Goal: Task Accomplishment & Management: Manage account settings

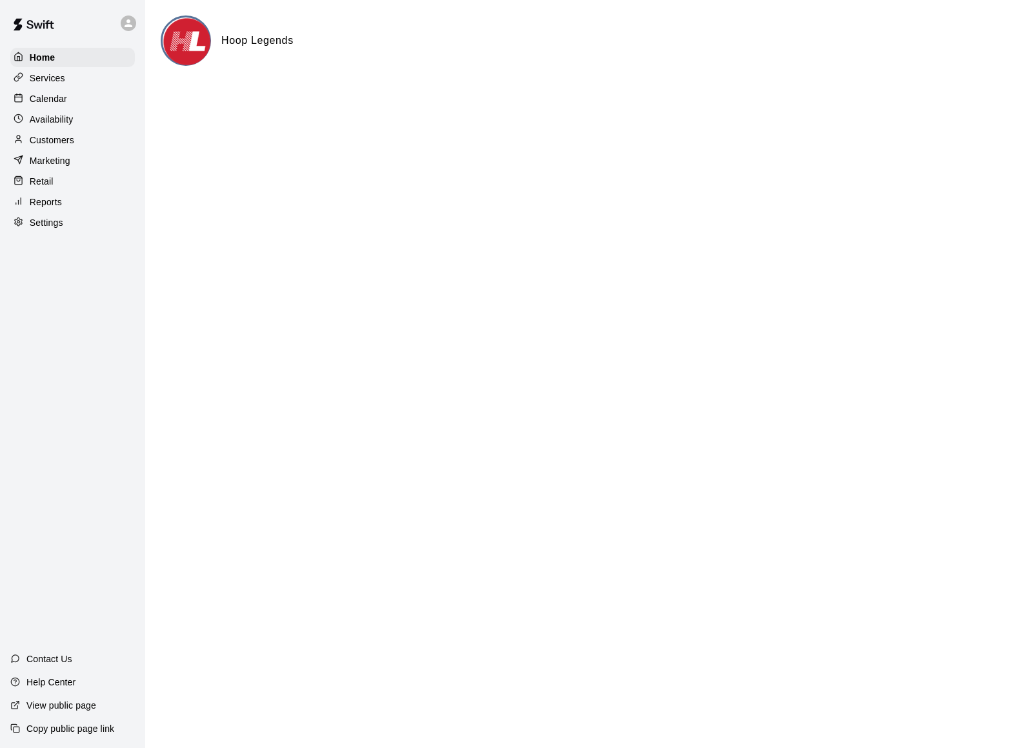
click at [40, 91] on div "Calendar" at bounding box center [72, 98] width 125 height 19
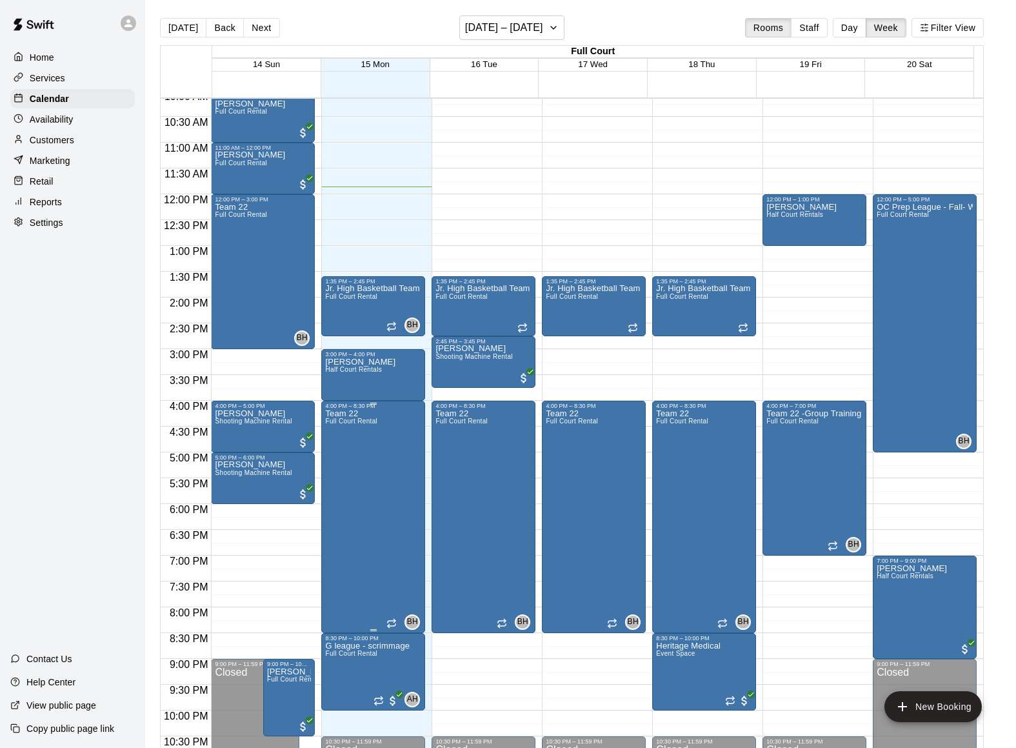
scroll to position [521, 0]
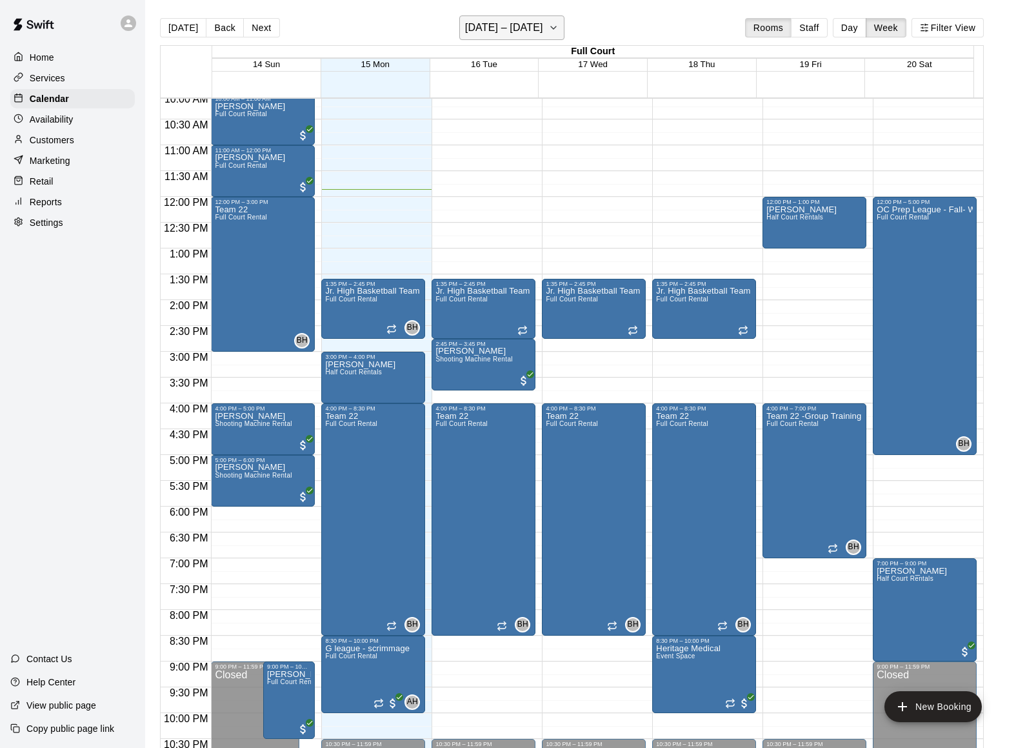
click at [553, 30] on button "[DATE] – [DATE]" at bounding box center [511, 27] width 105 height 25
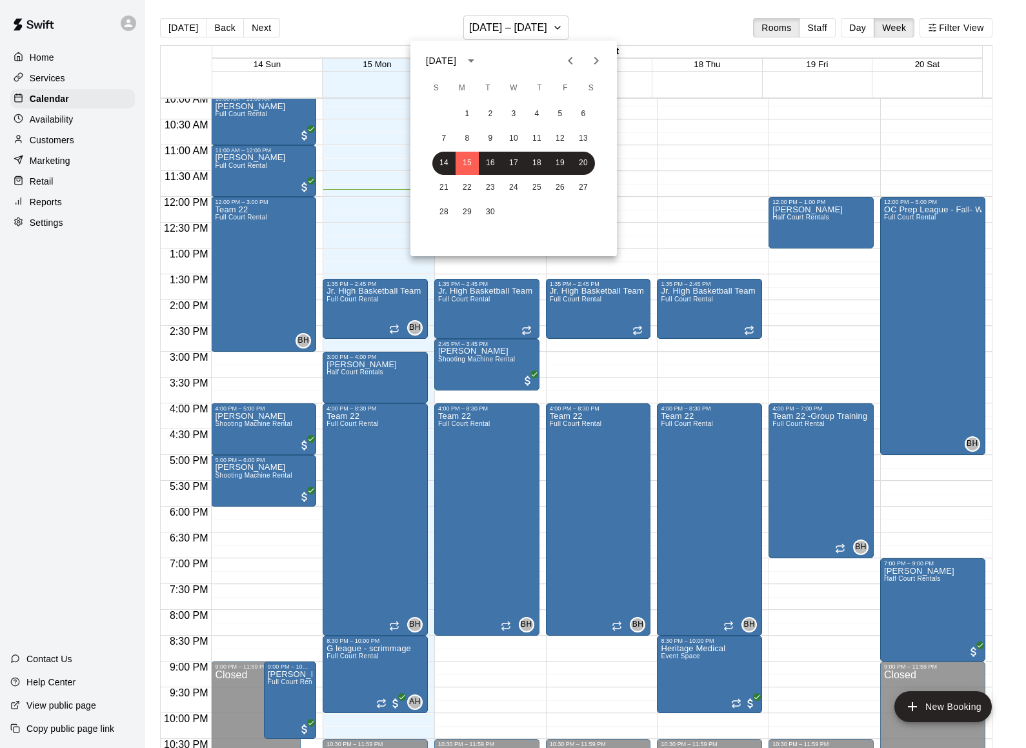
click at [595, 59] on icon "Next month" at bounding box center [595, 60] width 15 height 15
click at [469, 137] on button "6" at bounding box center [466, 138] width 23 height 23
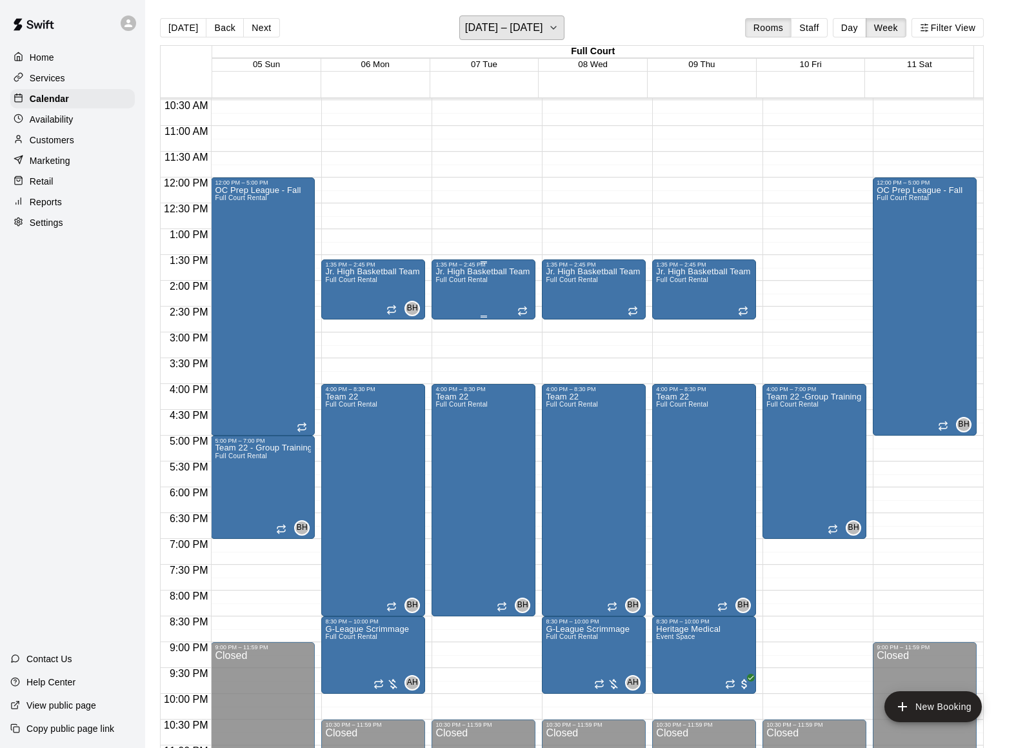
scroll to position [575, 0]
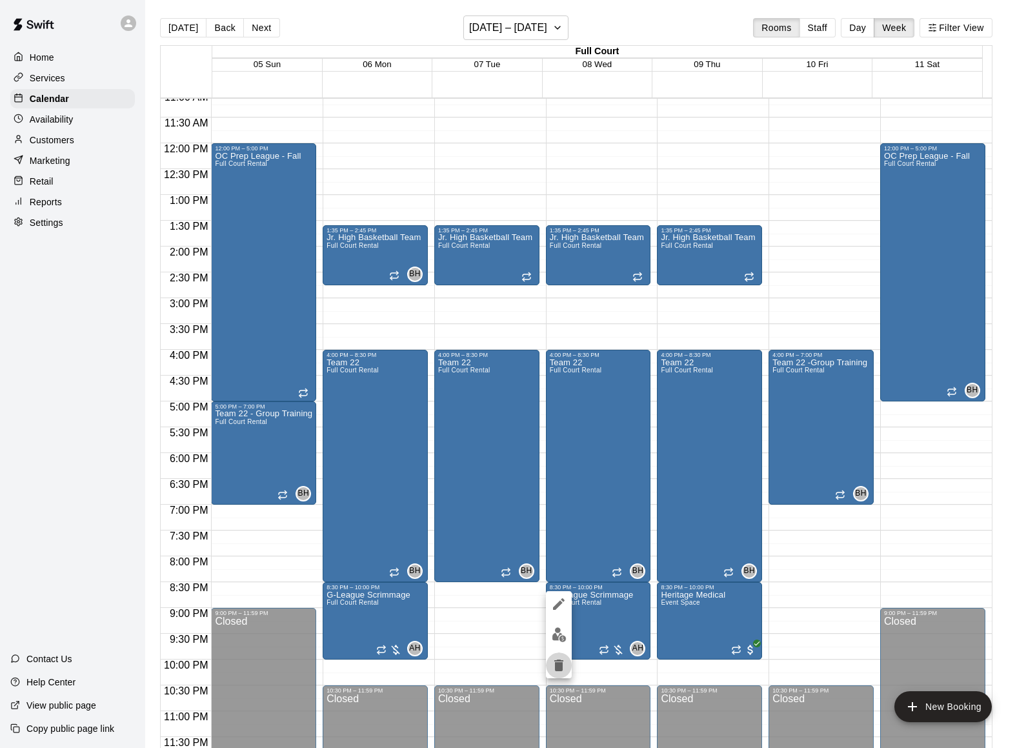
click at [553, 668] on icon "delete" at bounding box center [558, 664] width 15 height 15
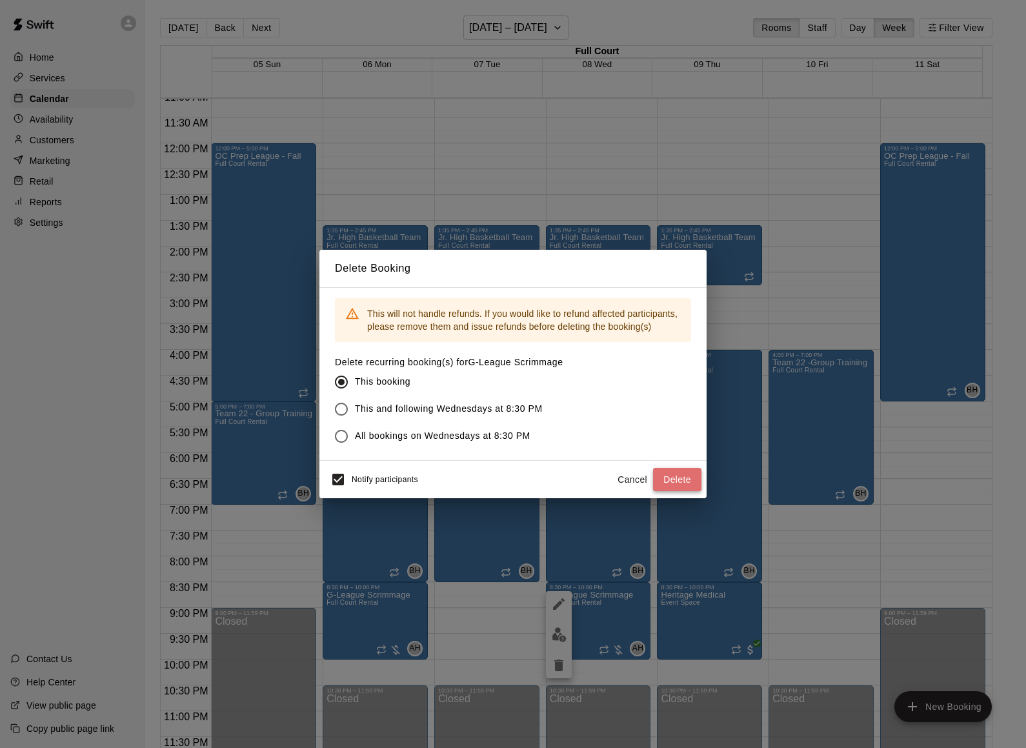
click at [680, 482] on button "Delete" at bounding box center [677, 480] width 48 height 24
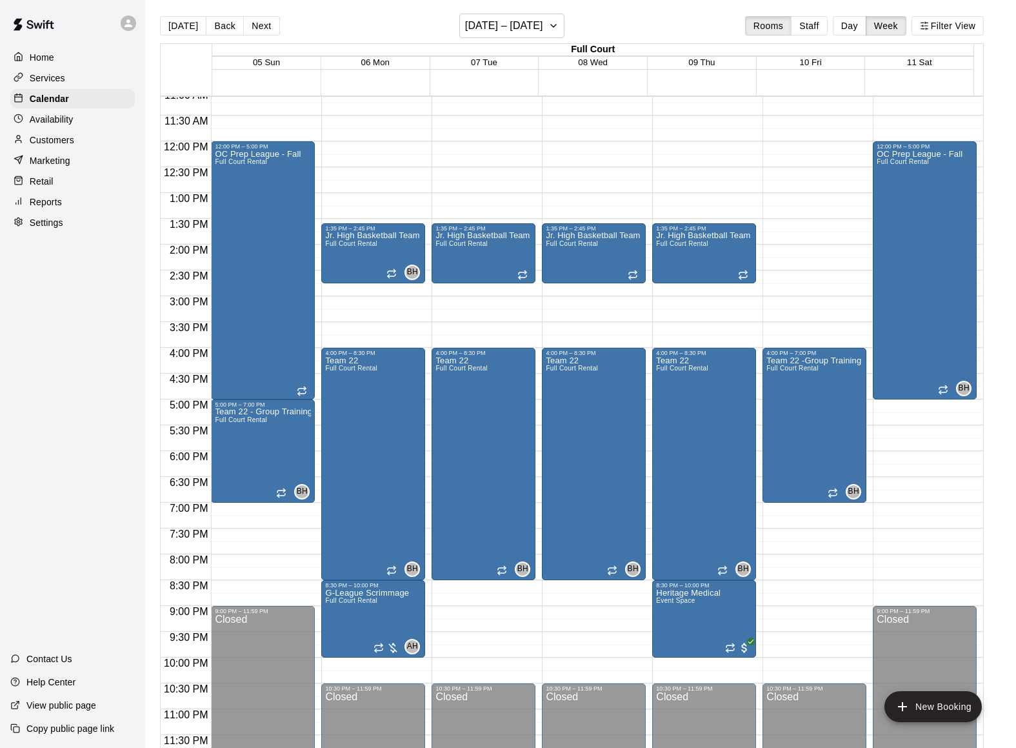
scroll to position [3, 0]
click at [252, 26] on button "Next" at bounding box center [261, 24] width 36 height 19
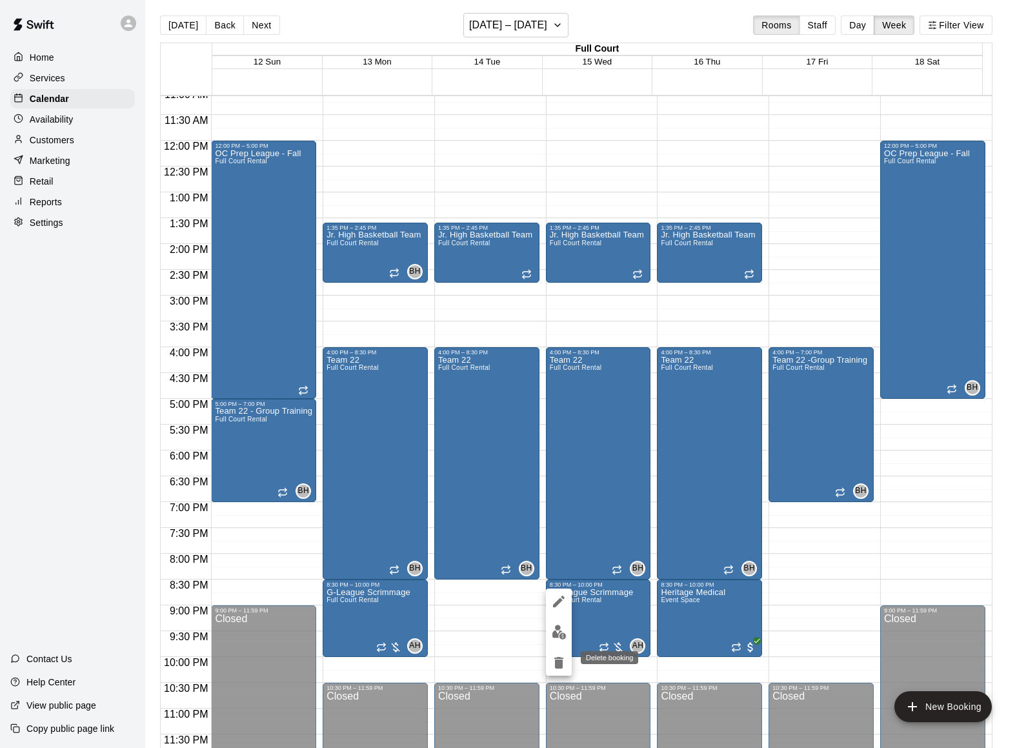
click at [566, 658] on button "delete" at bounding box center [559, 663] width 26 height 26
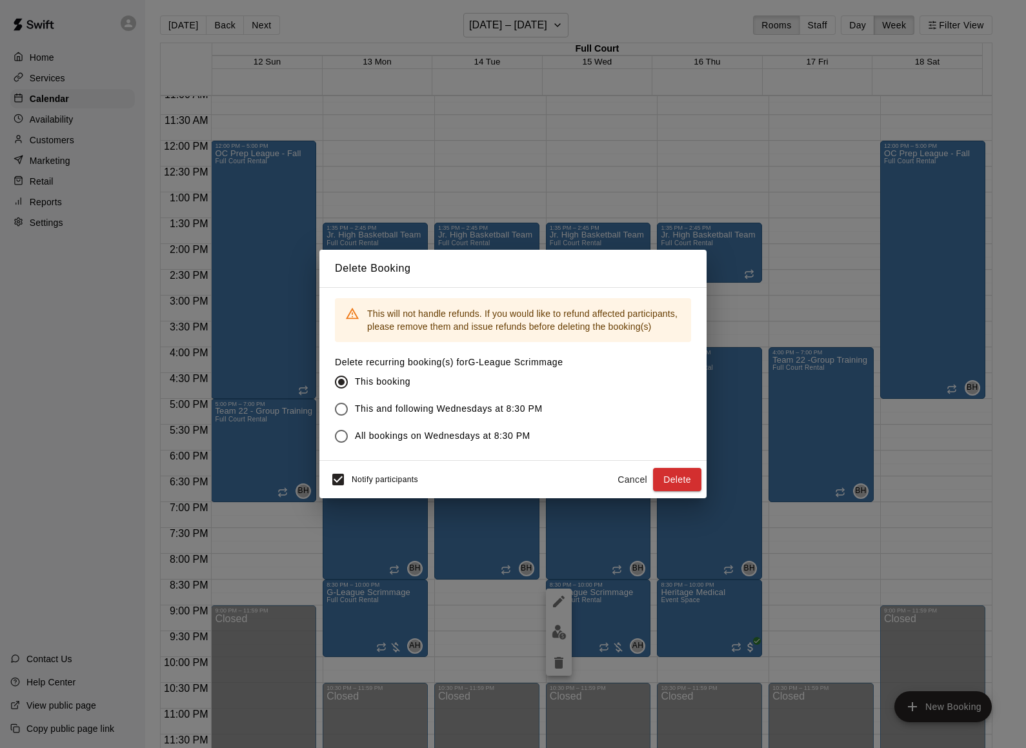
click at [684, 480] on button "Delete" at bounding box center [677, 480] width 48 height 24
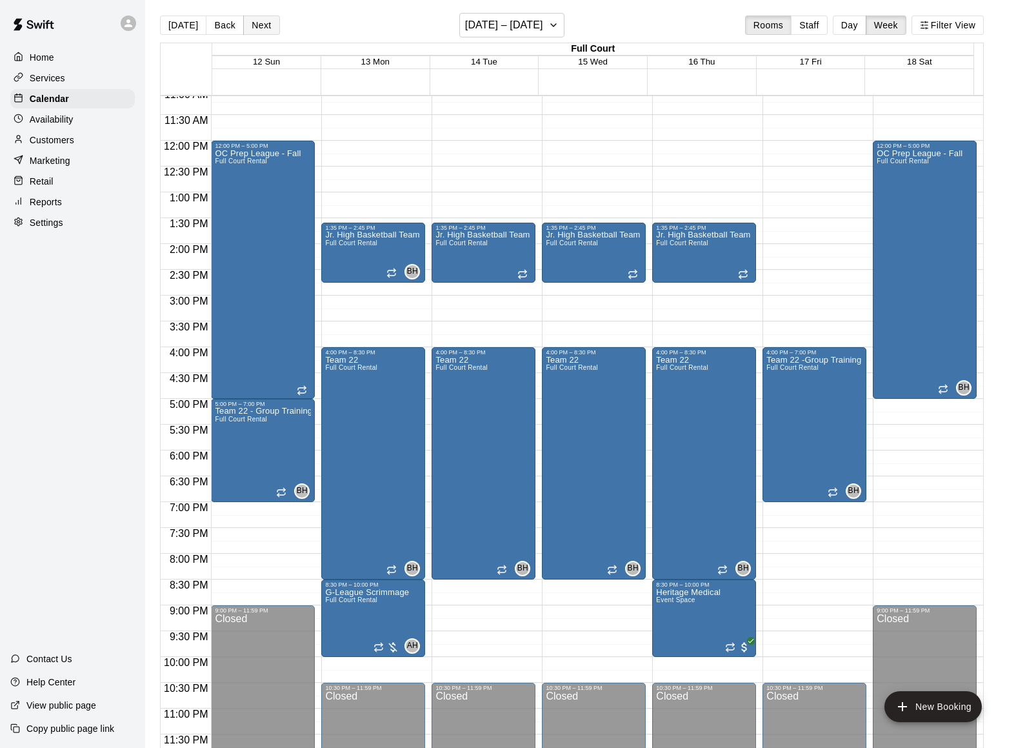
click at [268, 26] on button "Next" at bounding box center [261, 24] width 36 height 19
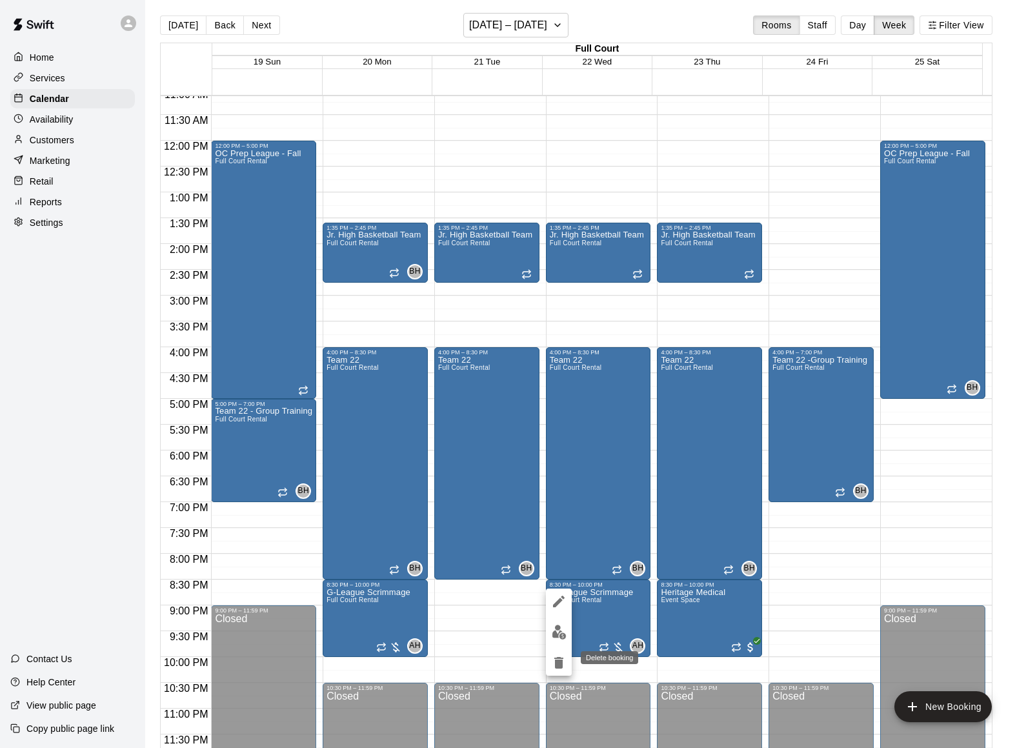
click at [562, 668] on icon "delete" at bounding box center [558, 662] width 15 height 15
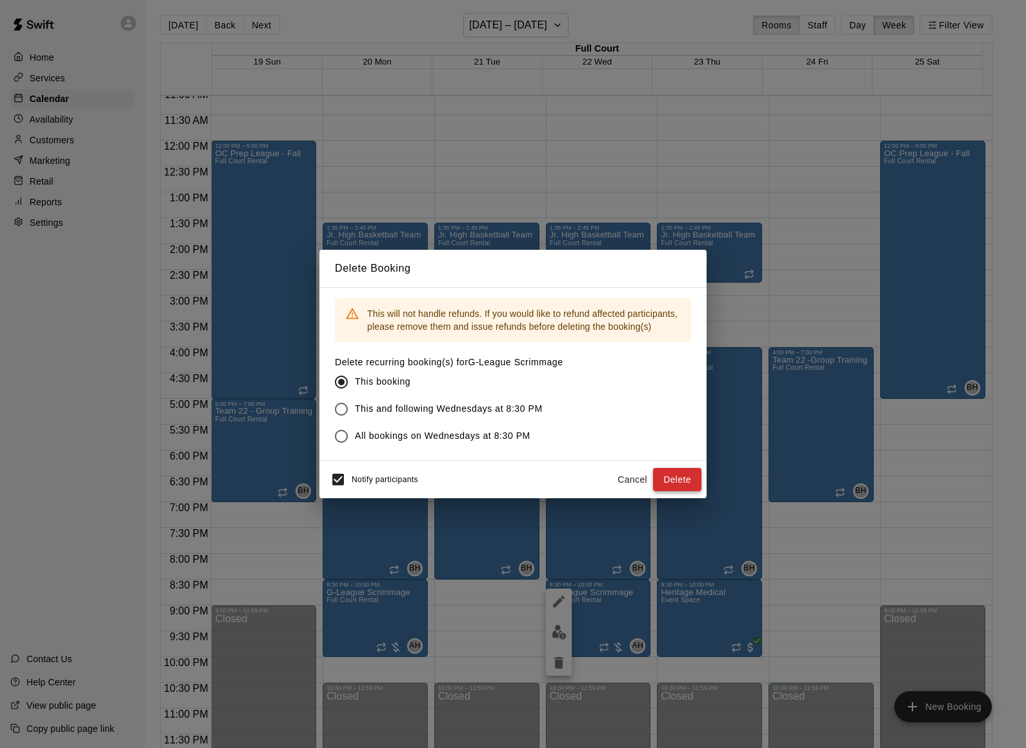
click at [678, 477] on button "Delete" at bounding box center [677, 480] width 48 height 24
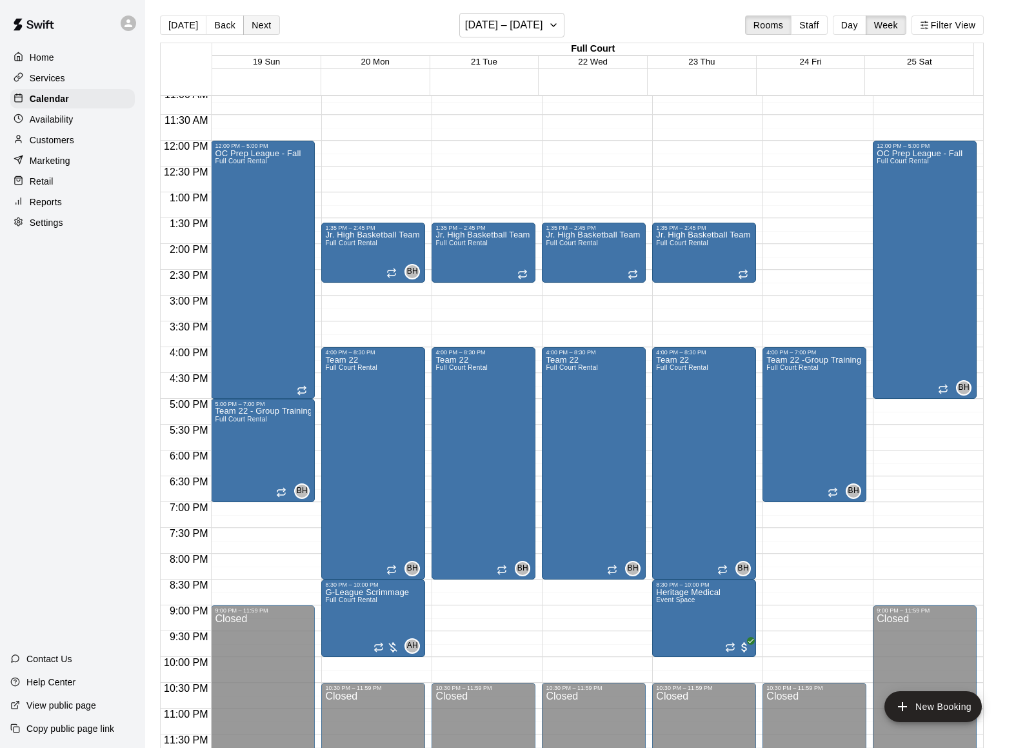
click at [263, 25] on button "Next" at bounding box center [261, 24] width 36 height 19
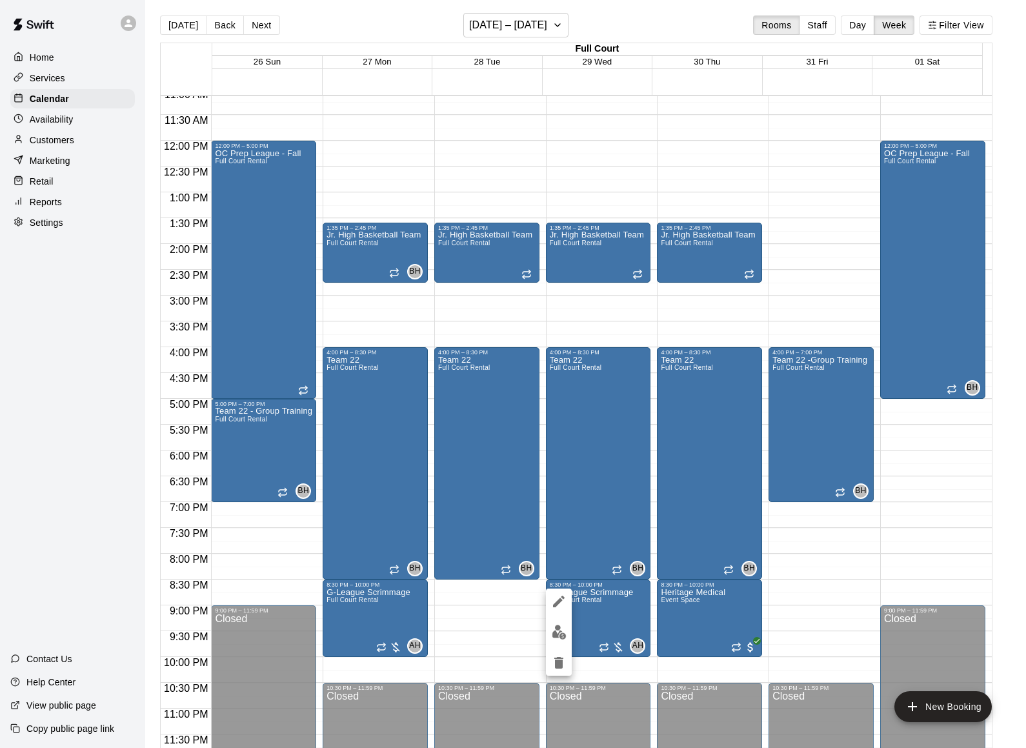
click at [554, 670] on button "delete" at bounding box center [559, 663] width 26 height 26
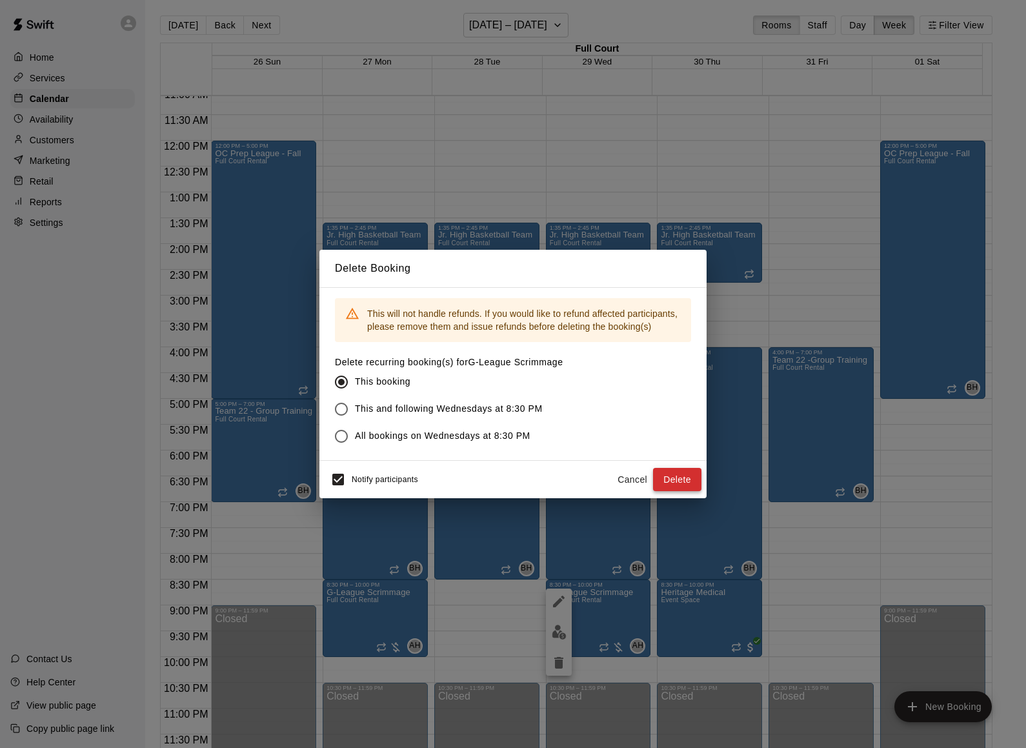
click at [657, 480] on button "Delete" at bounding box center [677, 480] width 48 height 24
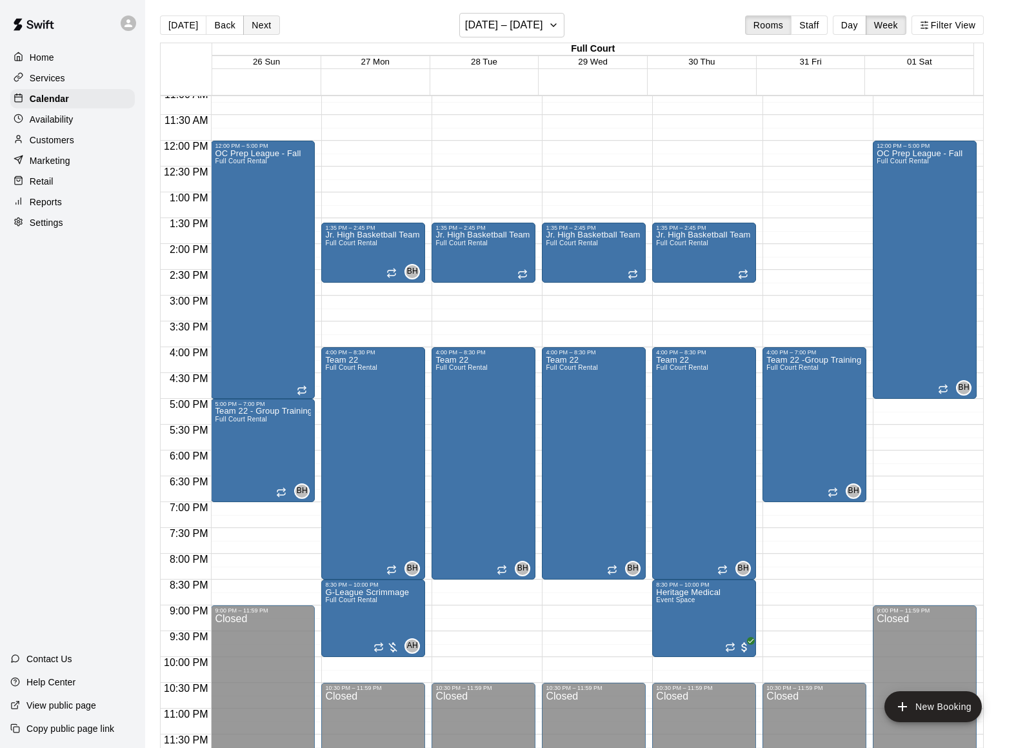
click at [255, 25] on button "Next" at bounding box center [261, 24] width 36 height 19
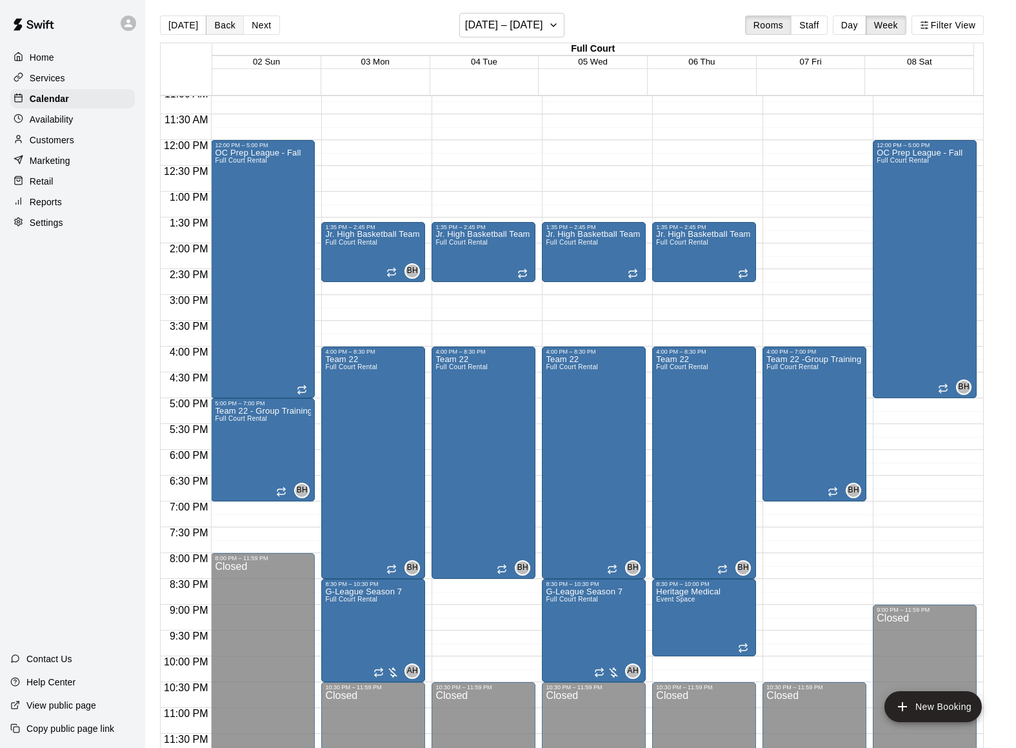
click at [215, 32] on button "Back" at bounding box center [225, 24] width 38 height 19
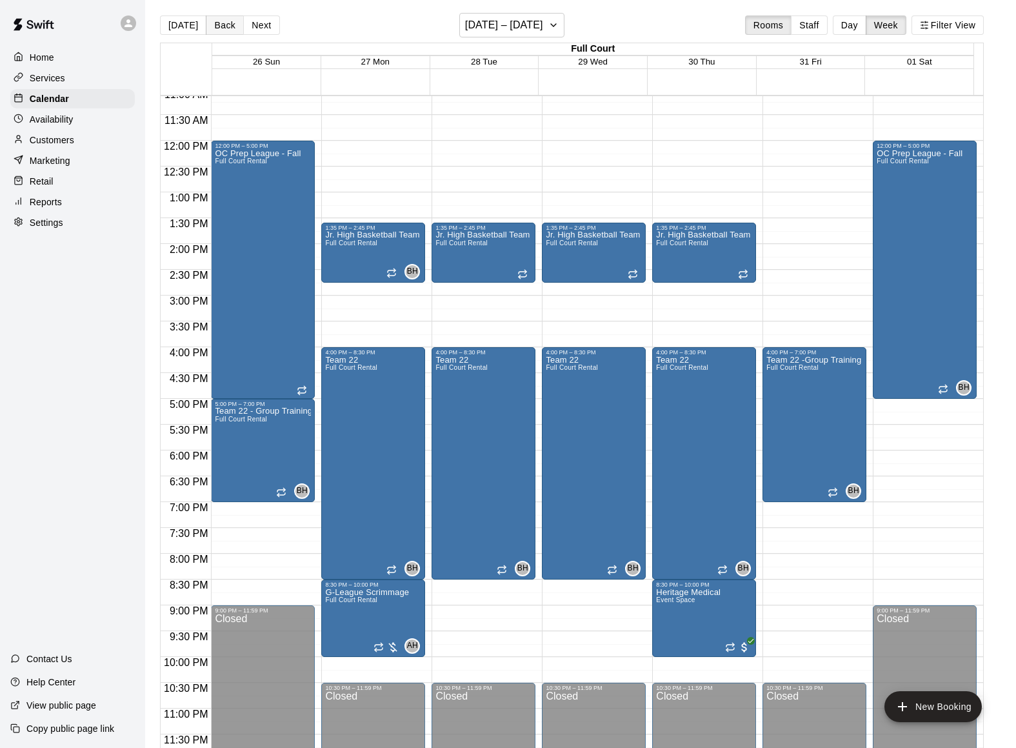
click at [221, 25] on button "Back" at bounding box center [225, 24] width 38 height 19
click at [231, 23] on button "Back" at bounding box center [225, 24] width 38 height 19
click at [226, 25] on button "Back" at bounding box center [225, 24] width 38 height 19
click at [261, 25] on button "Next" at bounding box center [261, 24] width 36 height 19
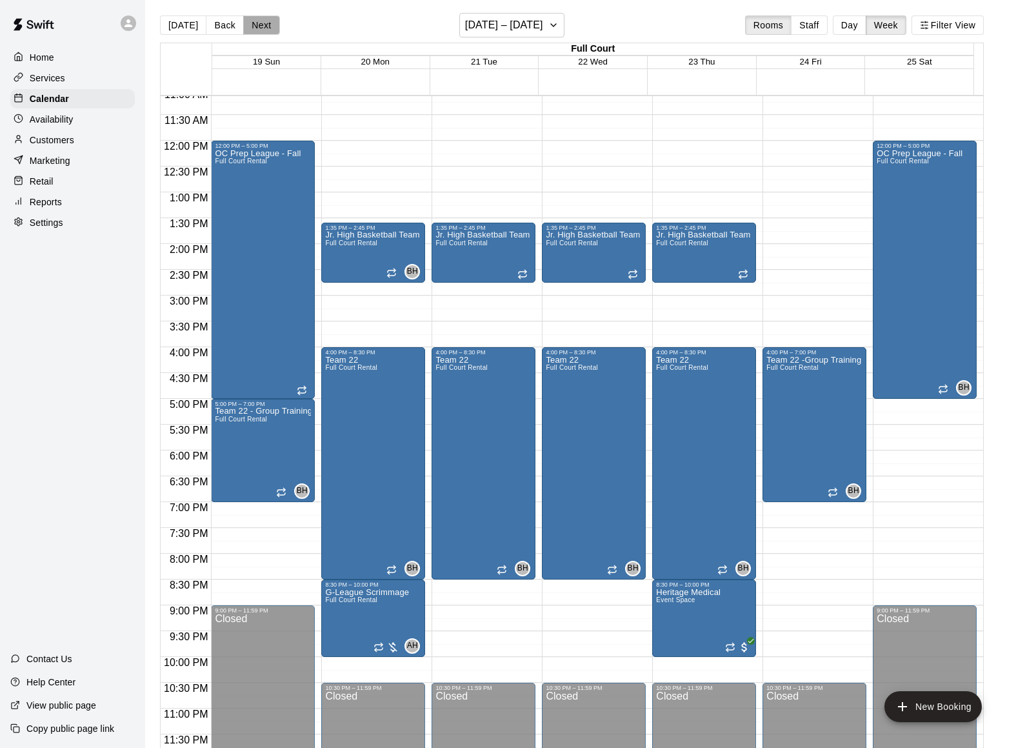
click at [261, 25] on button "Next" at bounding box center [261, 24] width 36 height 19
click at [230, 24] on button "Back" at bounding box center [225, 24] width 38 height 19
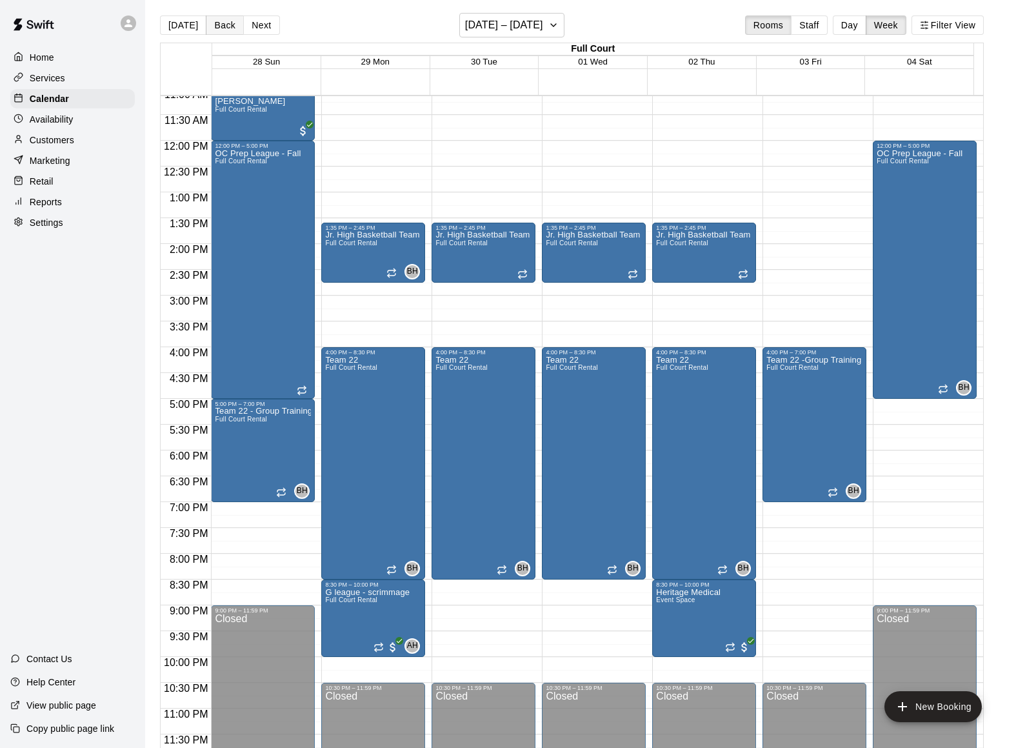
click at [230, 28] on button "Back" at bounding box center [225, 24] width 38 height 19
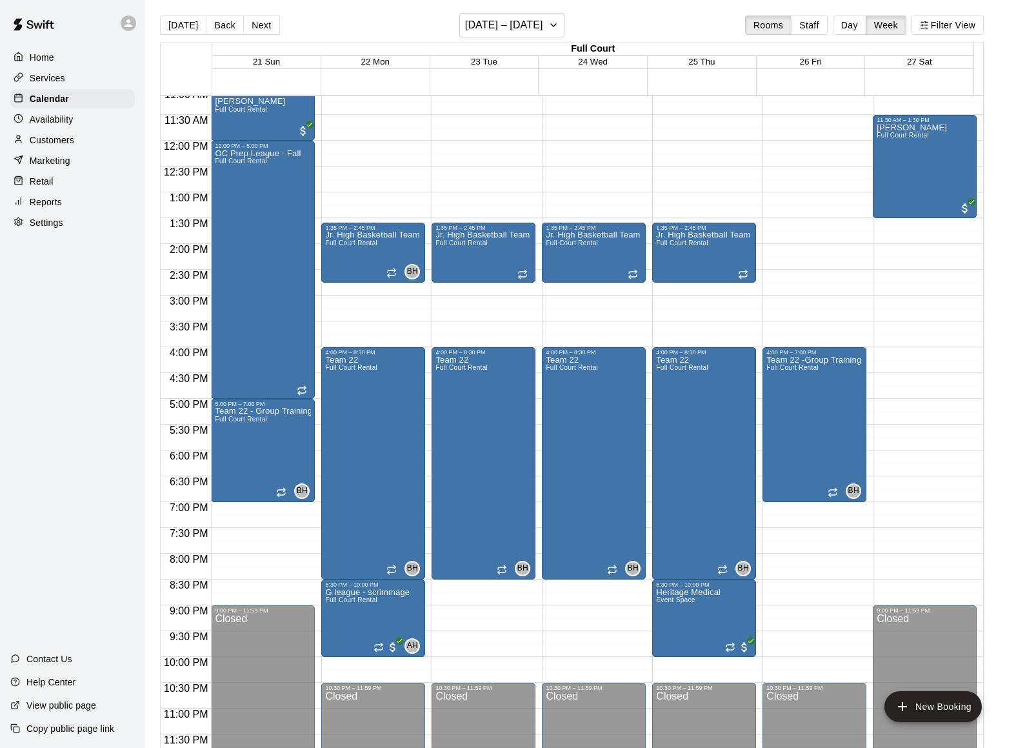
click at [260, 28] on button "Next" at bounding box center [261, 24] width 36 height 19
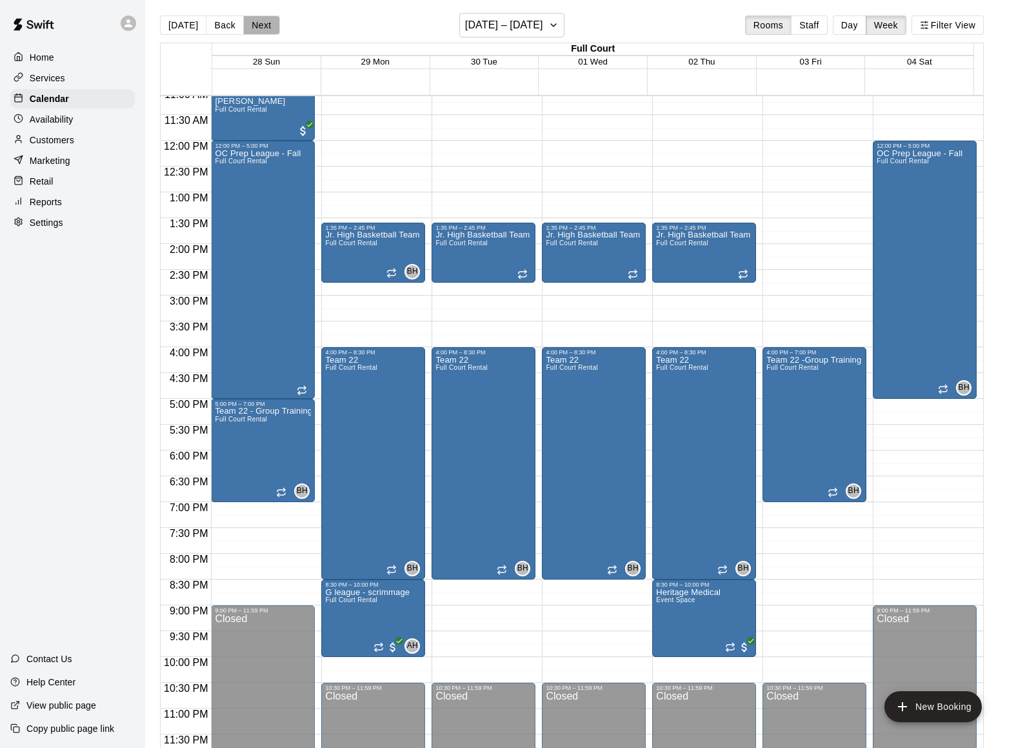
click at [260, 28] on button "Next" at bounding box center [261, 24] width 36 height 19
click at [254, 25] on button "Next" at bounding box center [261, 24] width 36 height 19
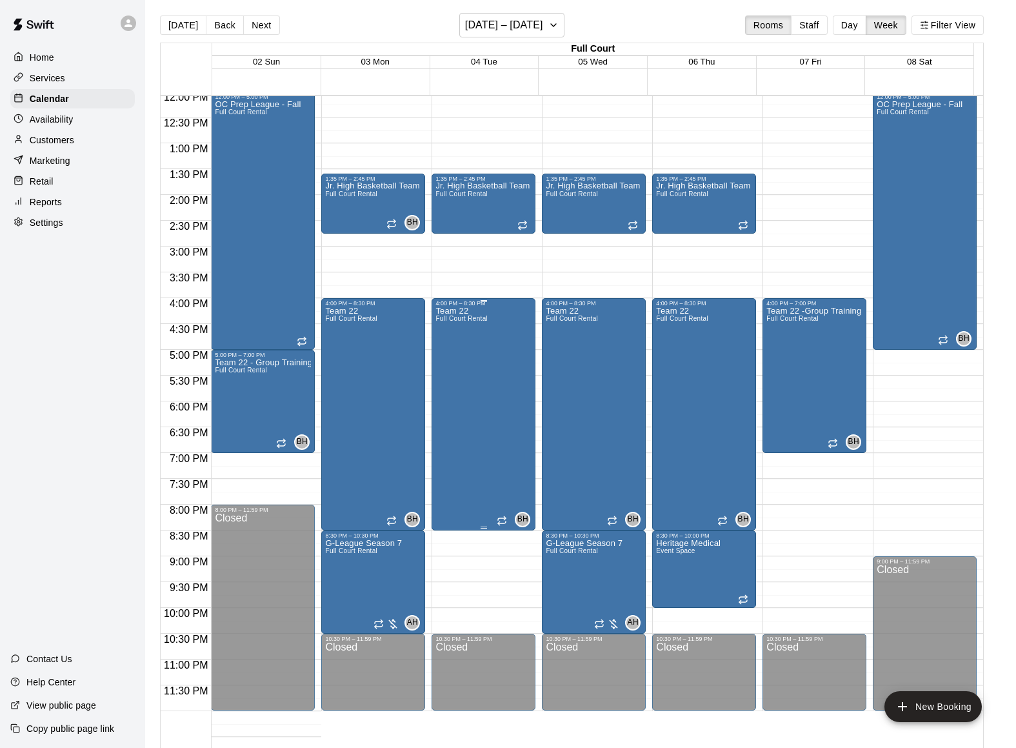
scroll to position [627, 0]
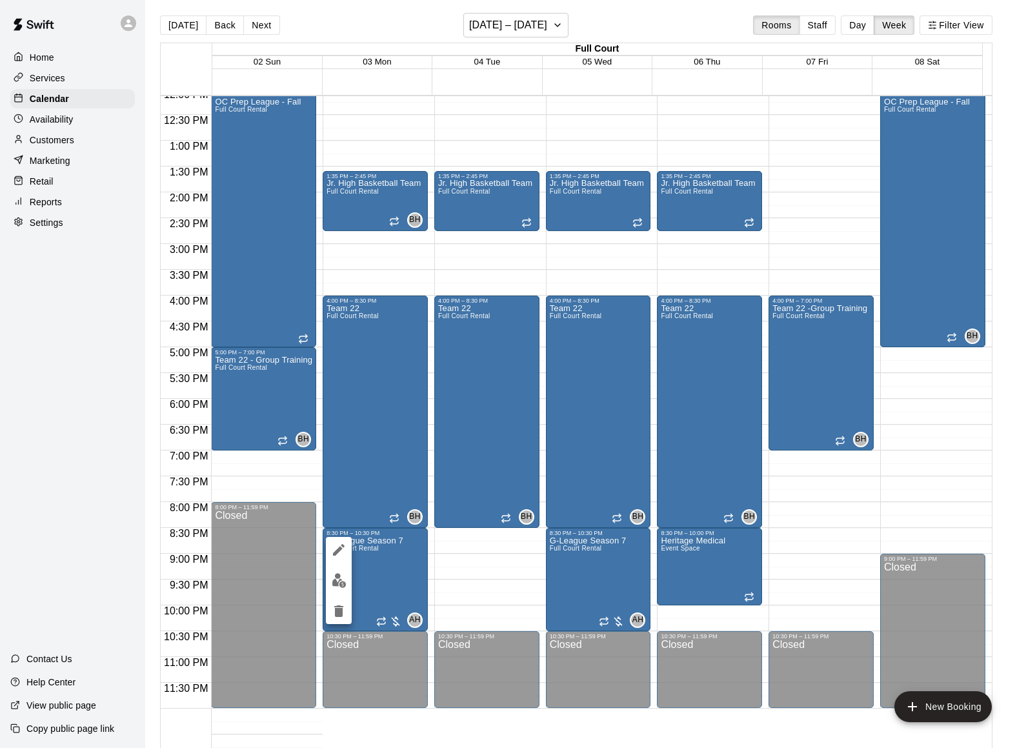
click at [339, 546] on icon "edit" at bounding box center [338, 549] width 15 height 15
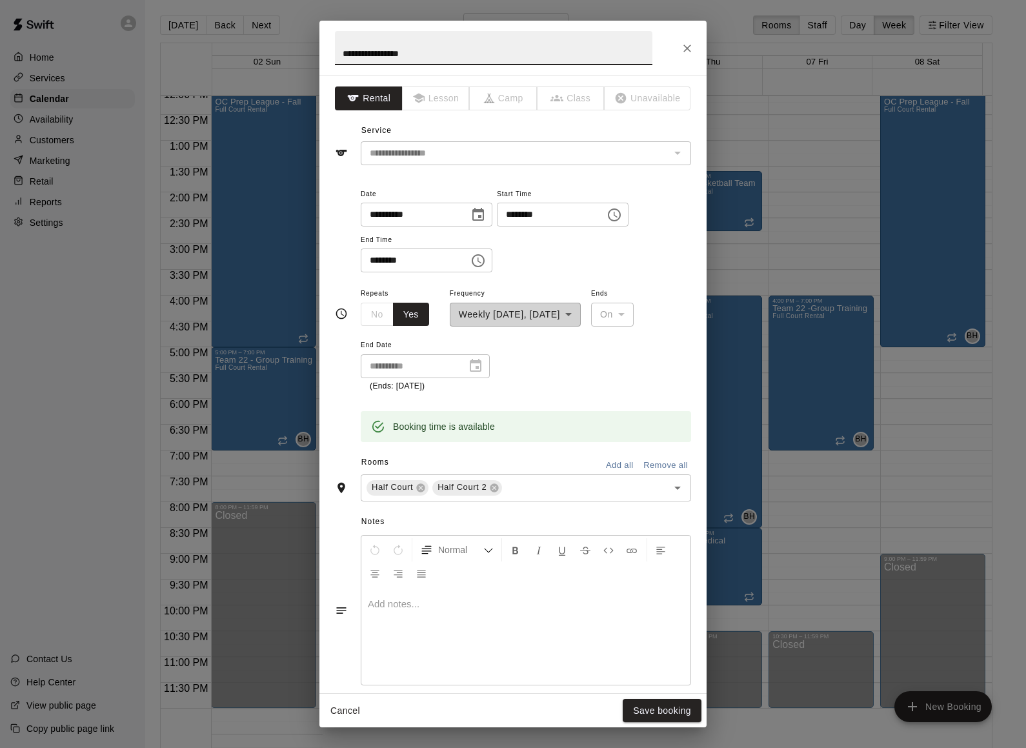
click at [387, 259] on input "********" at bounding box center [410, 260] width 99 height 24
type input "********"
click at [676, 714] on button "Save booking" at bounding box center [662, 711] width 79 height 24
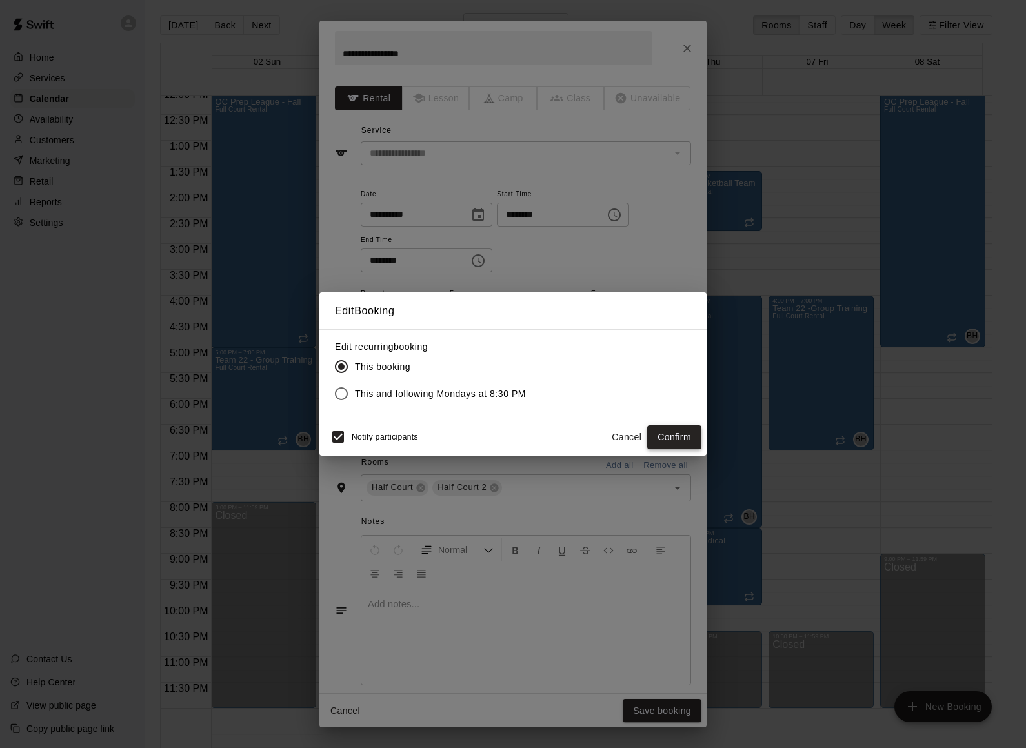
click at [692, 443] on button "Confirm" at bounding box center [674, 437] width 54 height 24
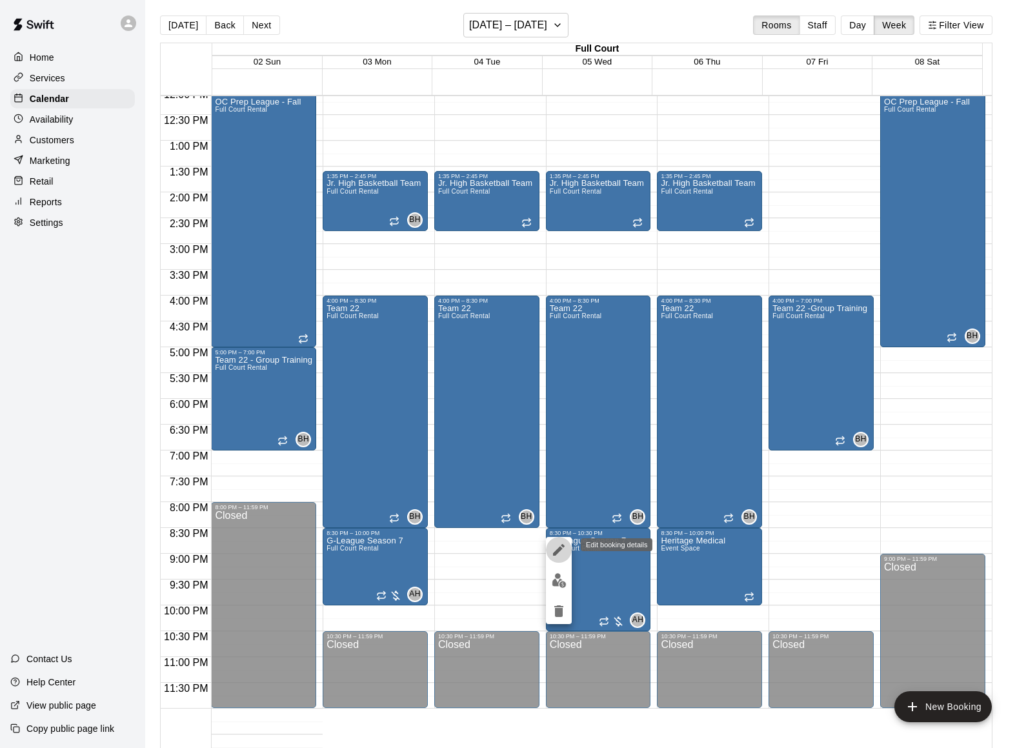
click at [561, 552] on icon "edit" at bounding box center [558, 549] width 15 height 15
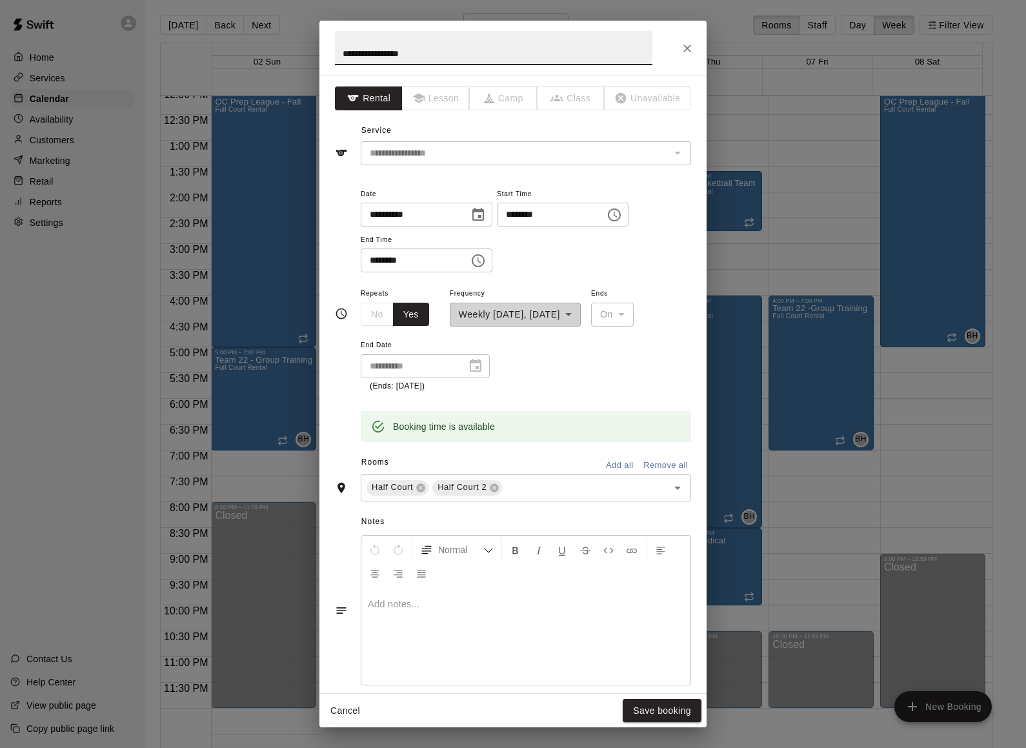
click at [391, 261] on input "********" at bounding box center [410, 260] width 99 height 24
type input "********"
click at [671, 710] on button "Save booking" at bounding box center [662, 711] width 79 height 24
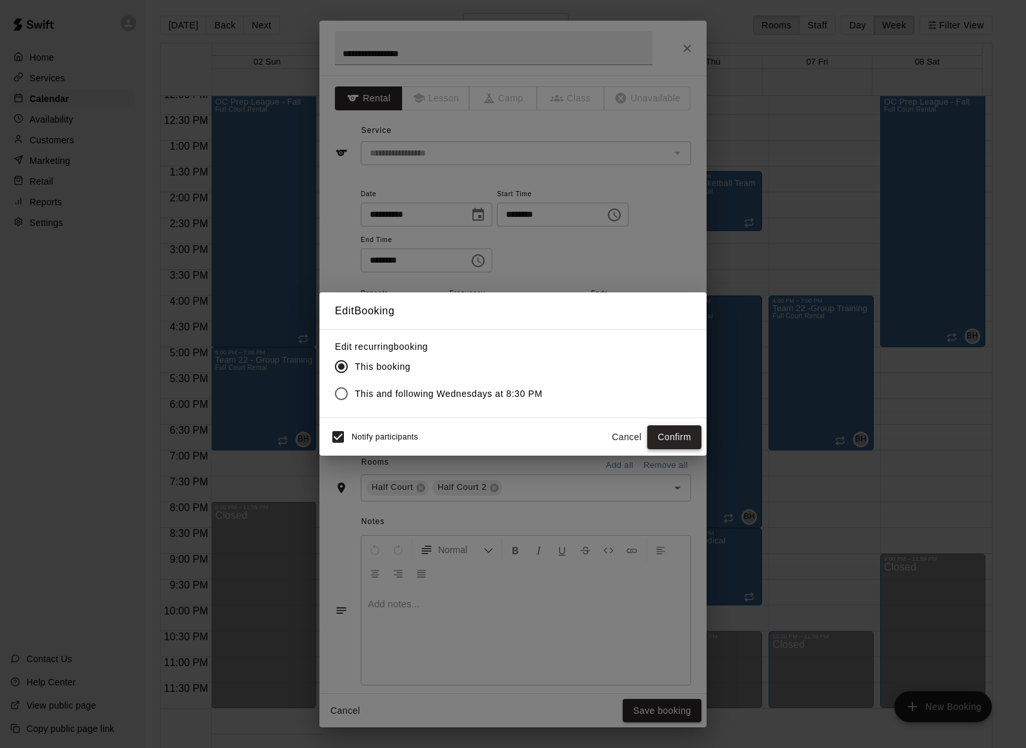
click at [676, 432] on button "Confirm" at bounding box center [674, 437] width 54 height 24
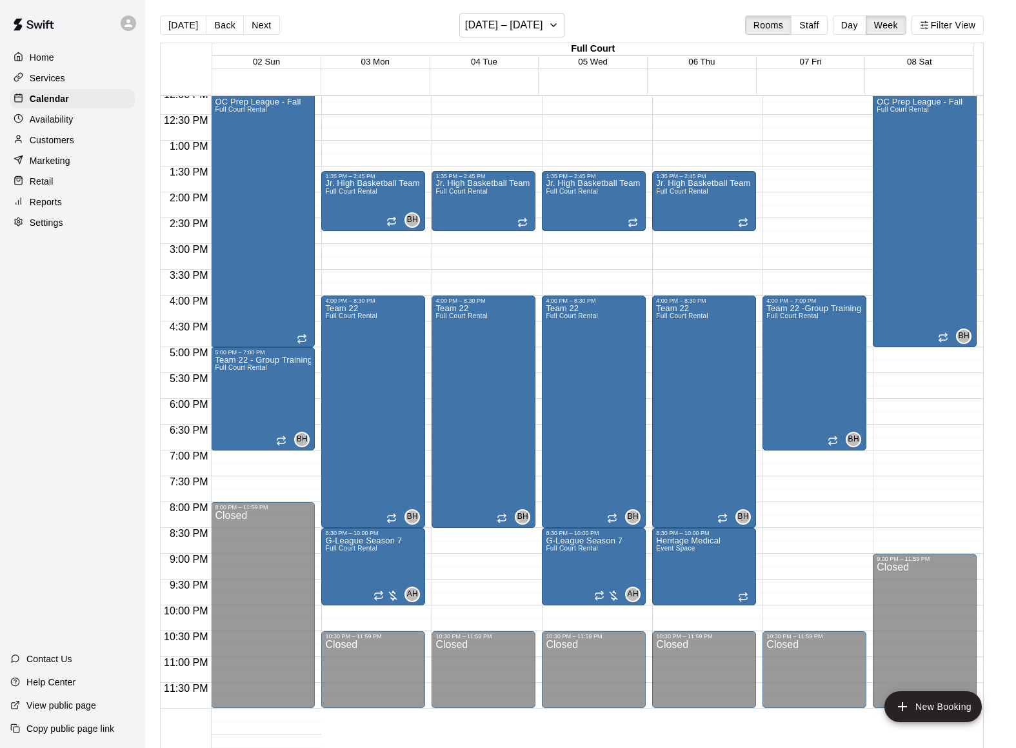
click at [308, 19] on div "[DATE] Back Next [DATE] – [DATE] Rooms Staff Day Week Filter View" at bounding box center [572, 28] width 824 height 30
click at [258, 28] on button "Next" at bounding box center [261, 24] width 36 height 19
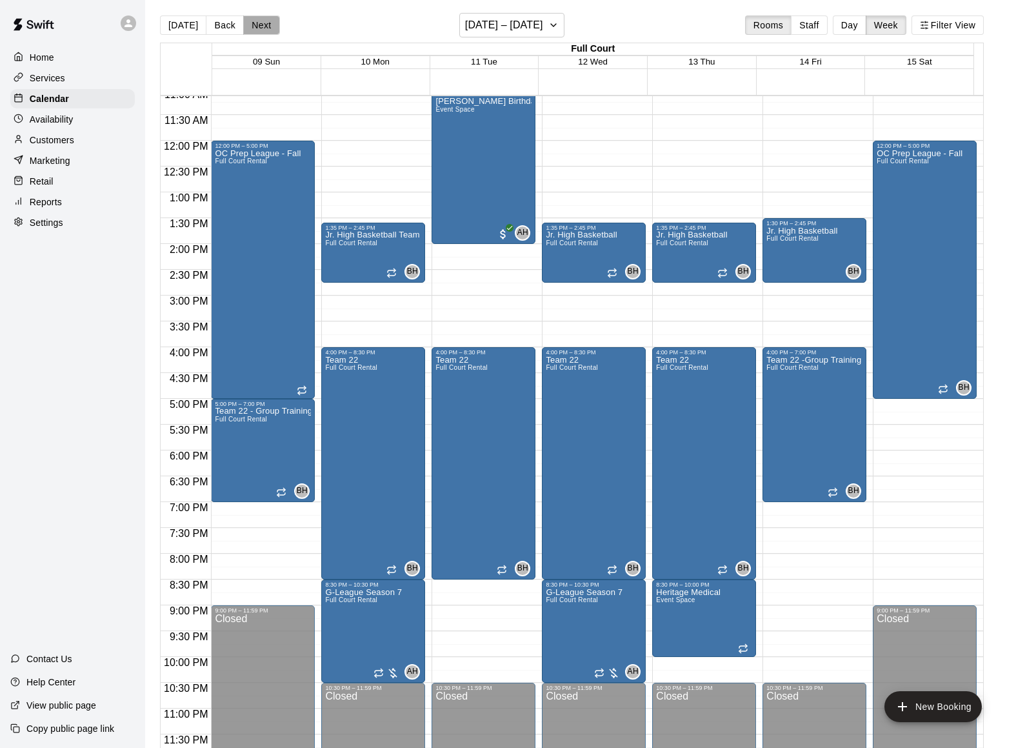
click at [261, 24] on button "Next" at bounding box center [261, 24] width 36 height 19
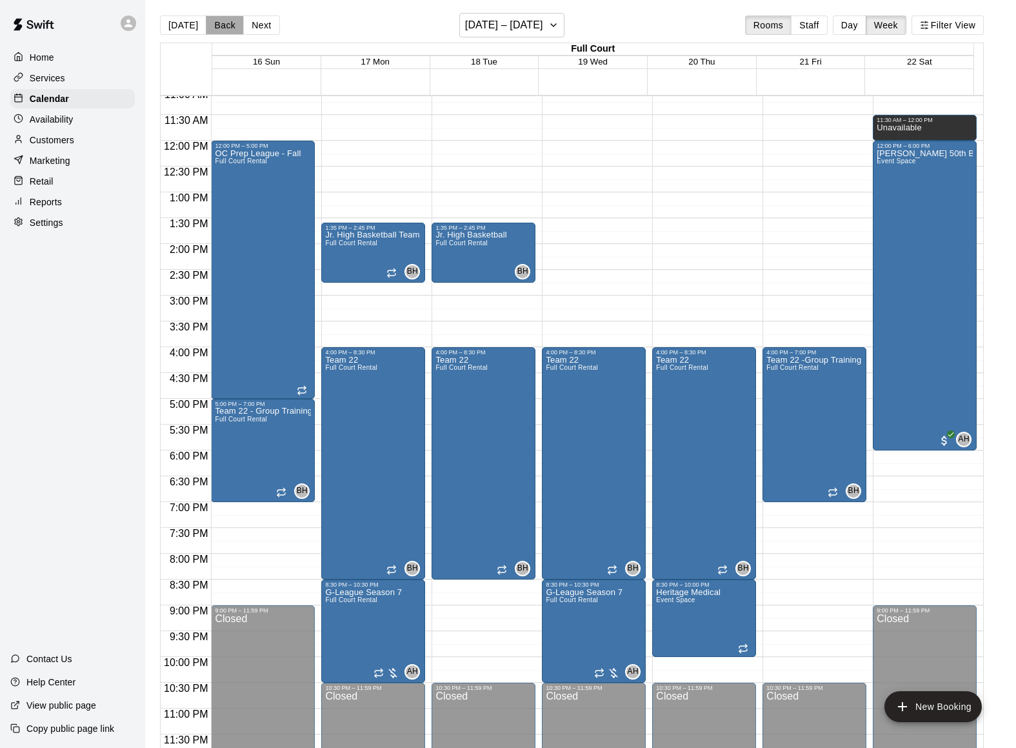
click at [210, 23] on button "Back" at bounding box center [225, 24] width 38 height 19
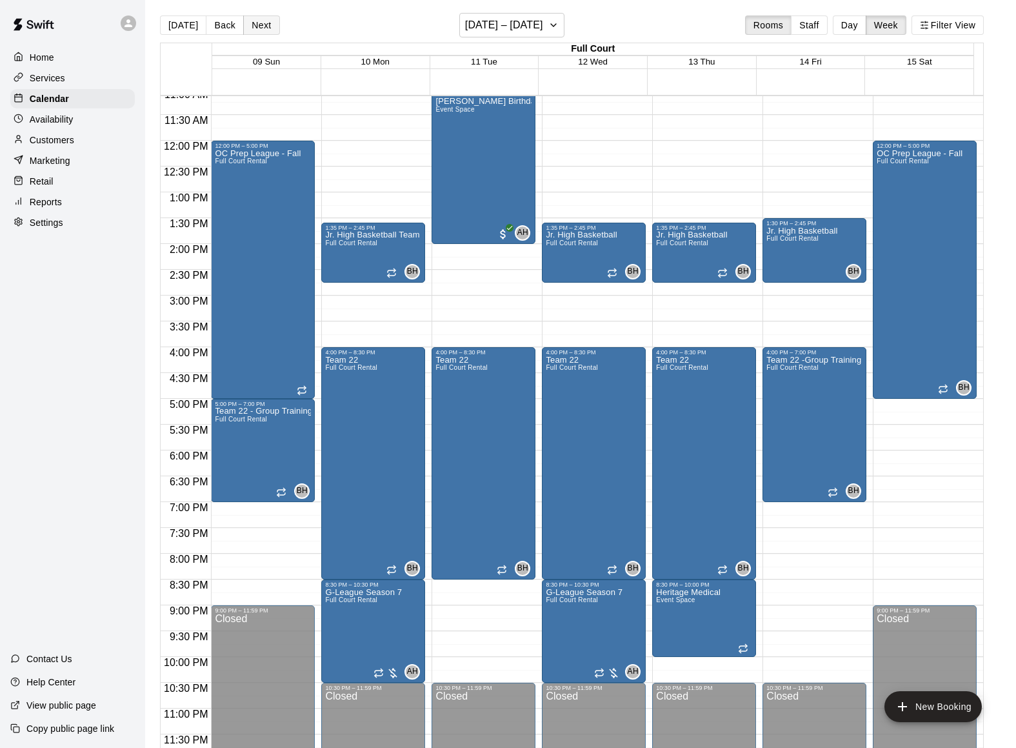
click at [265, 25] on button "Next" at bounding box center [261, 24] width 36 height 19
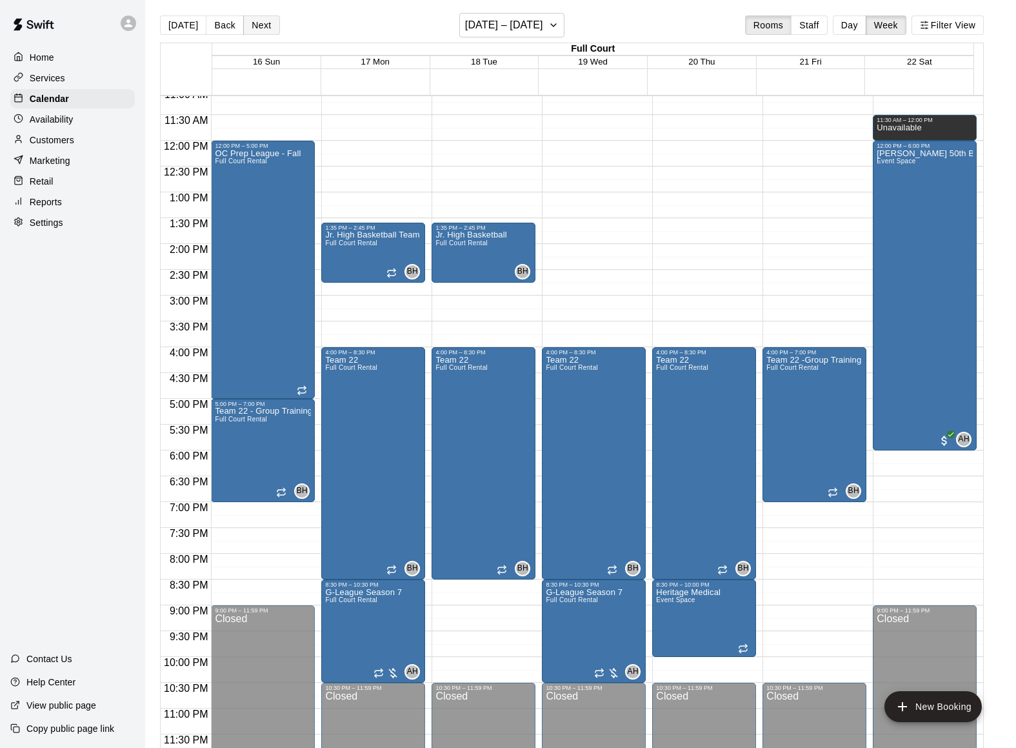
click at [265, 25] on button "Next" at bounding box center [261, 24] width 36 height 19
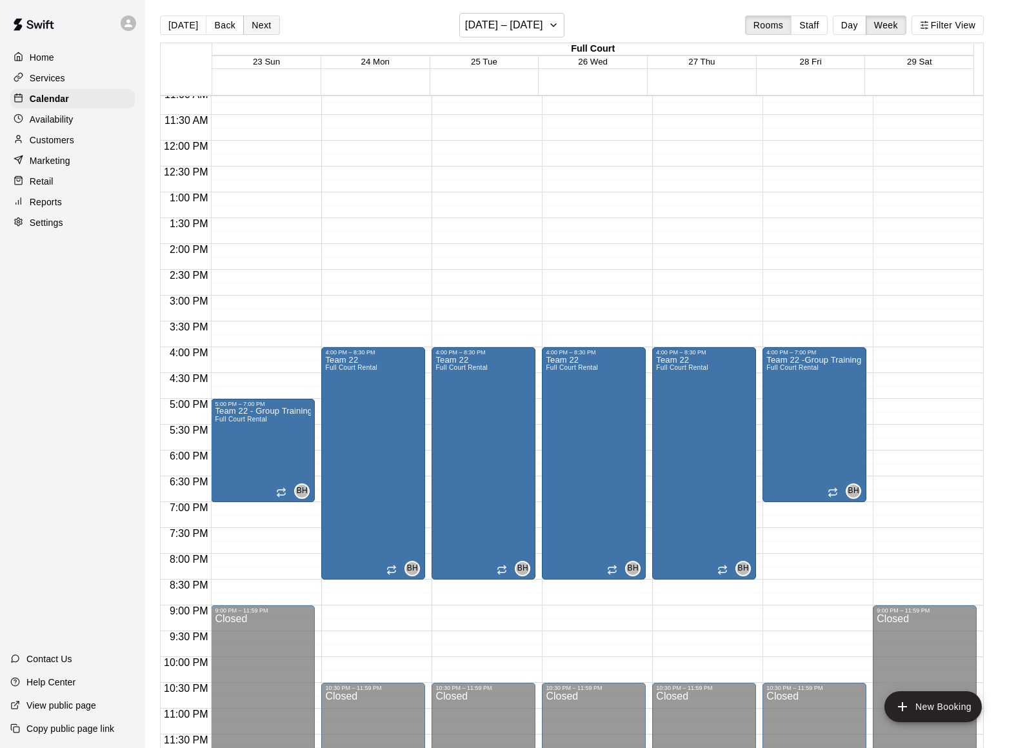
click at [258, 25] on button "Next" at bounding box center [261, 24] width 36 height 19
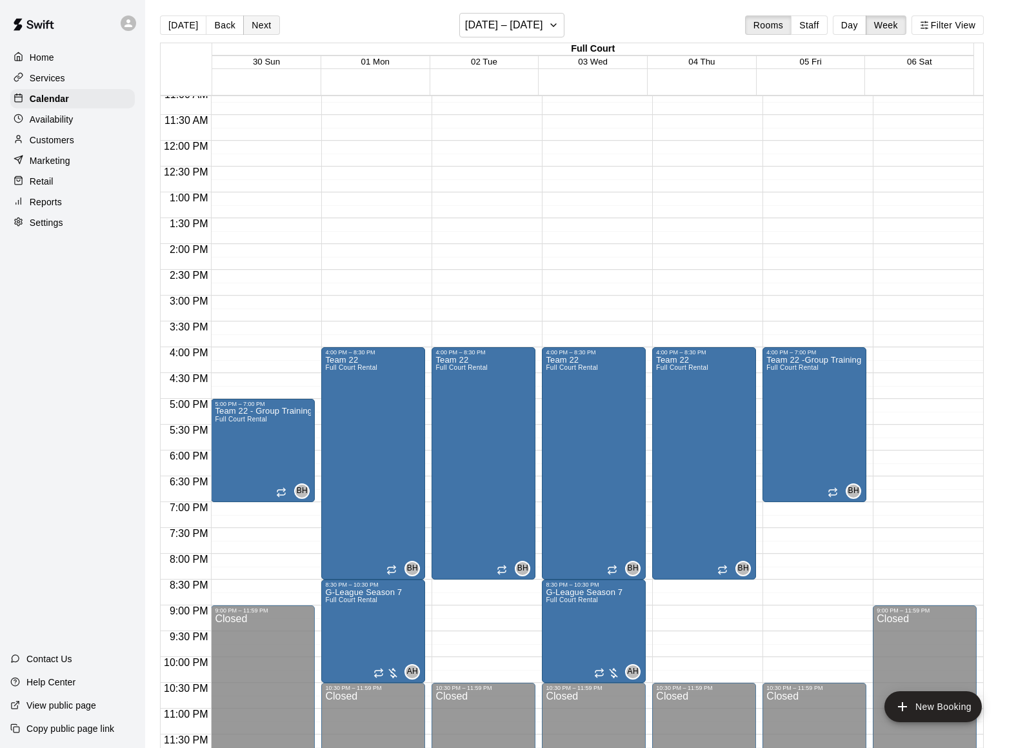
click at [271, 24] on button "Next" at bounding box center [261, 24] width 36 height 19
click at [256, 27] on button "Next" at bounding box center [261, 24] width 36 height 19
click at [268, 19] on button "Next" at bounding box center [261, 24] width 36 height 19
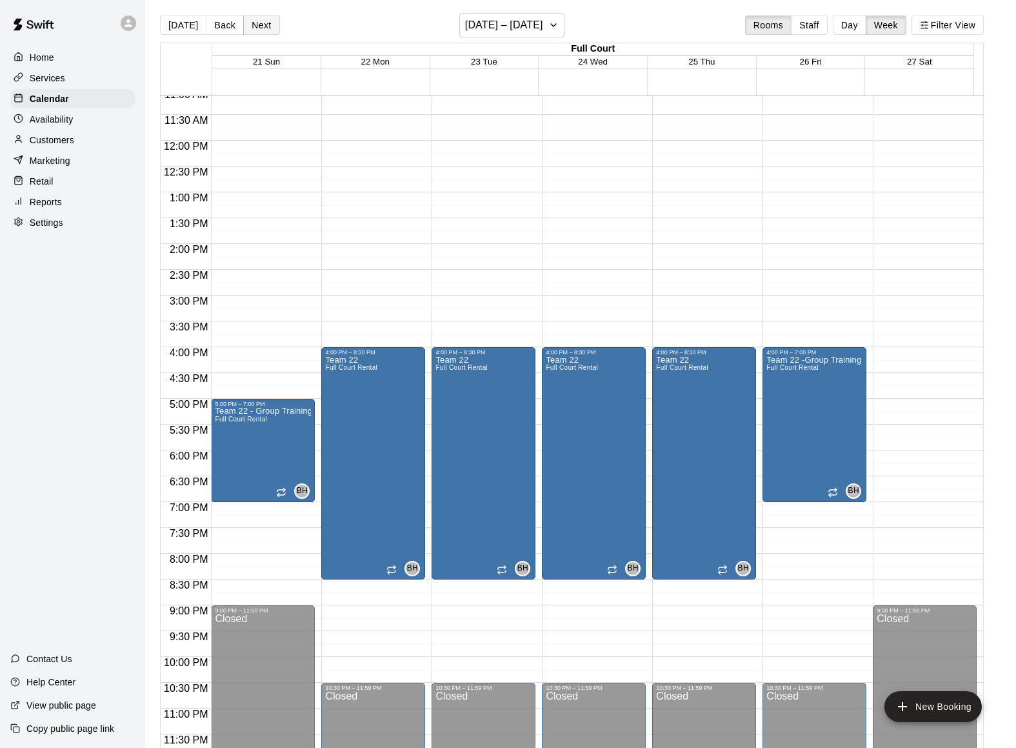
click at [269, 28] on button "Next" at bounding box center [261, 24] width 36 height 19
click at [252, 27] on button "Next" at bounding box center [261, 24] width 36 height 19
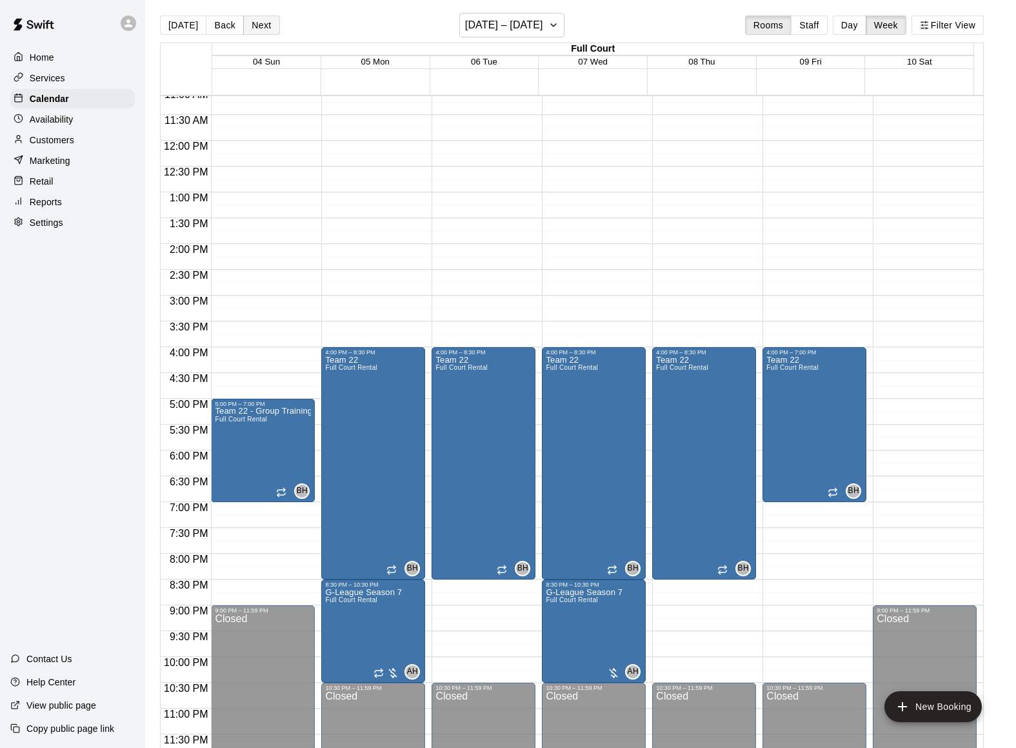
click at [255, 19] on button "Next" at bounding box center [261, 24] width 36 height 19
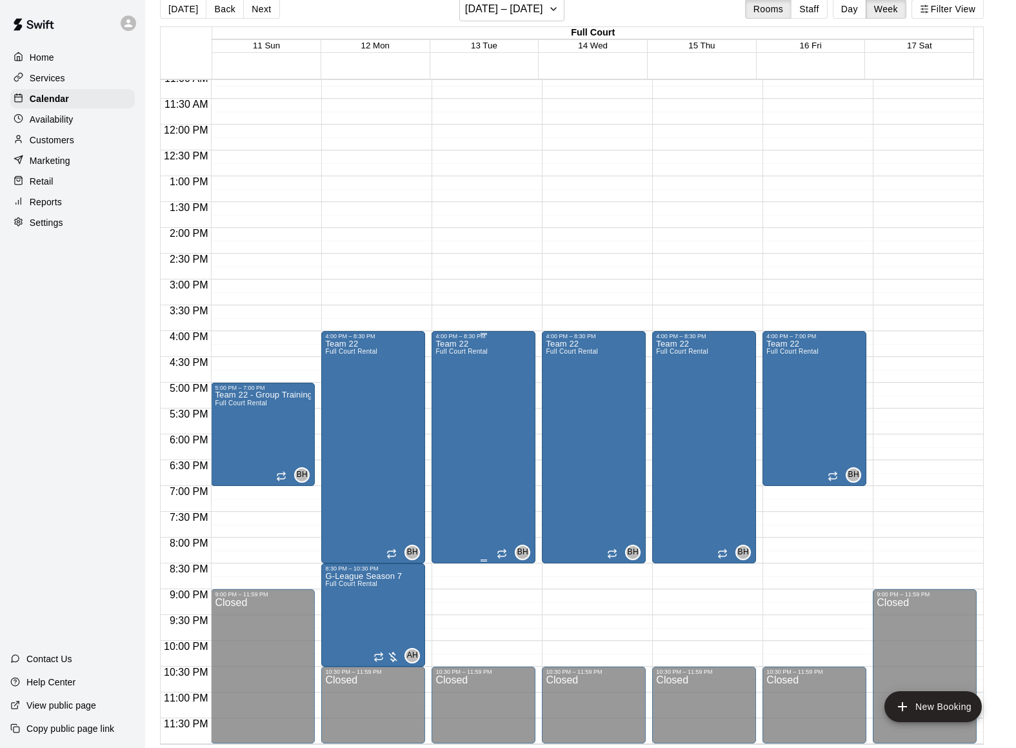
scroll to position [21, 0]
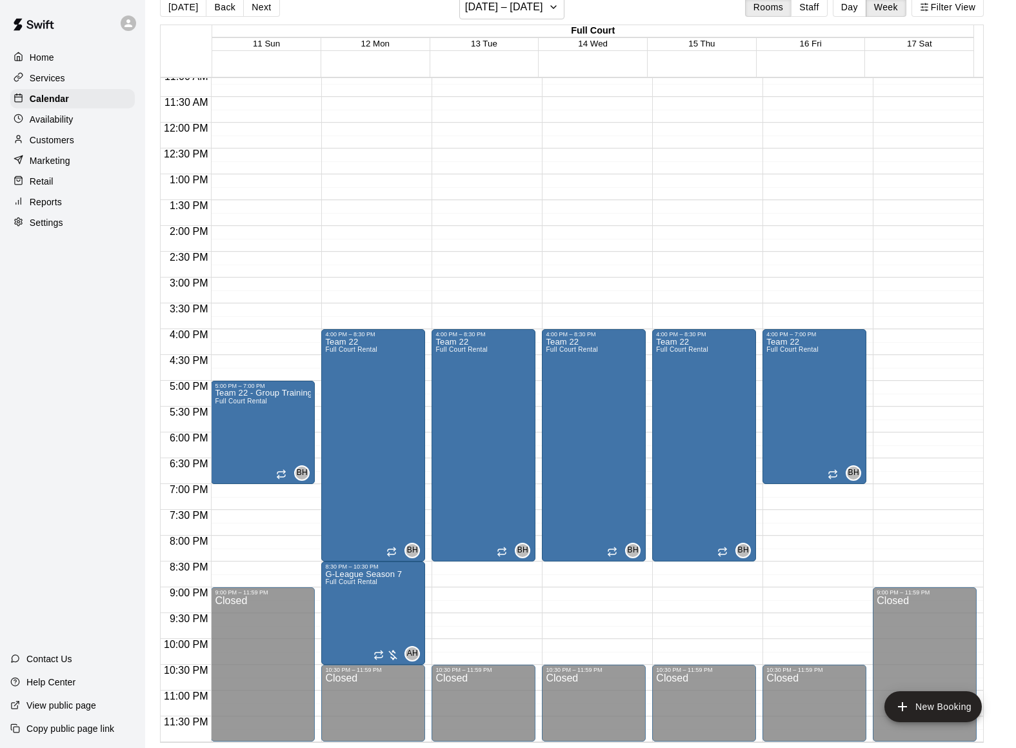
click at [570, 565] on div "12:00 AM – 6:00 AM Closed 4:00 PM – 8:30 PM Team 22 Full Court Rental BH 0 10:3…" at bounding box center [594, 122] width 104 height 1239
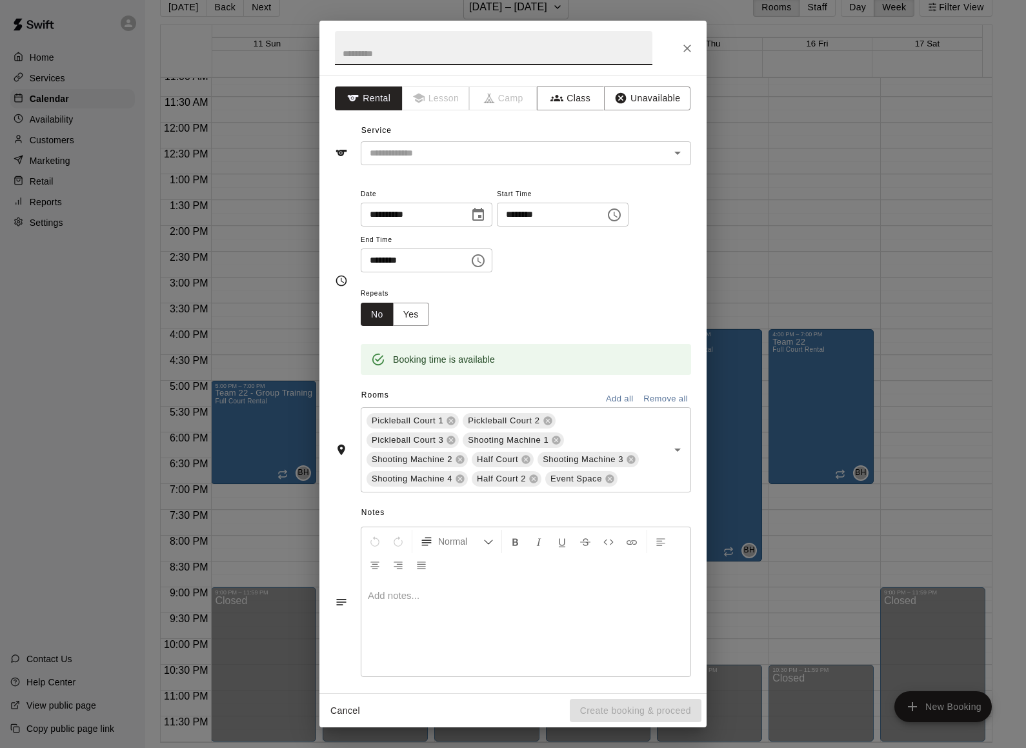
click at [419, 40] on input "text" at bounding box center [493, 48] width 317 height 34
type input "**********"
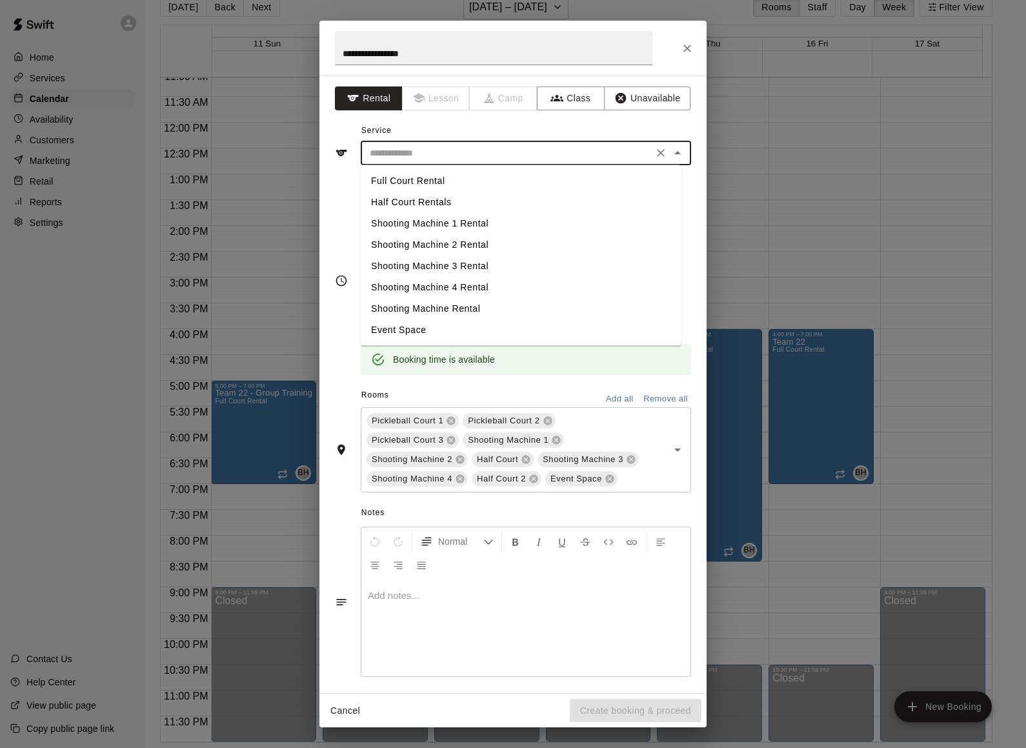
click at [427, 156] on input "text" at bounding box center [507, 153] width 285 height 16
click at [424, 175] on li "Full Court Rental" at bounding box center [521, 180] width 321 height 21
type input "**********"
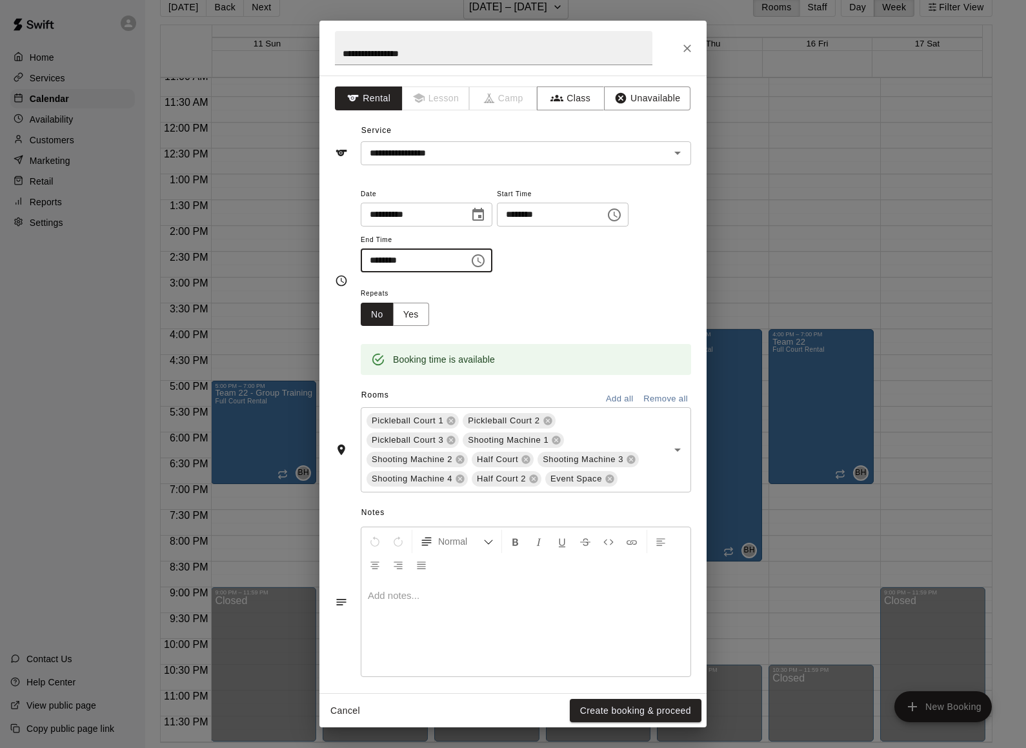
click at [372, 257] on input "********" at bounding box center [410, 260] width 99 height 24
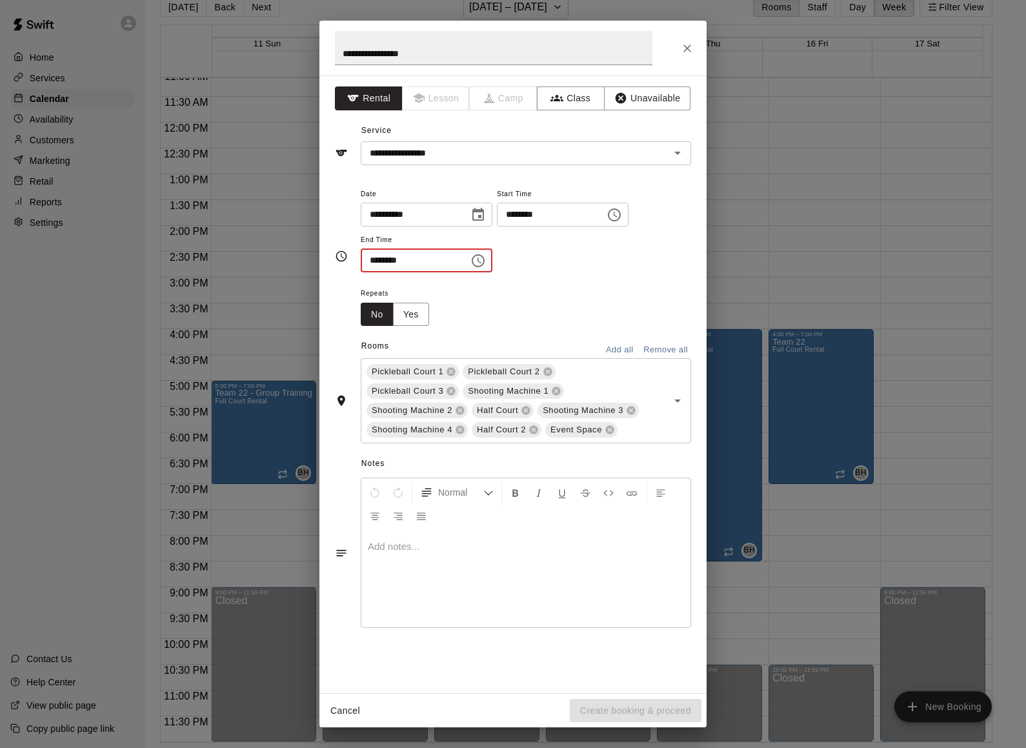
type input "********"
click at [372, 263] on input "********" at bounding box center [410, 260] width 99 height 24
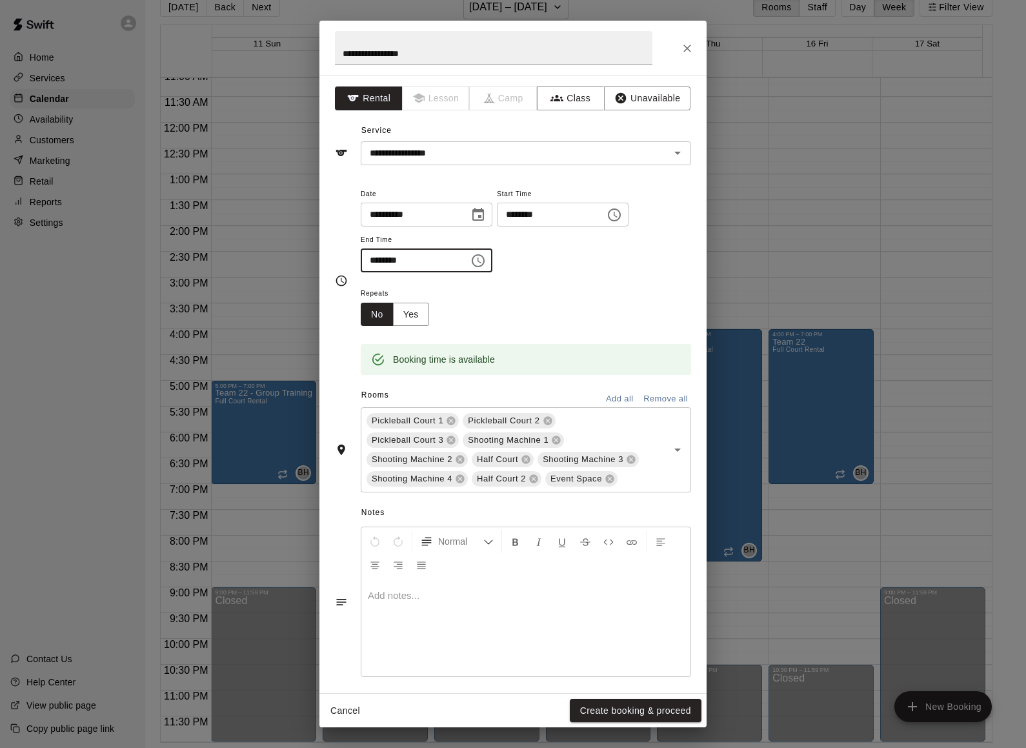
type input "********"
click at [536, 314] on div "Repeats No Yes" at bounding box center [526, 305] width 330 height 41
click at [657, 401] on button "Remove all" at bounding box center [665, 399] width 51 height 20
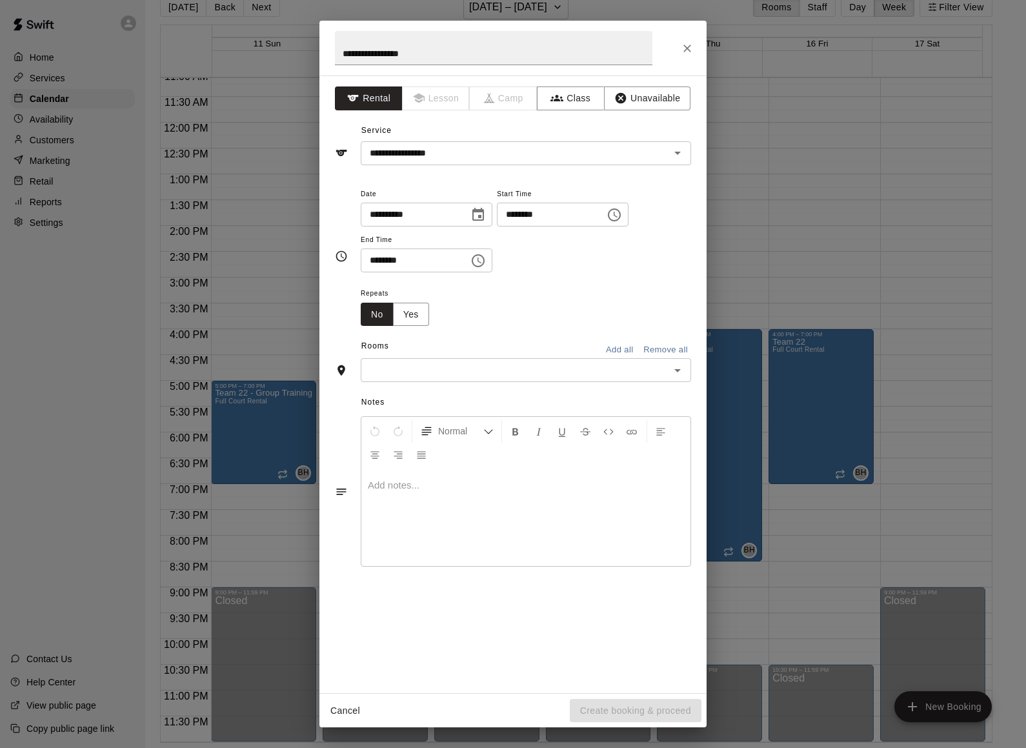
click at [575, 375] on input "text" at bounding box center [515, 370] width 301 height 16
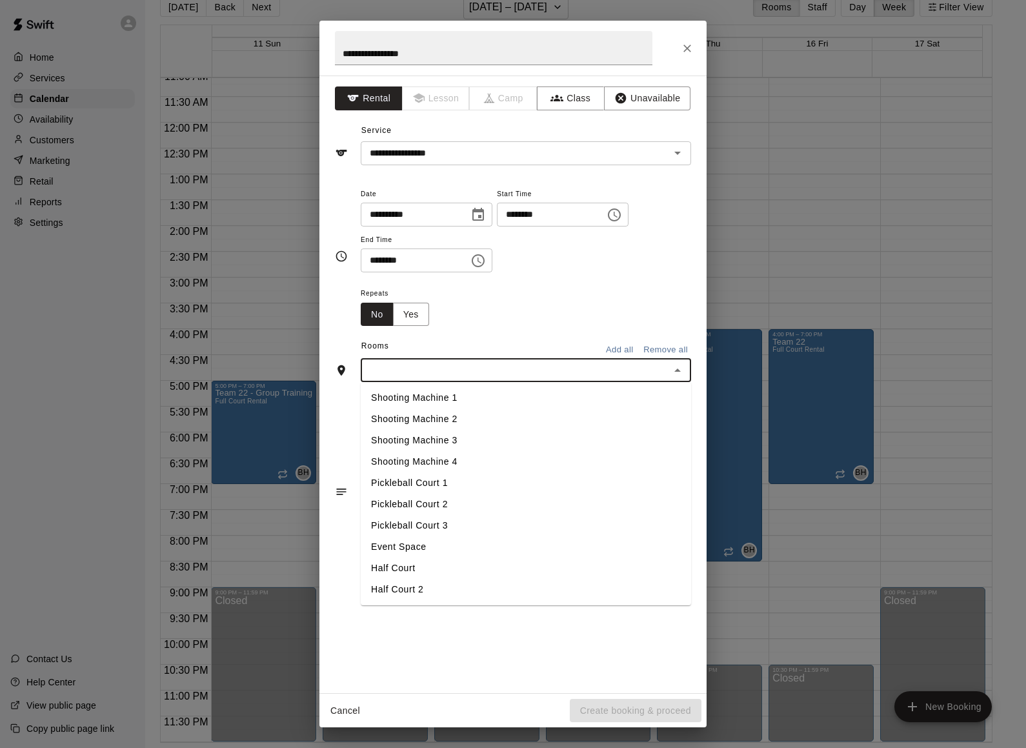
click at [410, 565] on li "Half Court" at bounding box center [526, 567] width 330 height 21
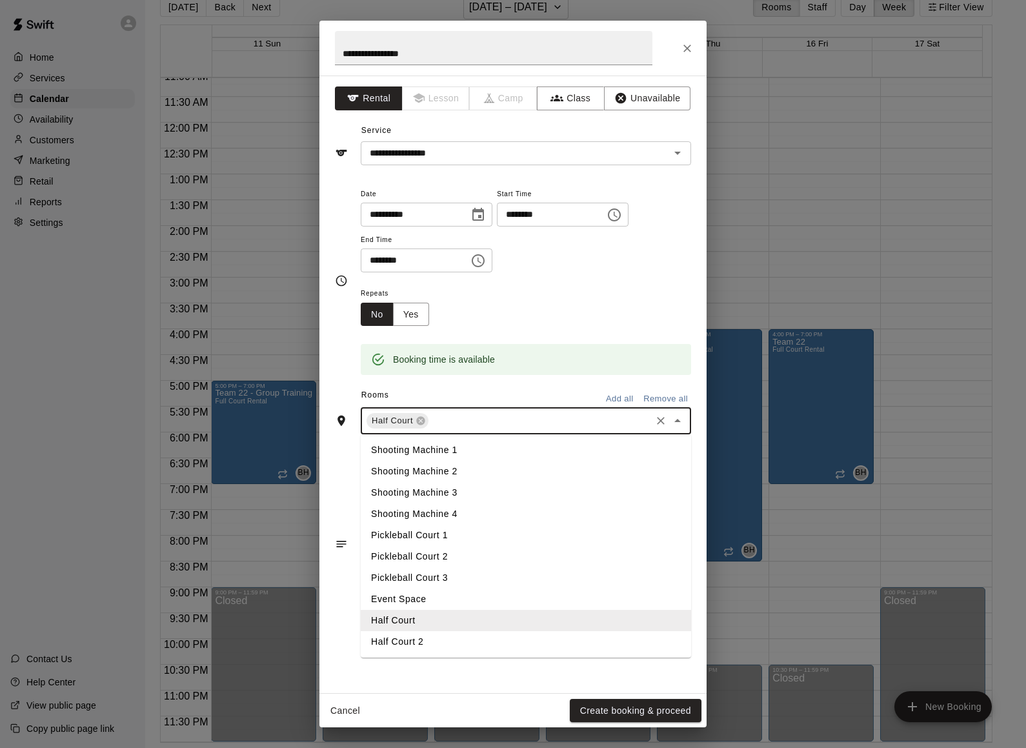
click at [450, 422] on input "text" at bounding box center [539, 421] width 219 height 16
click at [418, 646] on li "Half Court 2" at bounding box center [526, 641] width 330 height 21
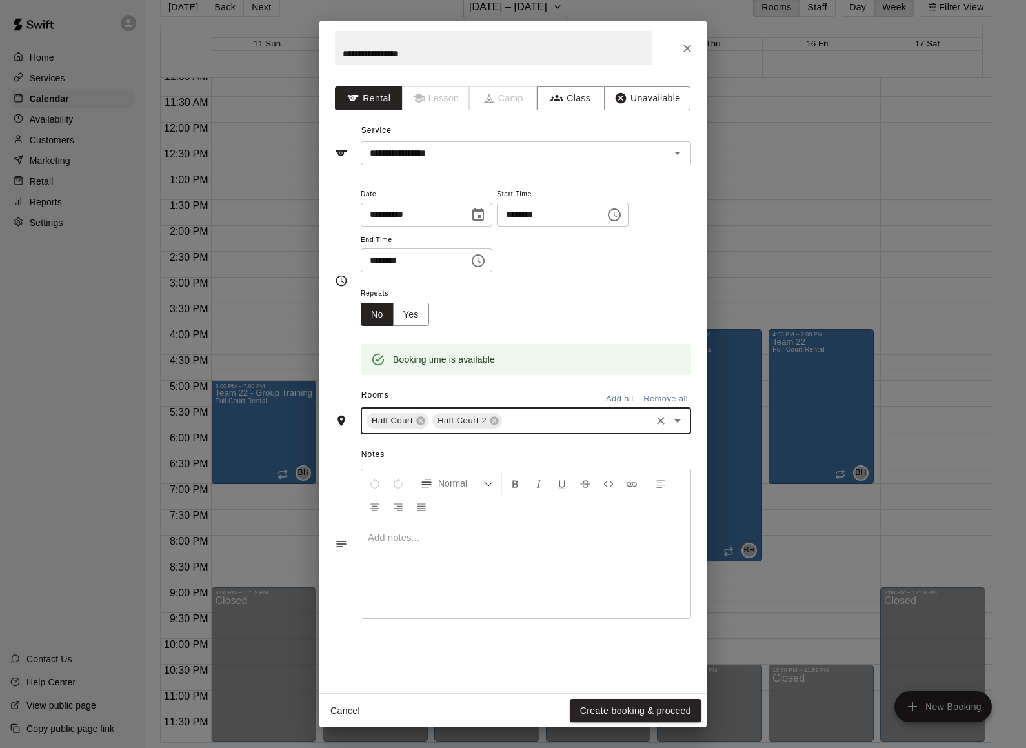
click at [650, 709] on button "Create booking & proceed" at bounding box center [636, 711] width 132 height 24
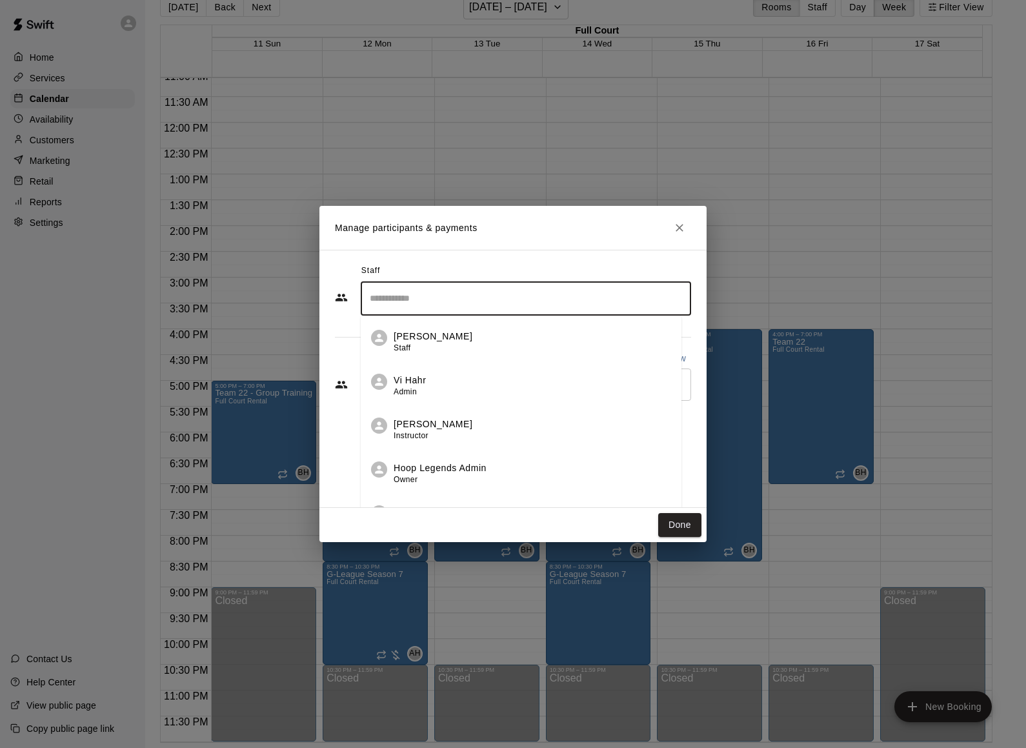
click at [411, 297] on input "Search staff" at bounding box center [525, 298] width 319 height 23
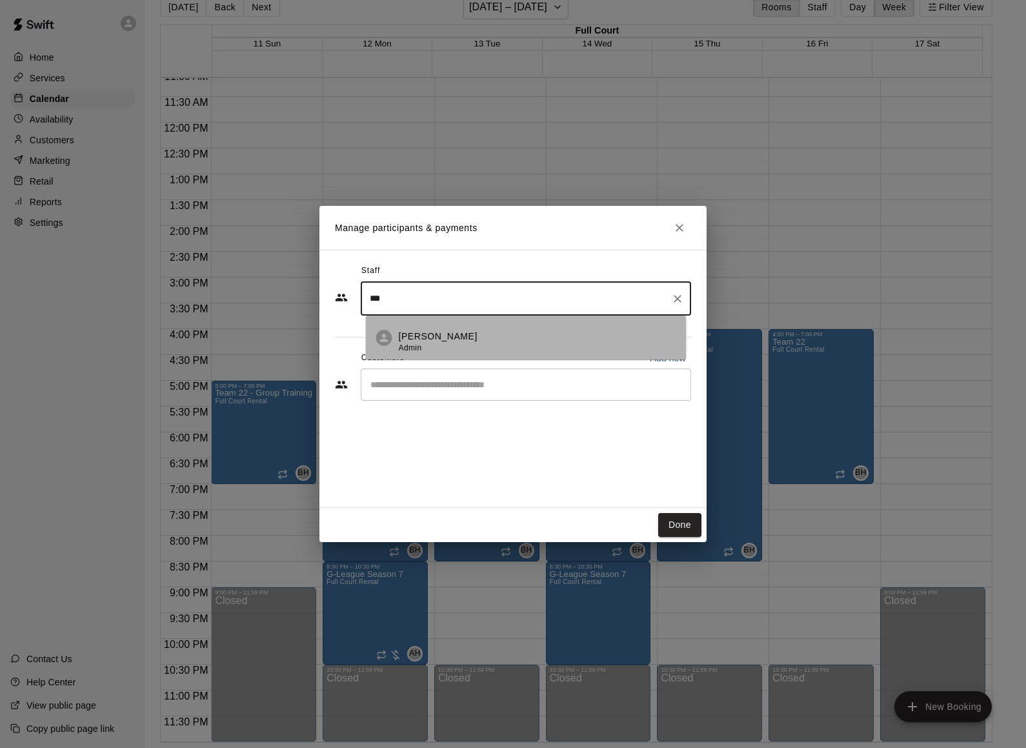
click at [394, 343] on li "[PERSON_NAME] Admin" at bounding box center [526, 337] width 321 height 44
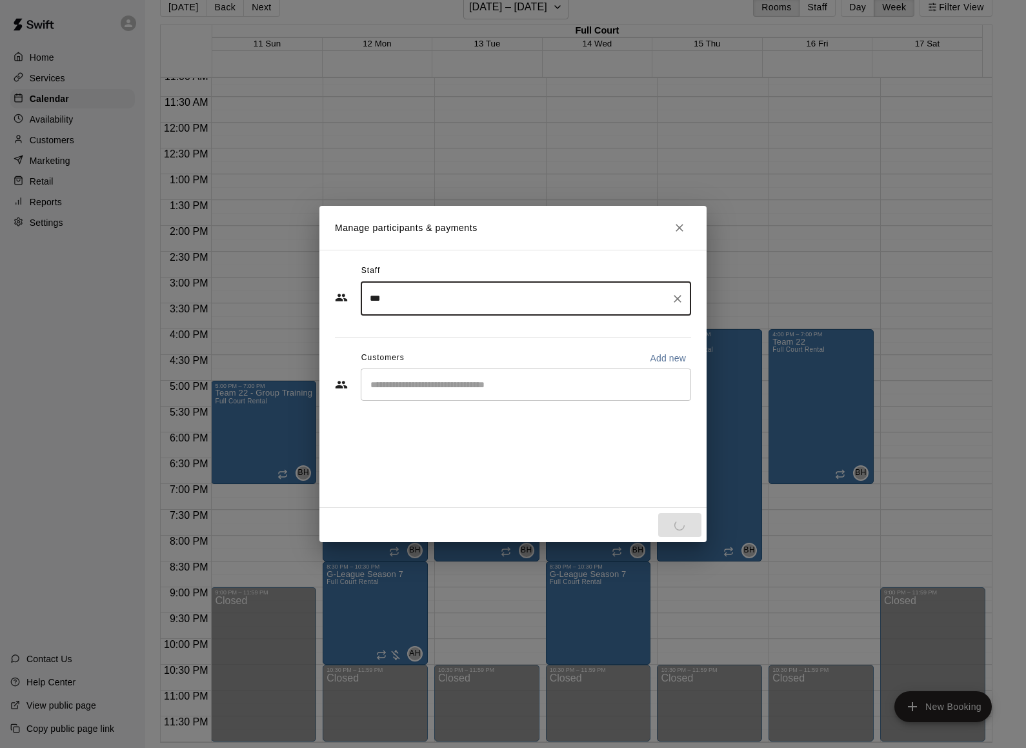
click at [401, 394] on div "​" at bounding box center [526, 384] width 330 height 32
type input "***"
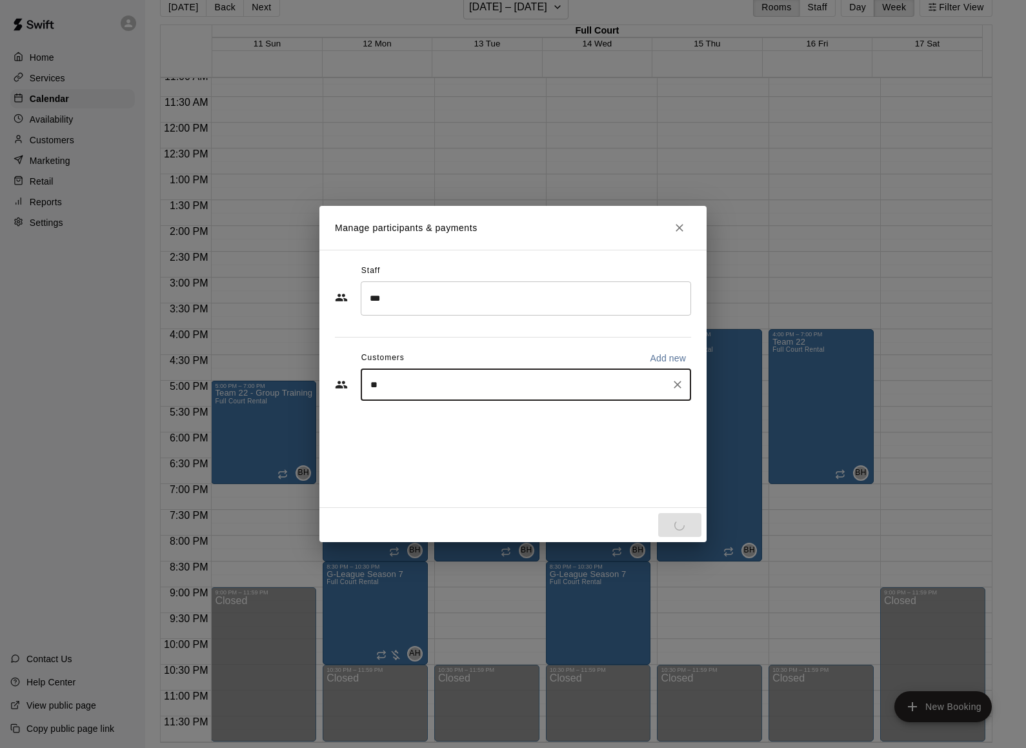
type input "***"
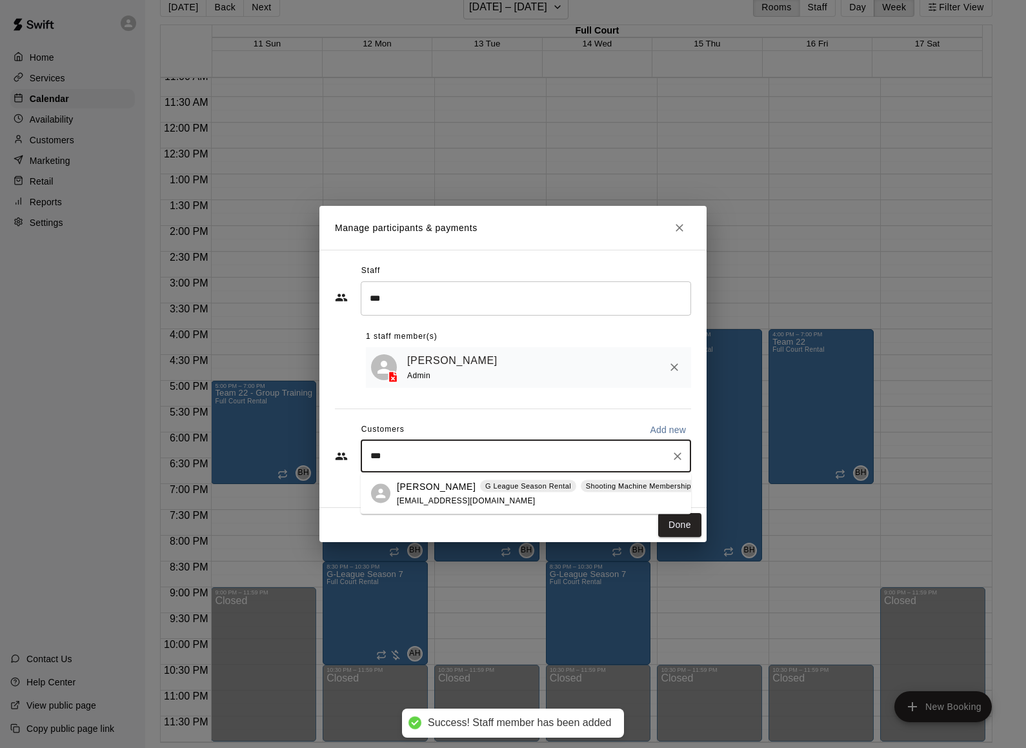
click at [437, 497] on span "[EMAIL_ADDRESS][DOMAIN_NAME]" at bounding box center [466, 499] width 139 height 9
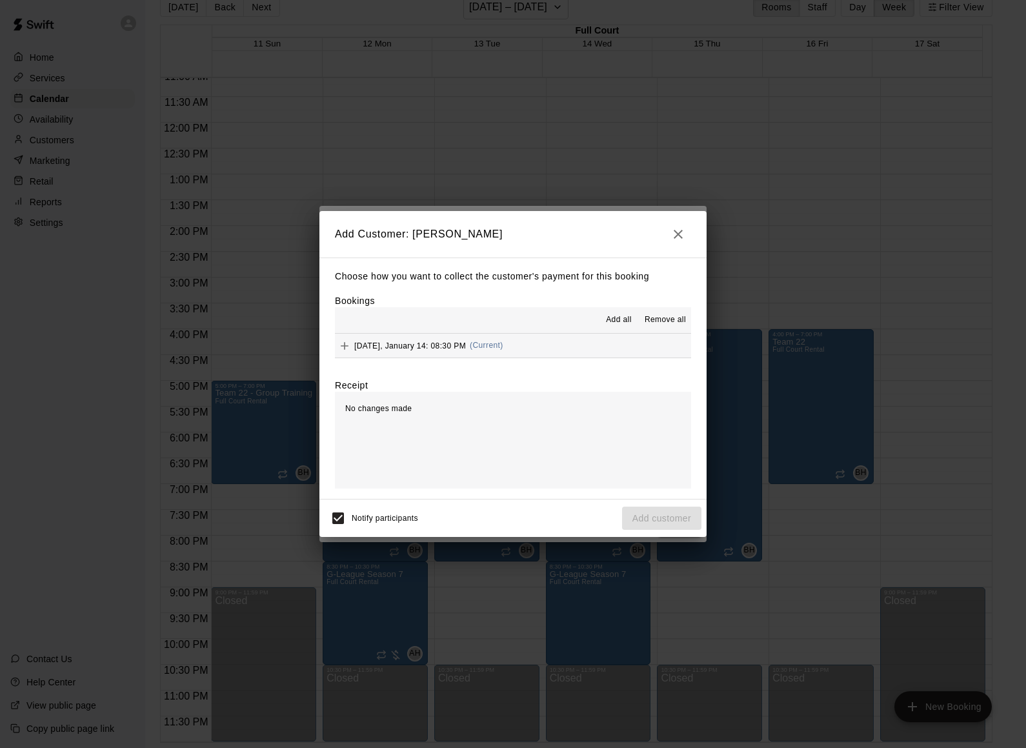
click at [623, 317] on span "Add all" at bounding box center [619, 320] width 26 height 13
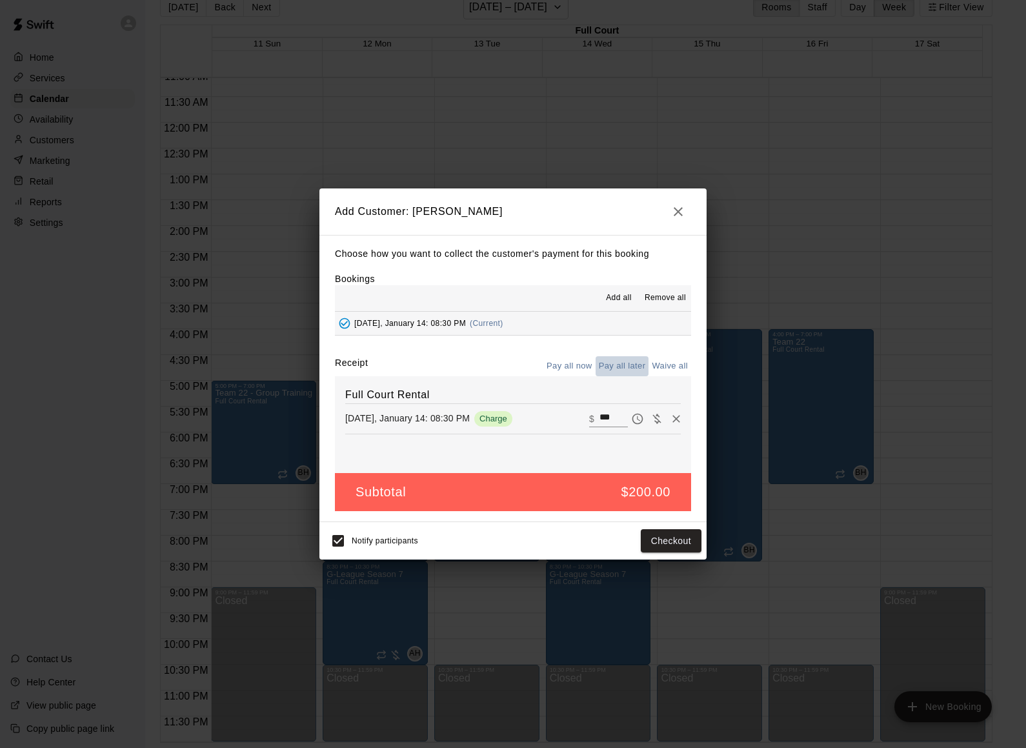
click at [626, 361] on button "Pay all later" at bounding box center [622, 366] width 54 height 20
click at [659, 540] on button "Add customer" at bounding box center [661, 541] width 79 height 24
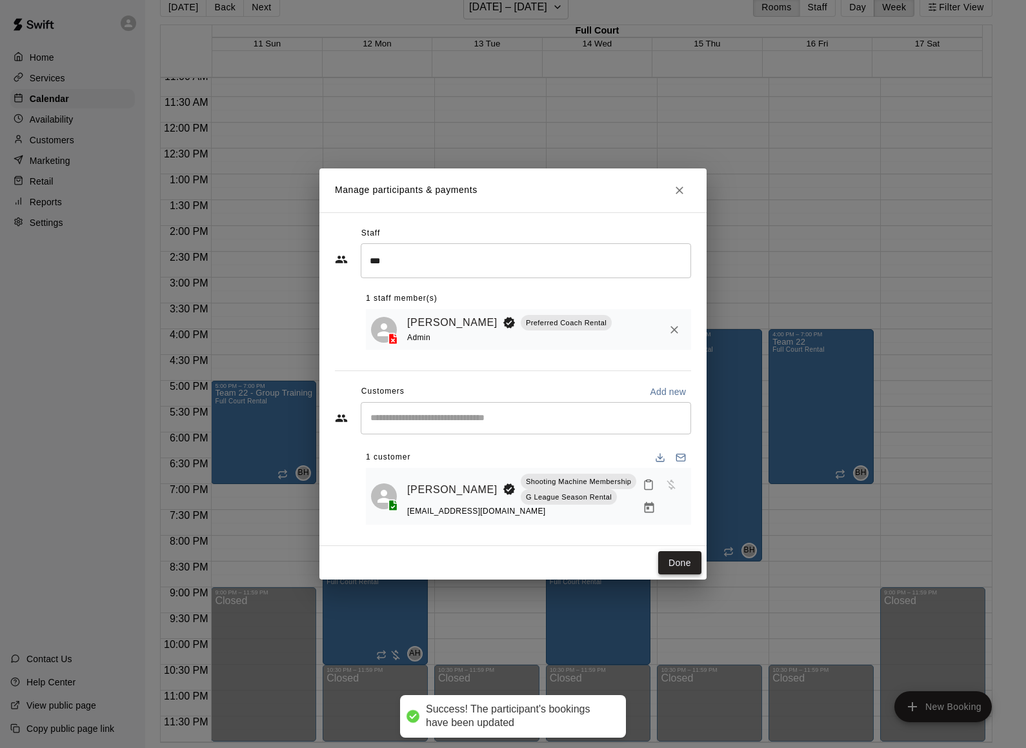
click at [676, 555] on button "Done" at bounding box center [679, 563] width 43 height 24
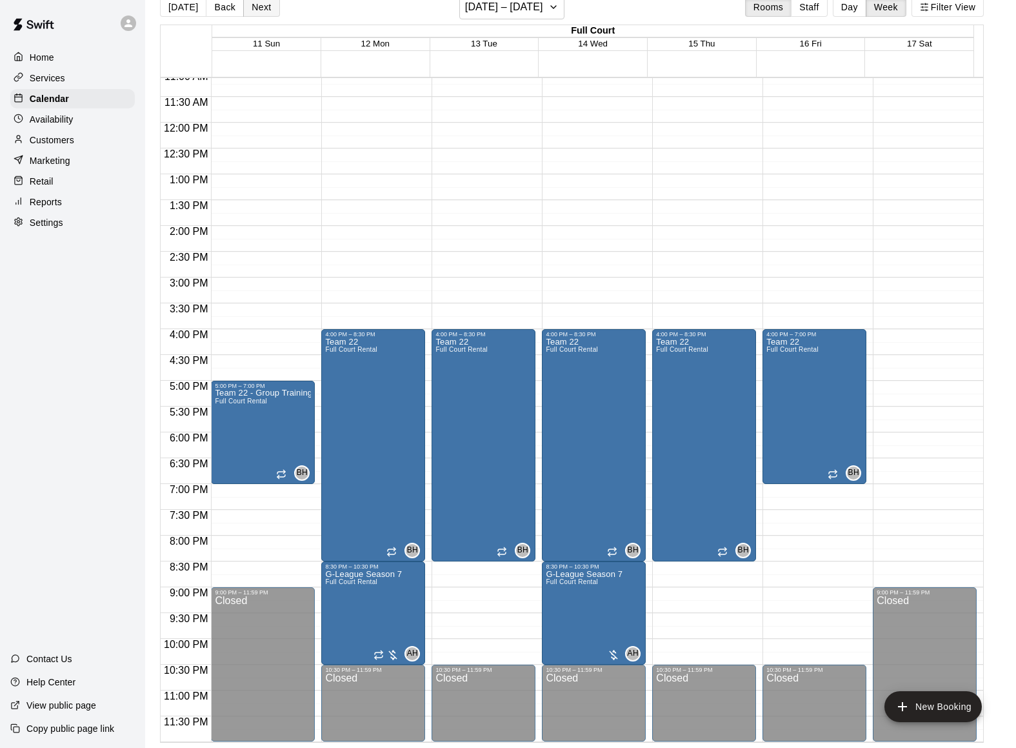
click at [257, 8] on button "Next" at bounding box center [261, 6] width 36 height 19
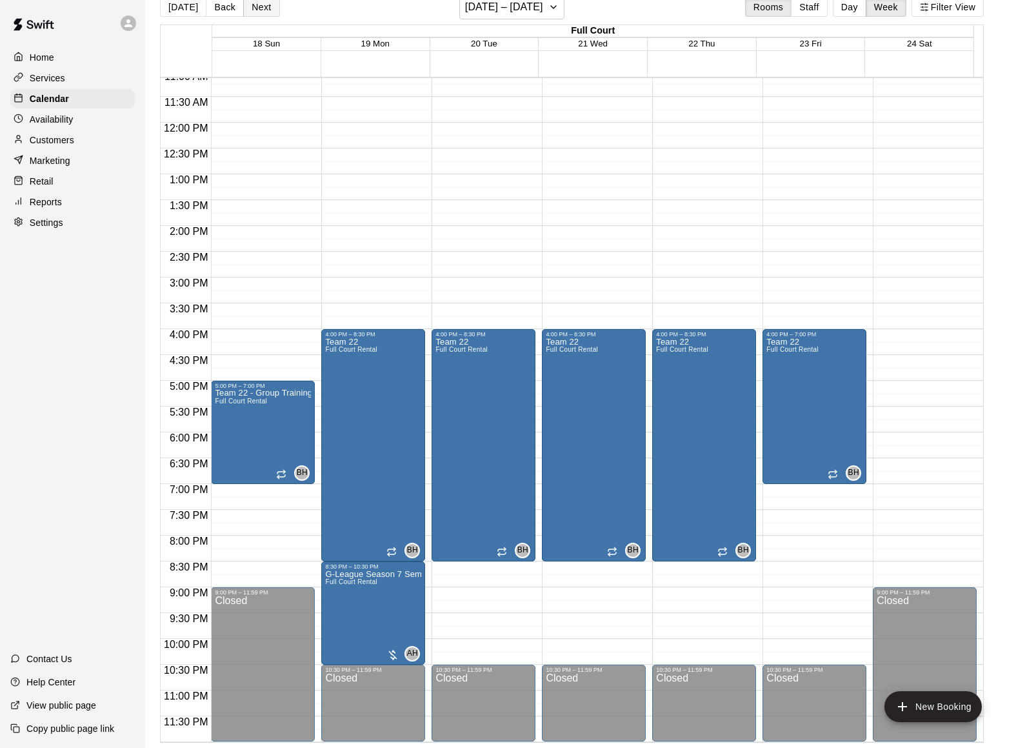
click at [268, 9] on button "Next" at bounding box center [261, 6] width 36 height 19
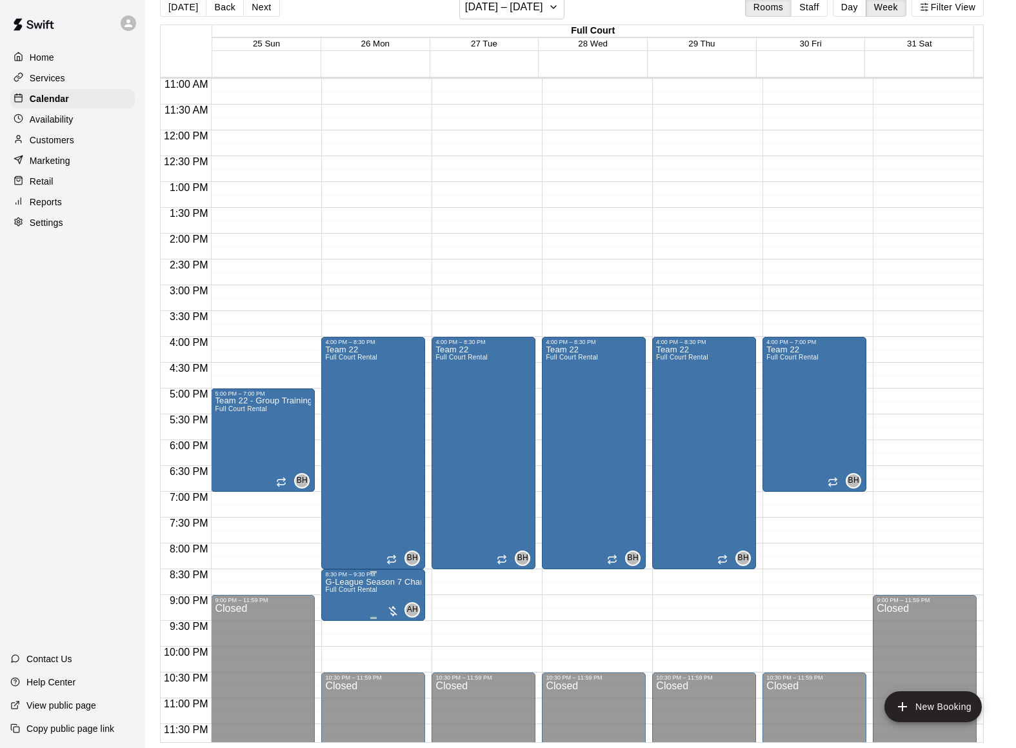
scroll to position [566, 0]
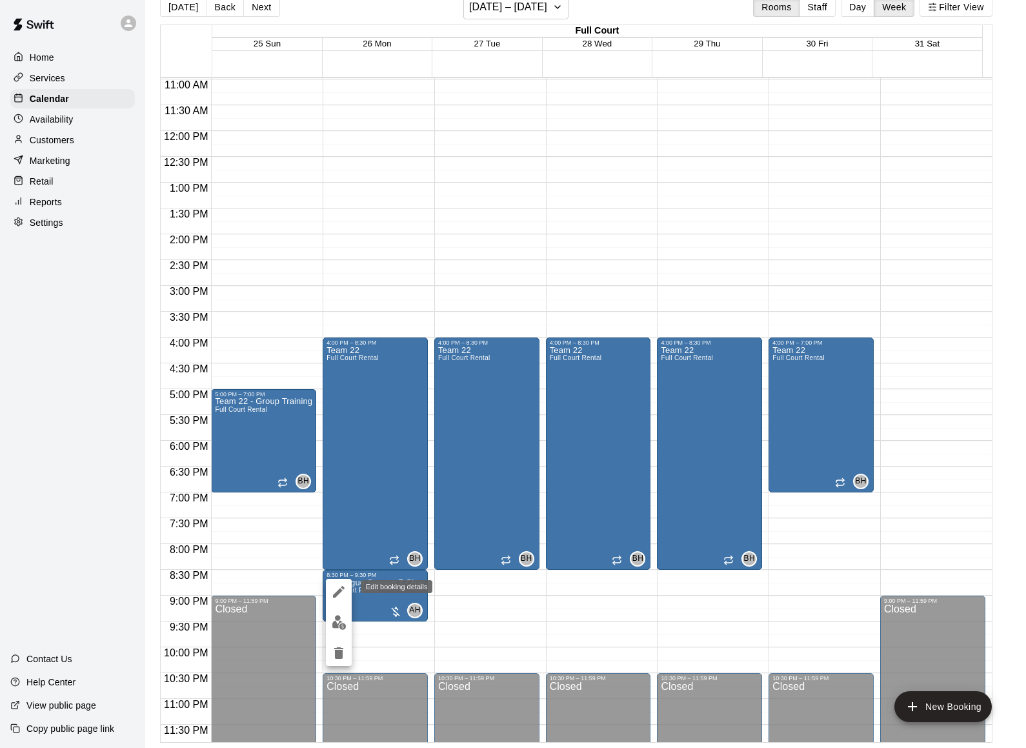
click at [339, 594] on icon "edit" at bounding box center [338, 591] width 15 height 15
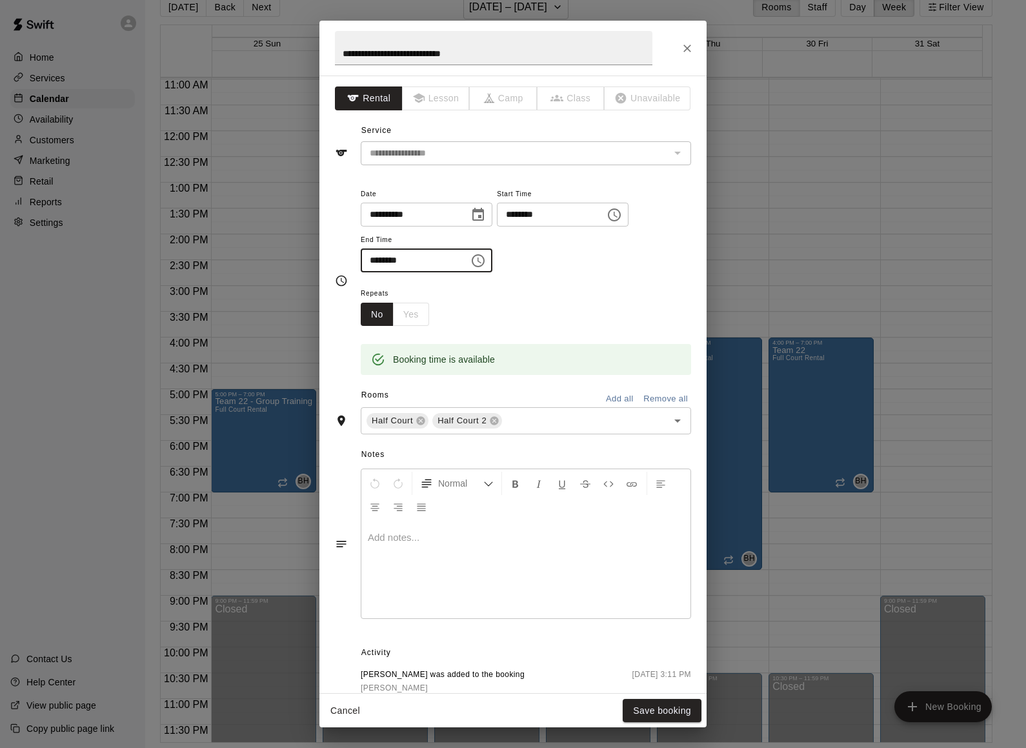
click at [374, 261] on input "********" at bounding box center [410, 260] width 99 height 24
type input "********"
click at [656, 710] on button "Save booking" at bounding box center [662, 711] width 79 height 24
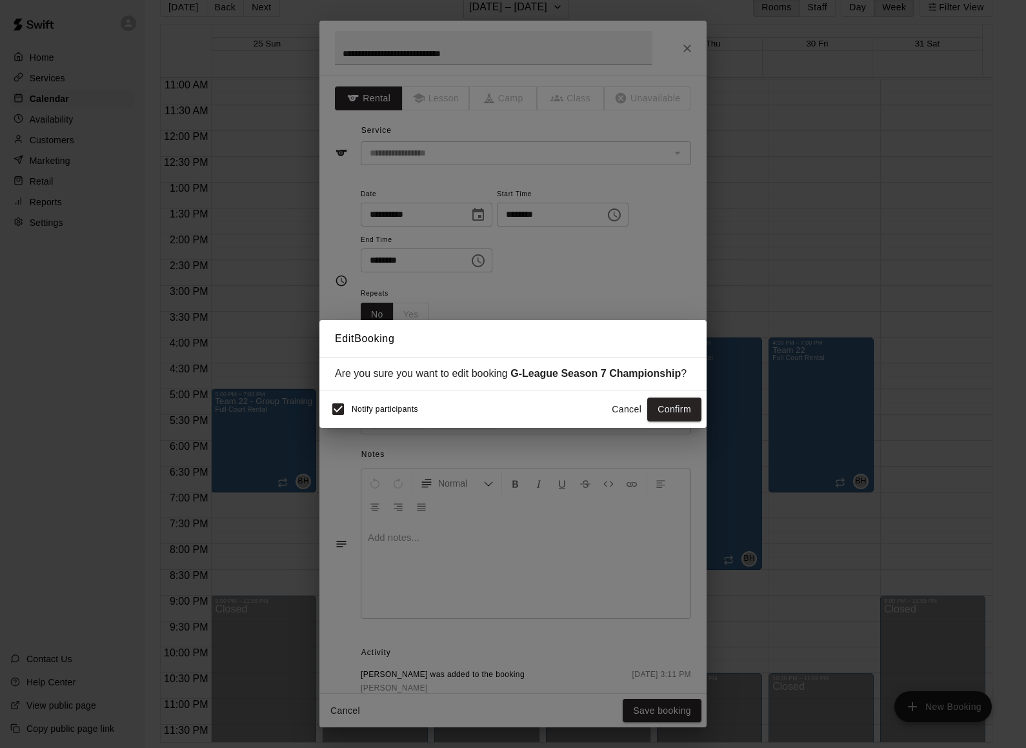
click at [610, 410] on button "Cancel" at bounding box center [626, 409] width 41 height 24
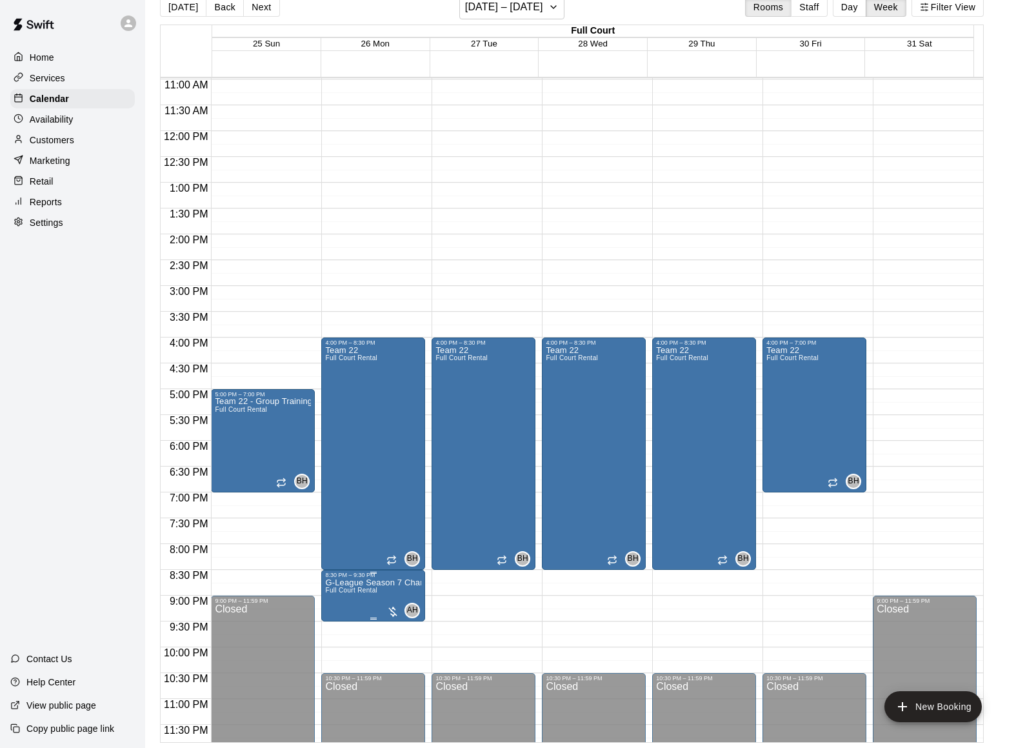
click at [360, 583] on p "G-League Season 7 Championship" at bounding box center [373, 583] width 96 height 0
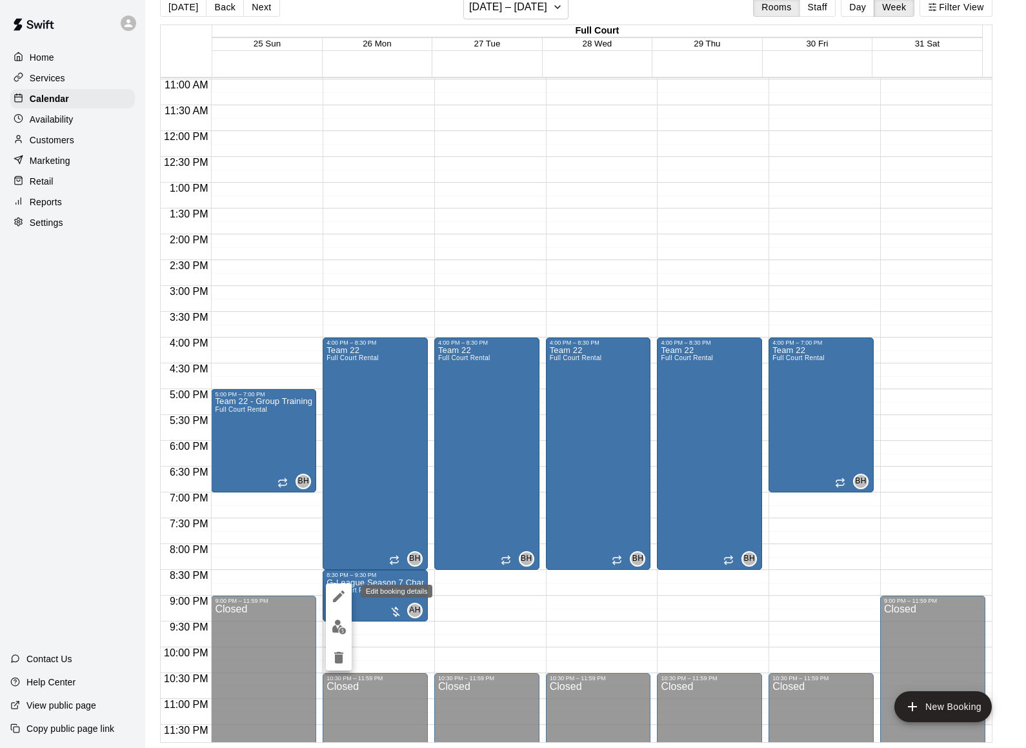
click at [335, 598] on icon "edit" at bounding box center [339, 596] width 12 height 12
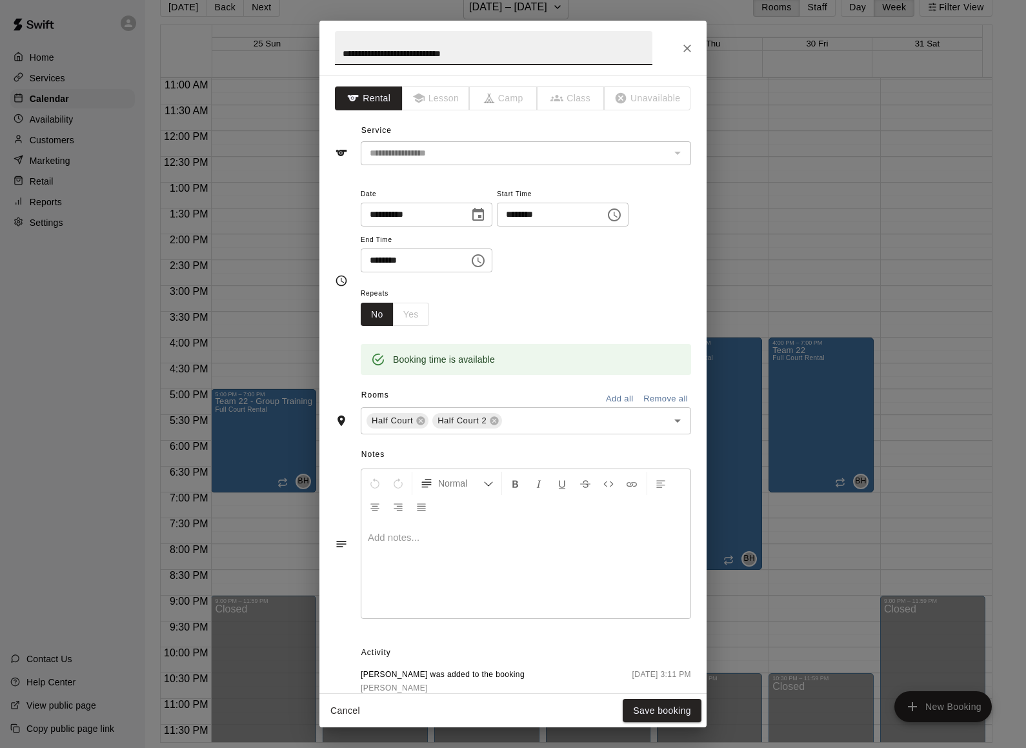
click at [492, 48] on input "**********" at bounding box center [493, 48] width 317 height 34
click at [473, 54] on input "**********" at bounding box center [493, 48] width 317 height 34
type input "**********"
click at [650, 709] on button "Save booking" at bounding box center [662, 711] width 79 height 24
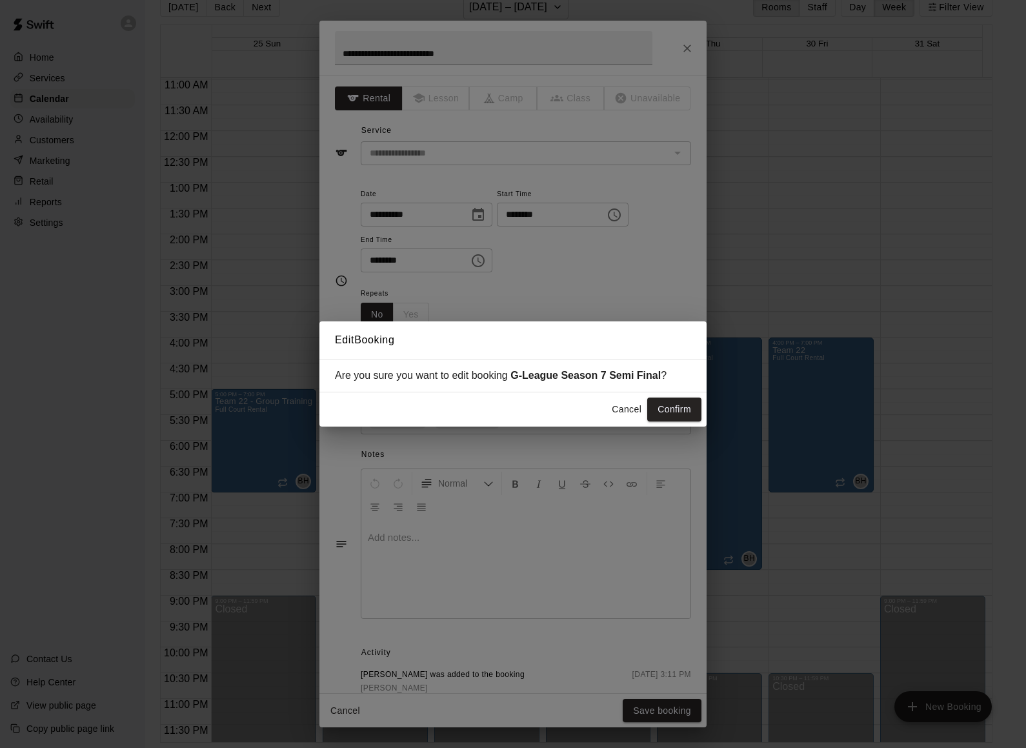
click at [616, 406] on button "Cancel" at bounding box center [626, 409] width 41 height 24
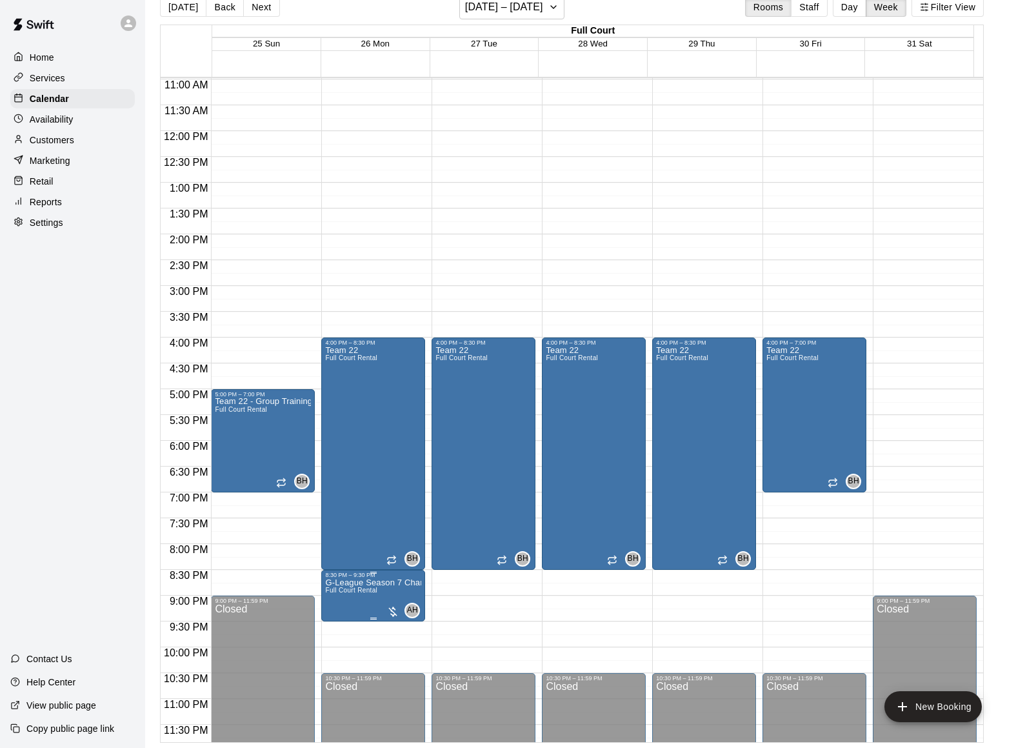
click at [372, 583] on p "G-League Season 7 Championship" at bounding box center [373, 583] width 96 height 0
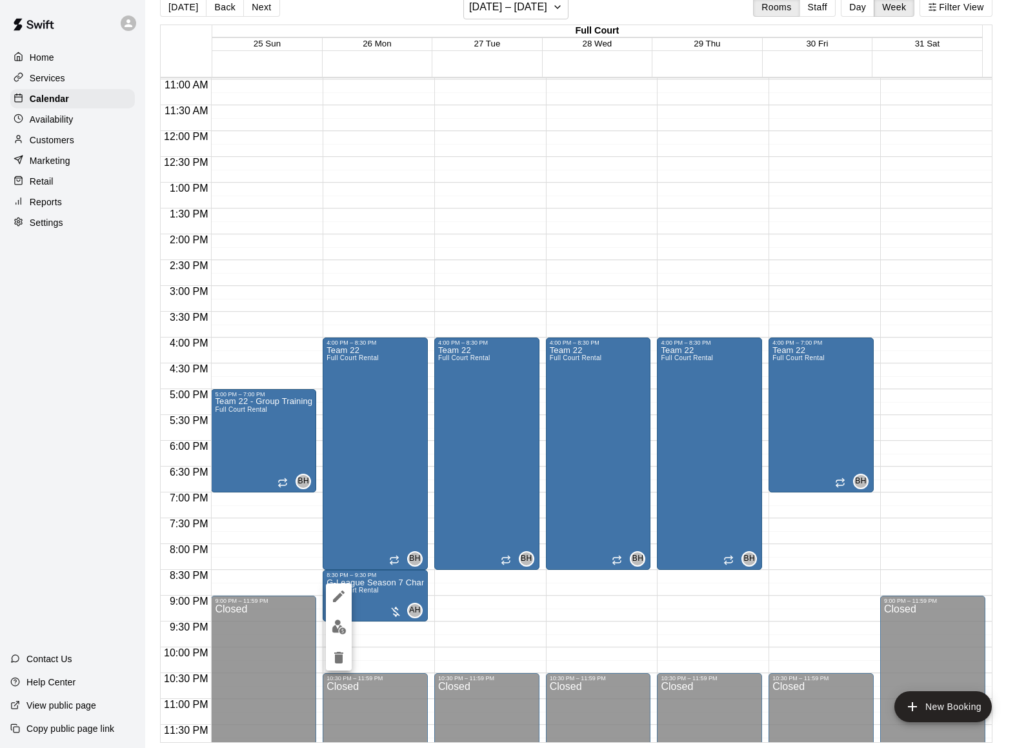
click at [333, 592] on icon "edit" at bounding box center [338, 595] width 15 height 15
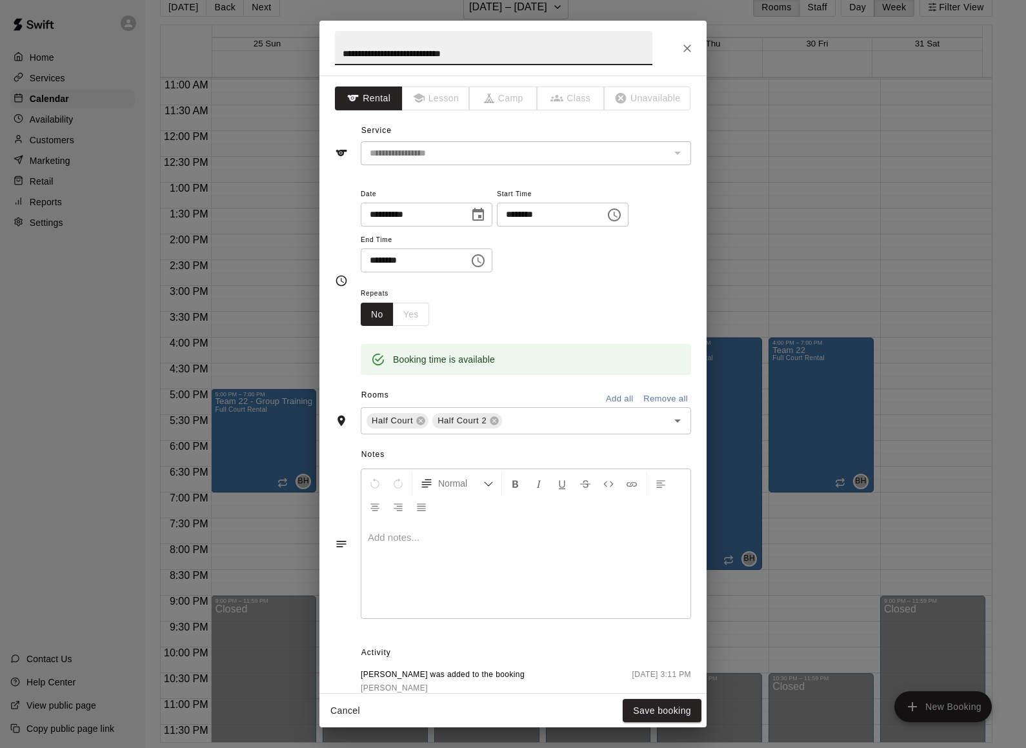
click at [468, 52] on input "**********" at bounding box center [493, 48] width 317 height 34
type input "**********"
click at [374, 259] on input "********" at bounding box center [410, 260] width 99 height 24
type input "********"
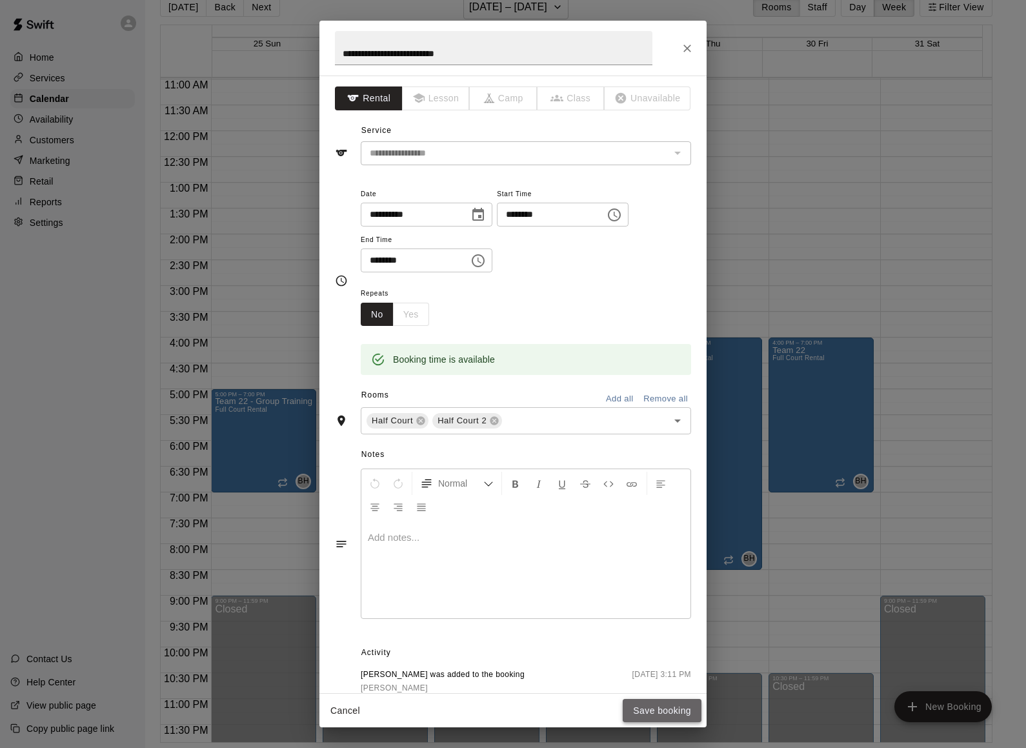
click at [684, 705] on button "Save booking" at bounding box center [662, 711] width 79 height 24
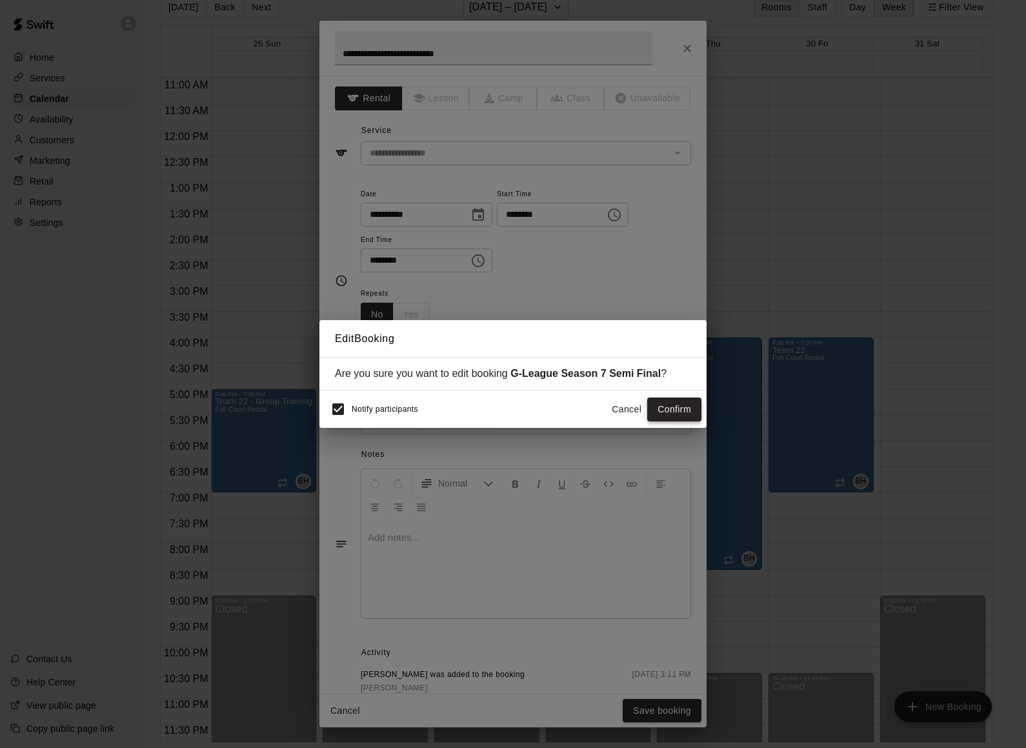
click at [661, 416] on button "Confirm" at bounding box center [674, 409] width 54 height 24
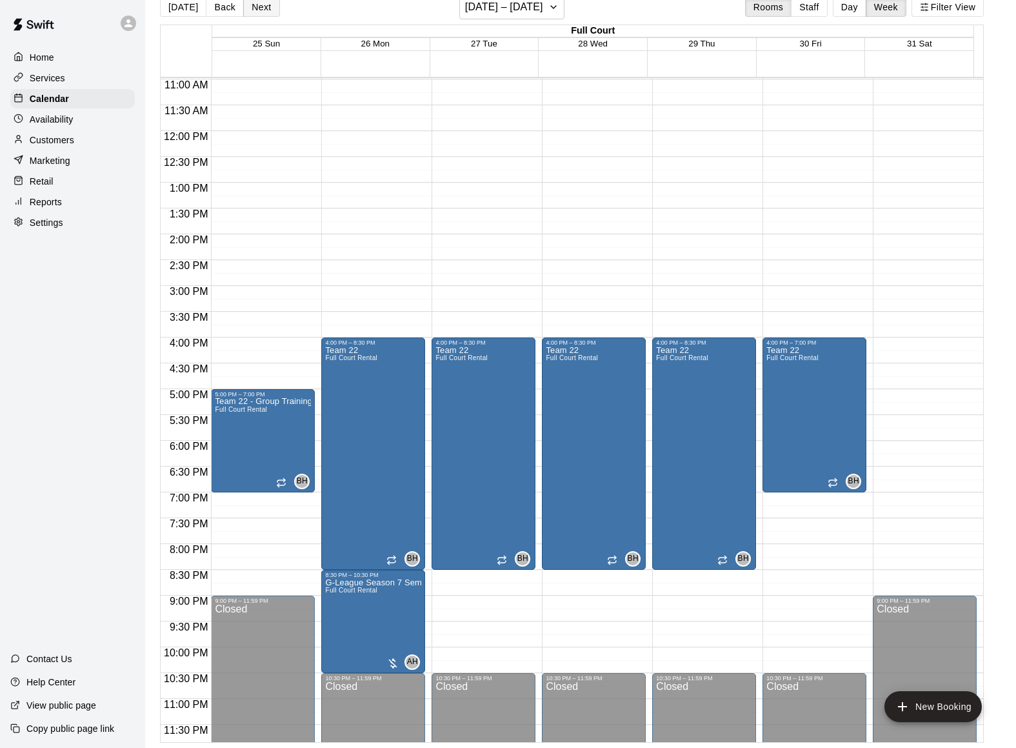
click at [268, 5] on button "Next" at bounding box center [261, 6] width 36 height 19
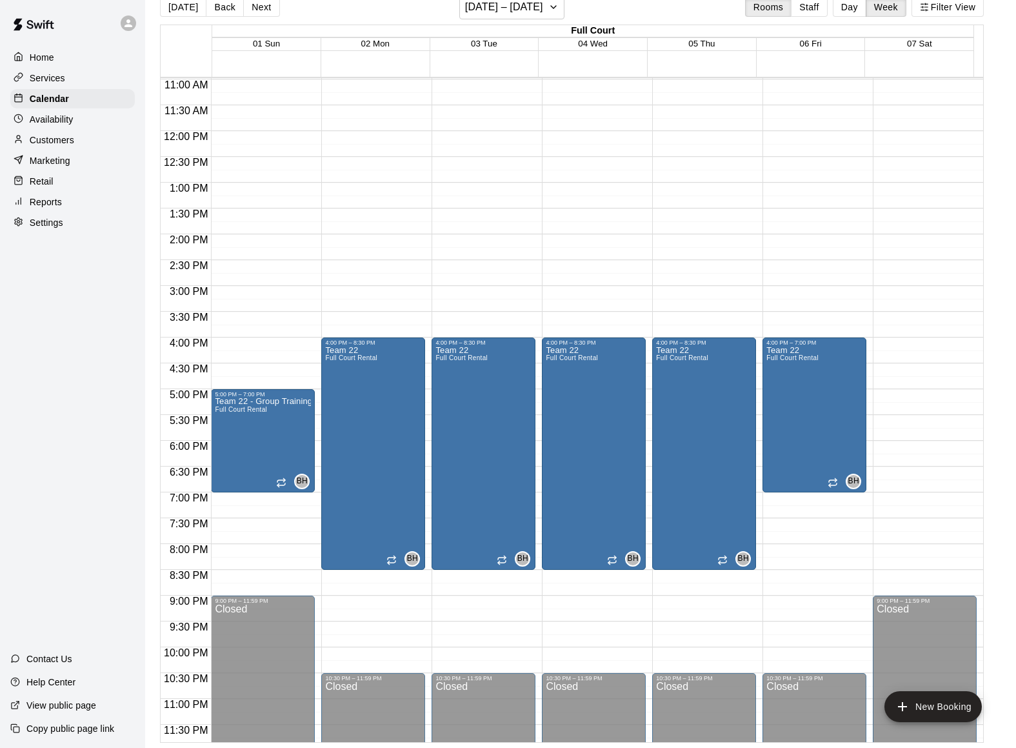
click at [357, 575] on div "12:00 AM – 6:00 AM Closed 4:00 PM – 8:30 PM Team 22 Full Court Rental BH 0 10:3…" at bounding box center [373, 131] width 104 height 1239
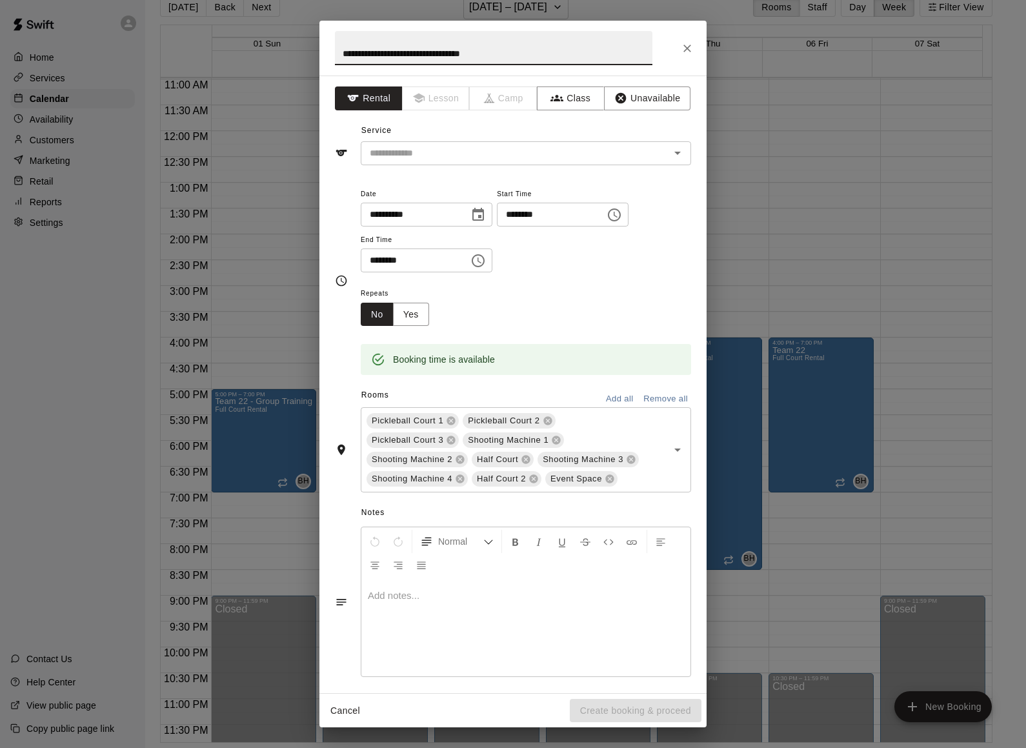
type input "**********"
click at [393, 166] on div "**********" at bounding box center [512, 383] width 387 height 617
click at [393, 159] on input "text" at bounding box center [507, 153] width 285 height 16
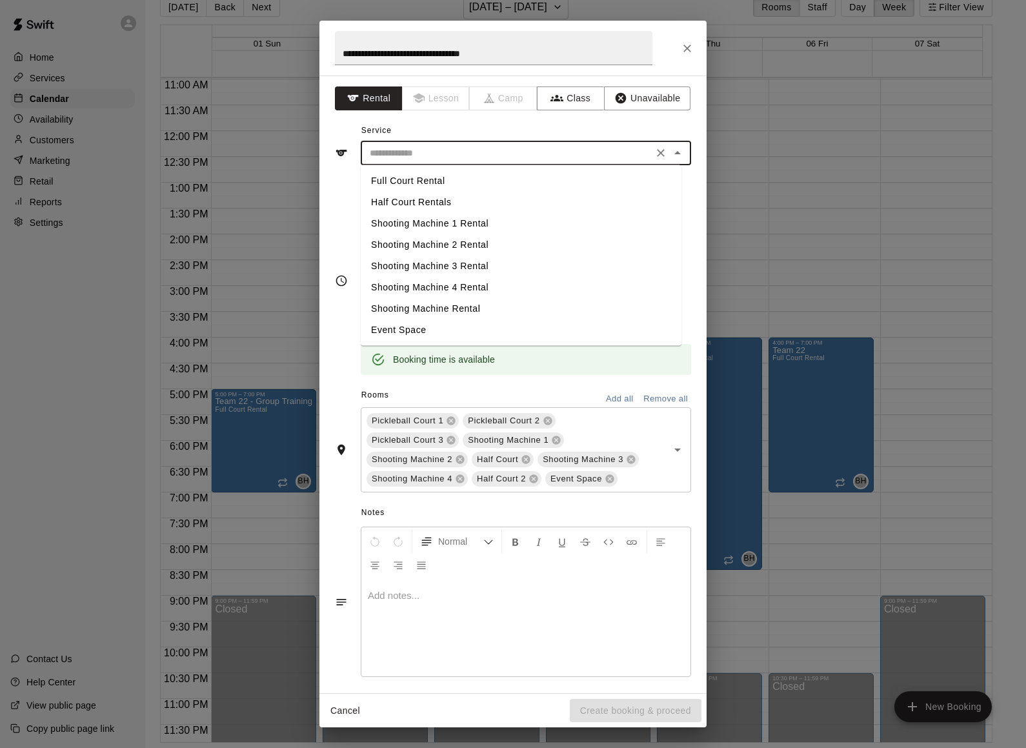
click at [398, 175] on li "Full Court Rental" at bounding box center [521, 180] width 321 height 21
type input "**********"
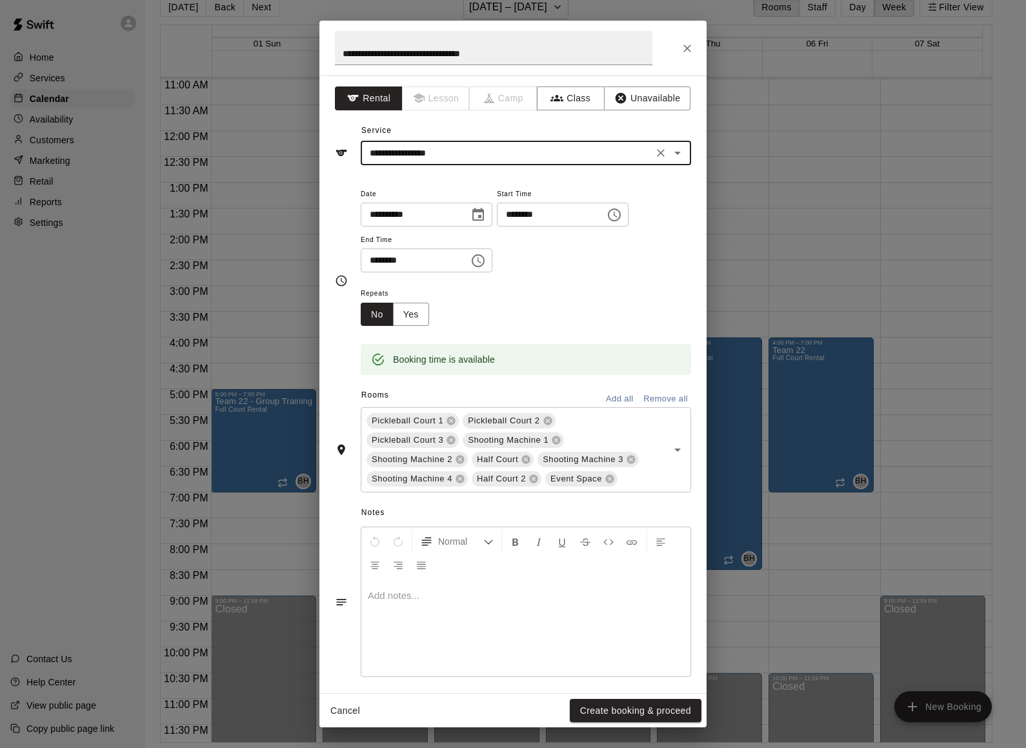
click at [376, 262] on input "********" at bounding box center [410, 260] width 99 height 24
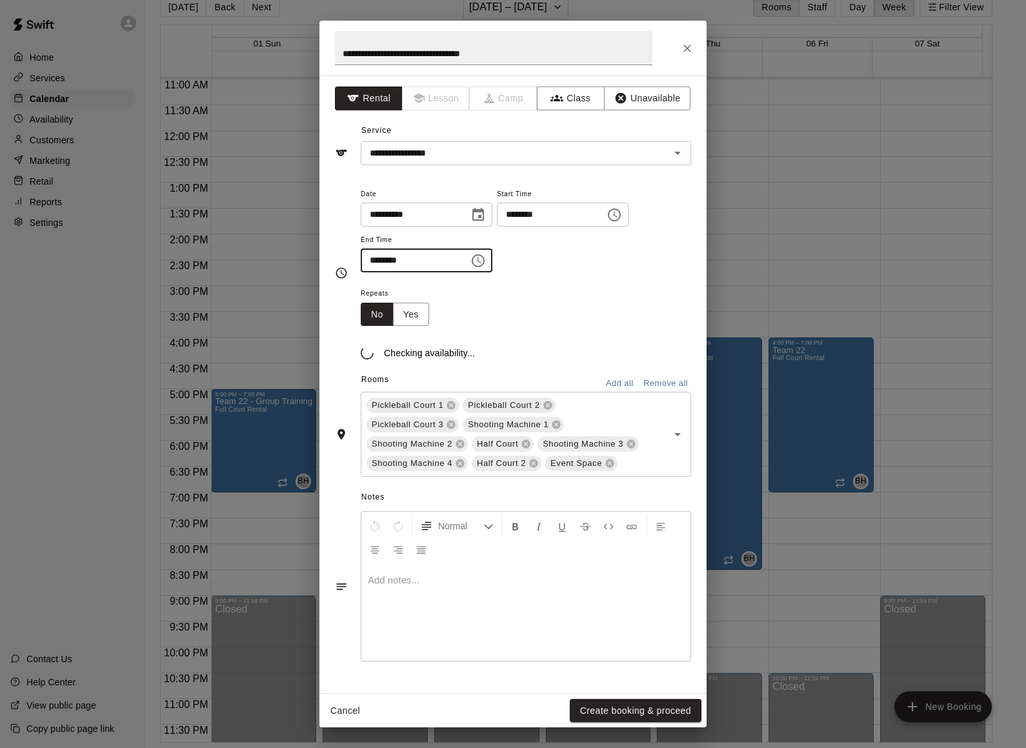
type input "********"
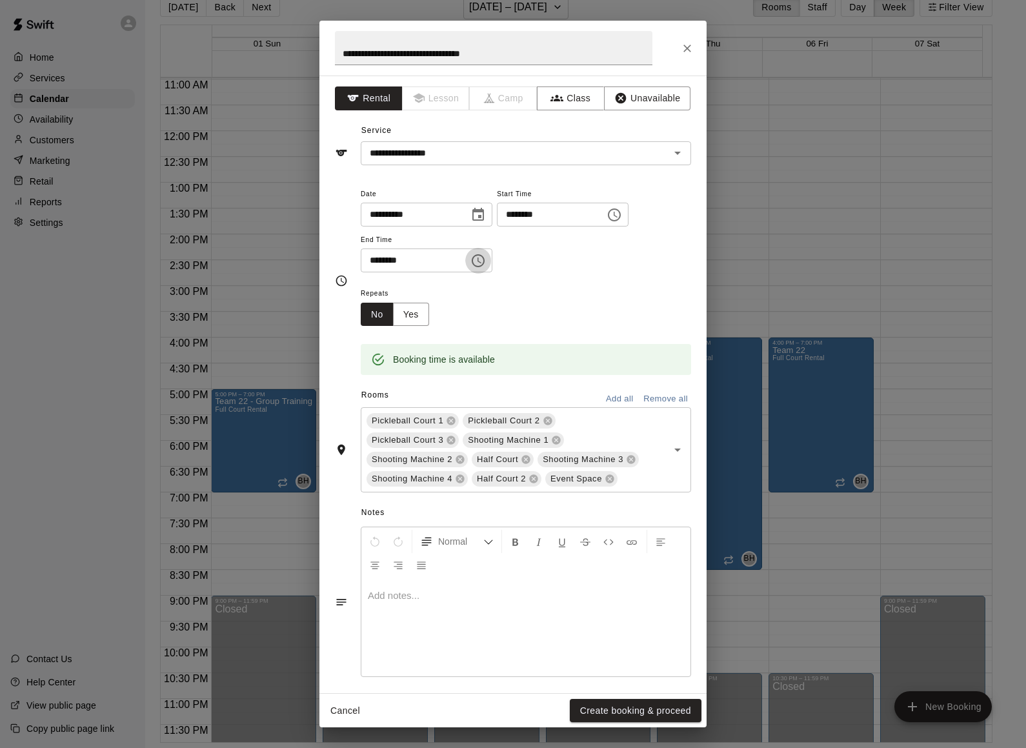
click at [648, 395] on button "Remove all" at bounding box center [665, 399] width 51 height 20
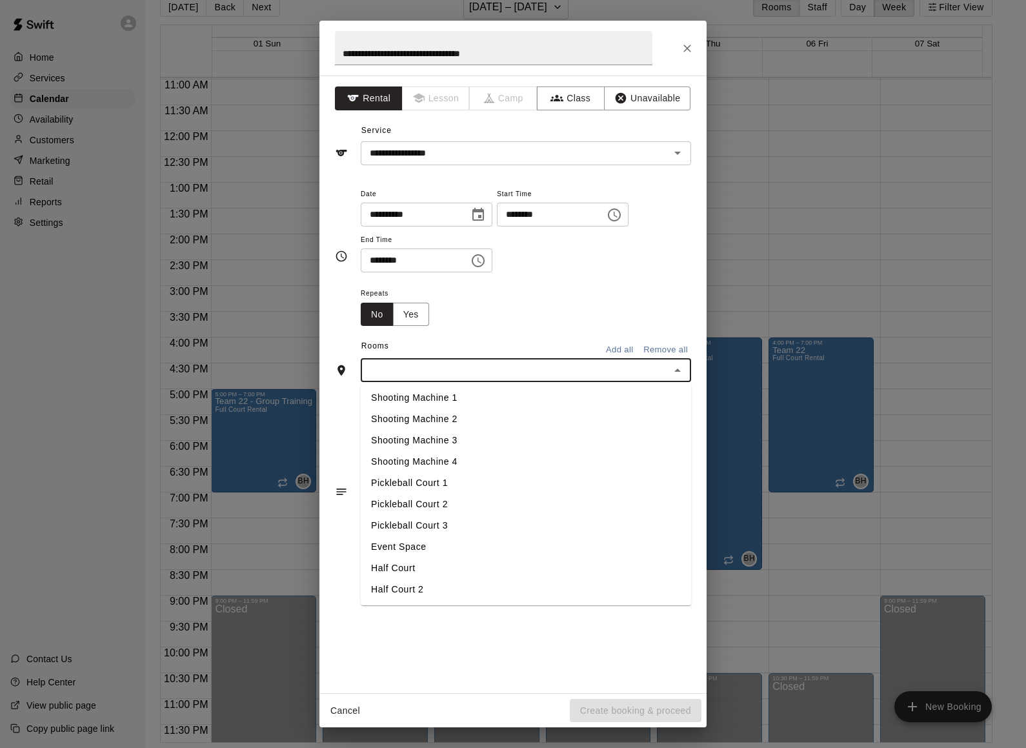
click at [514, 366] on input "text" at bounding box center [515, 370] width 301 height 16
click at [415, 570] on li "Half Court" at bounding box center [526, 567] width 330 height 21
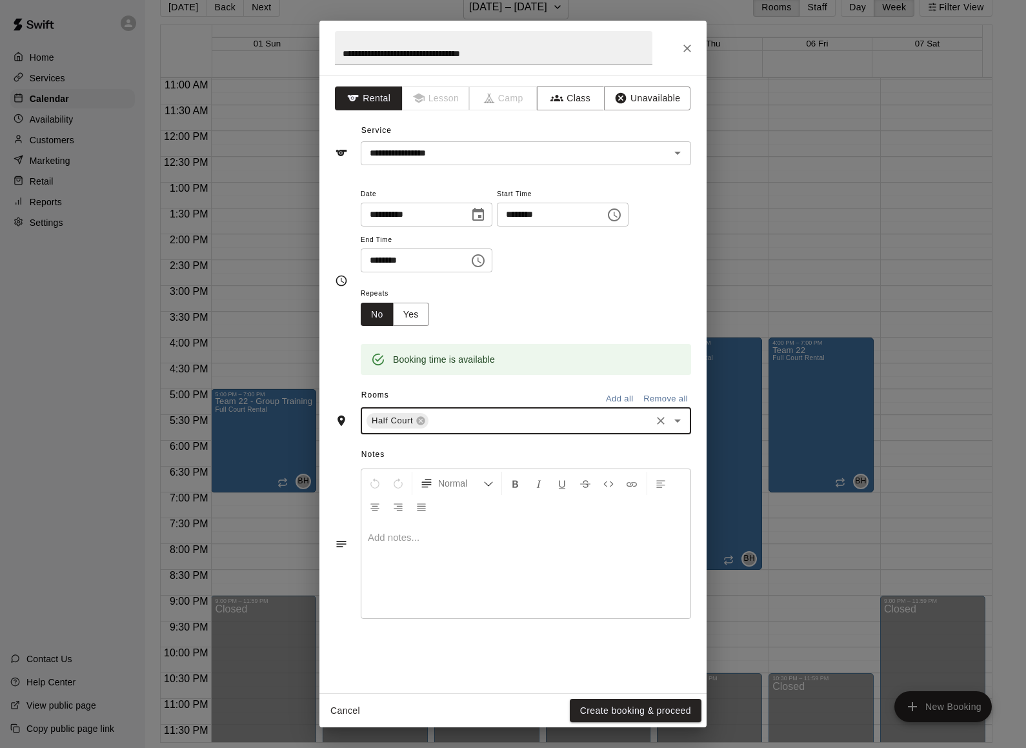
click at [455, 422] on input "text" at bounding box center [539, 421] width 219 height 16
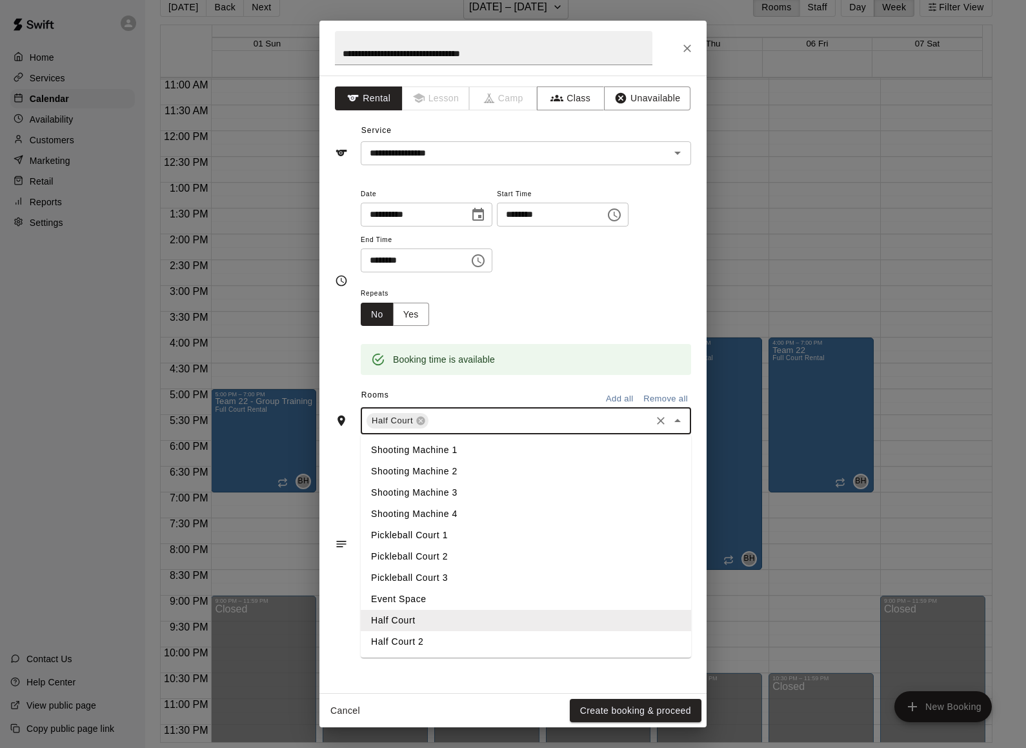
click at [428, 637] on li "Half Court 2" at bounding box center [526, 641] width 330 height 21
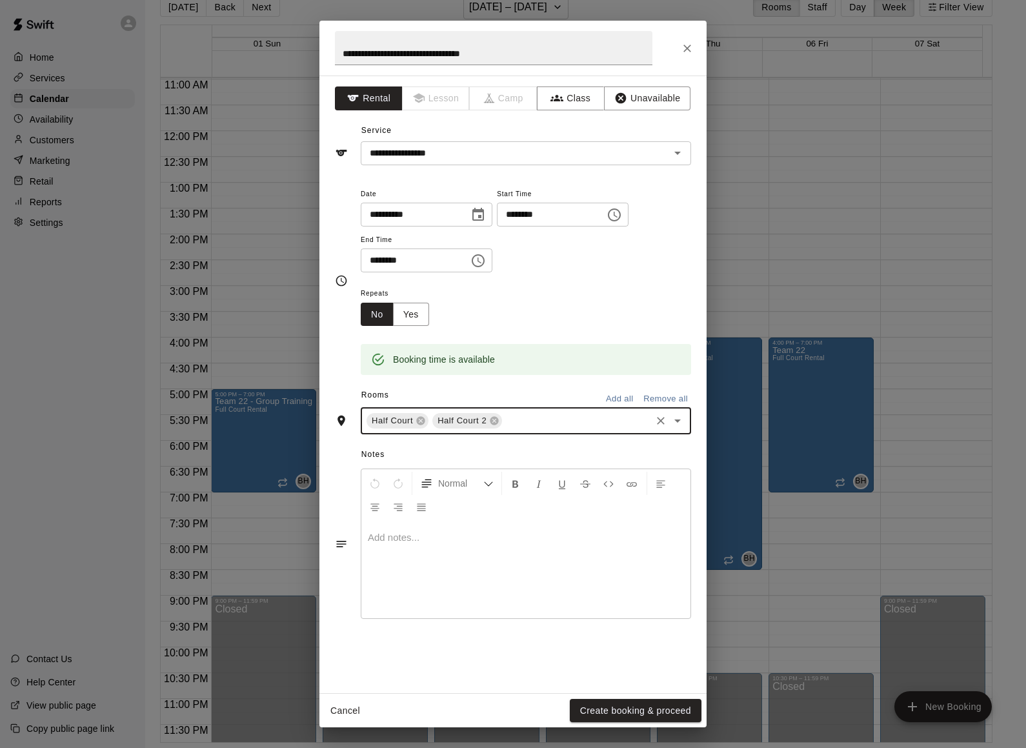
click at [447, 649] on div "**********" at bounding box center [512, 383] width 387 height 617
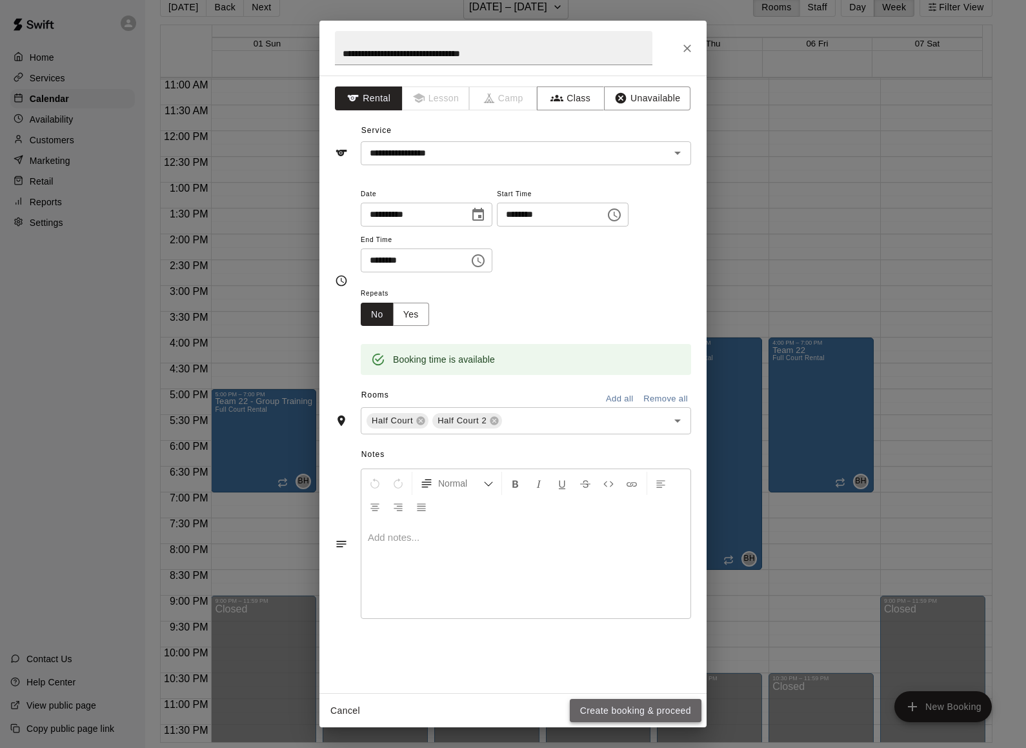
click at [591, 706] on button "Create booking & proceed" at bounding box center [636, 711] width 132 height 24
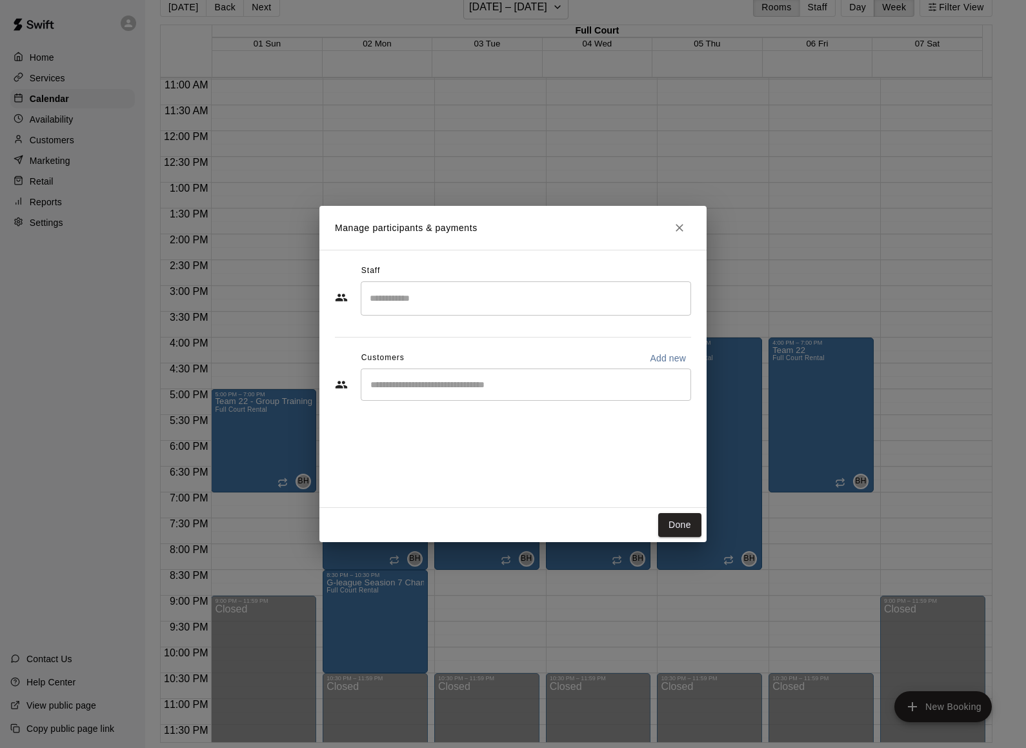
click at [413, 285] on div "​" at bounding box center [526, 298] width 330 height 34
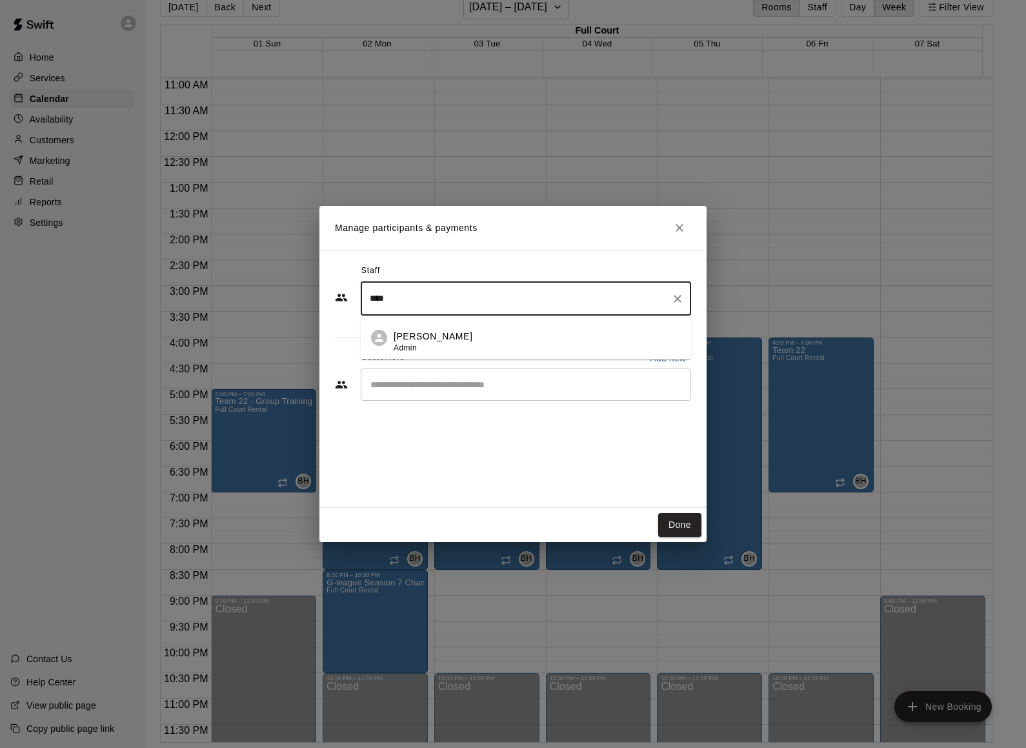
click at [411, 345] on span "Admin" at bounding box center [405, 347] width 23 height 9
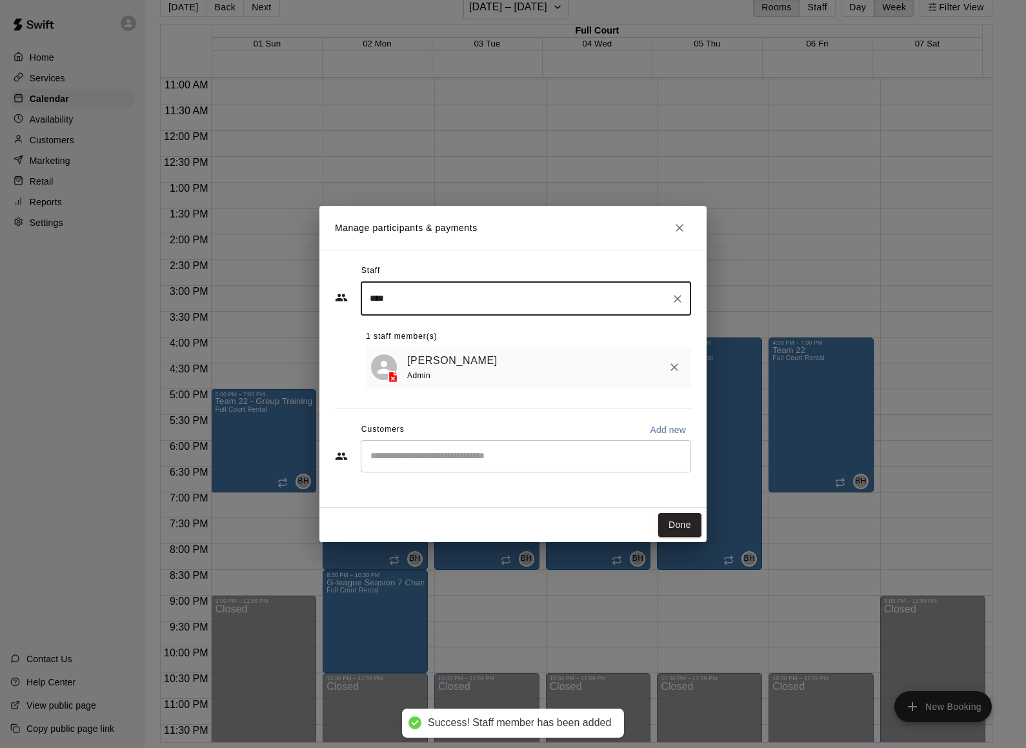
type input "****"
click at [409, 462] on input "Start typing to search customers..." at bounding box center [525, 456] width 319 height 13
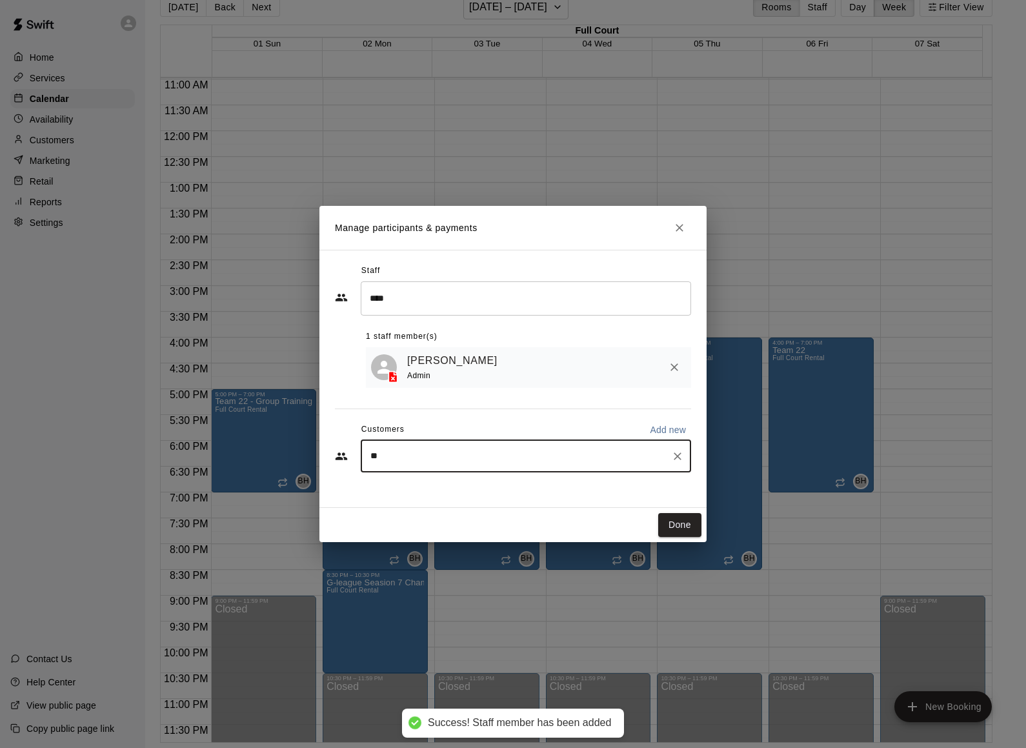
type input "***"
click at [421, 494] on div "[PERSON_NAME] G League Season Rental Shooting Machine Membership [EMAIL_ADDRESS…" at bounding box center [546, 493] width 299 height 28
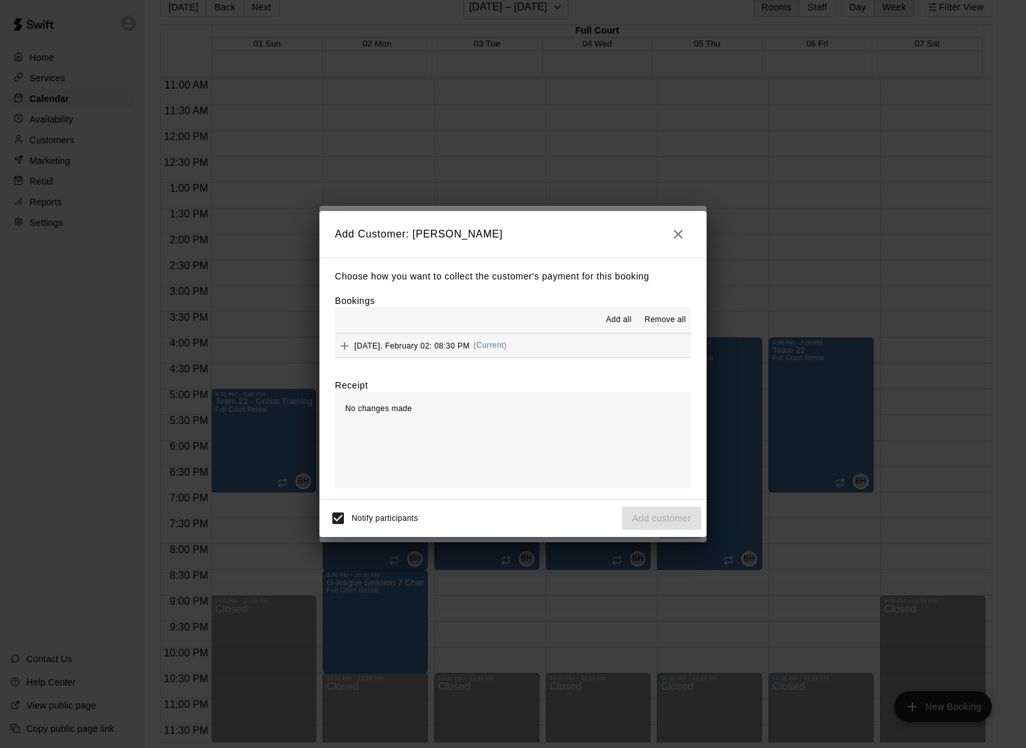
click at [627, 321] on span "Add all" at bounding box center [619, 320] width 26 height 13
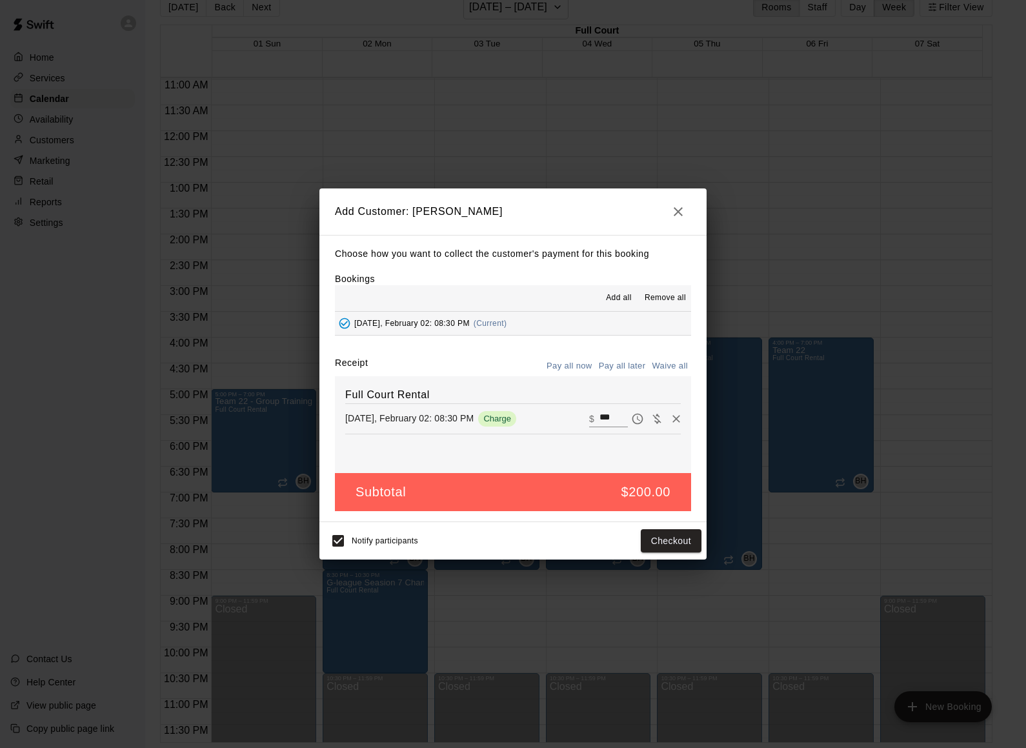
drag, startPoint x: 632, startPoint y: 366, endPoint x: 610, endPoint y: 420, distance: 58.7
click at [632, 365] on button "Pay all later" at bounding box center [622, 366] width 54 height 20
click at [673, 546] on button "Add customer" at bounding box center [661, 541] width 79 height 24
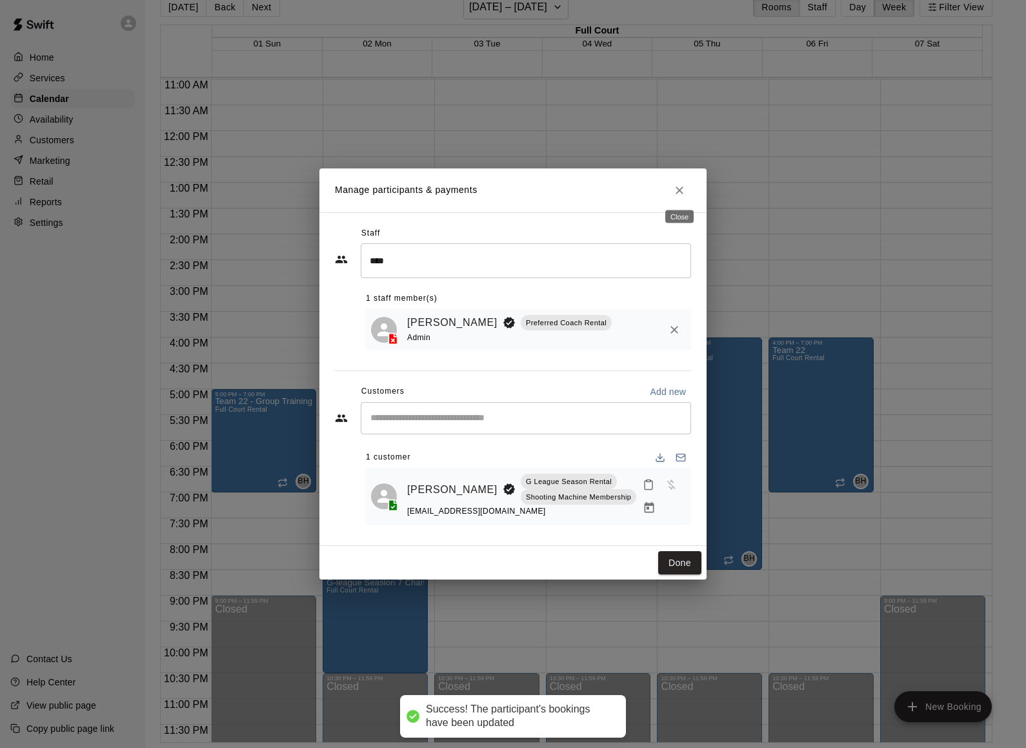
click at [688, 194] on button "Close" at bounding box center [679, 190] width 23 height 23
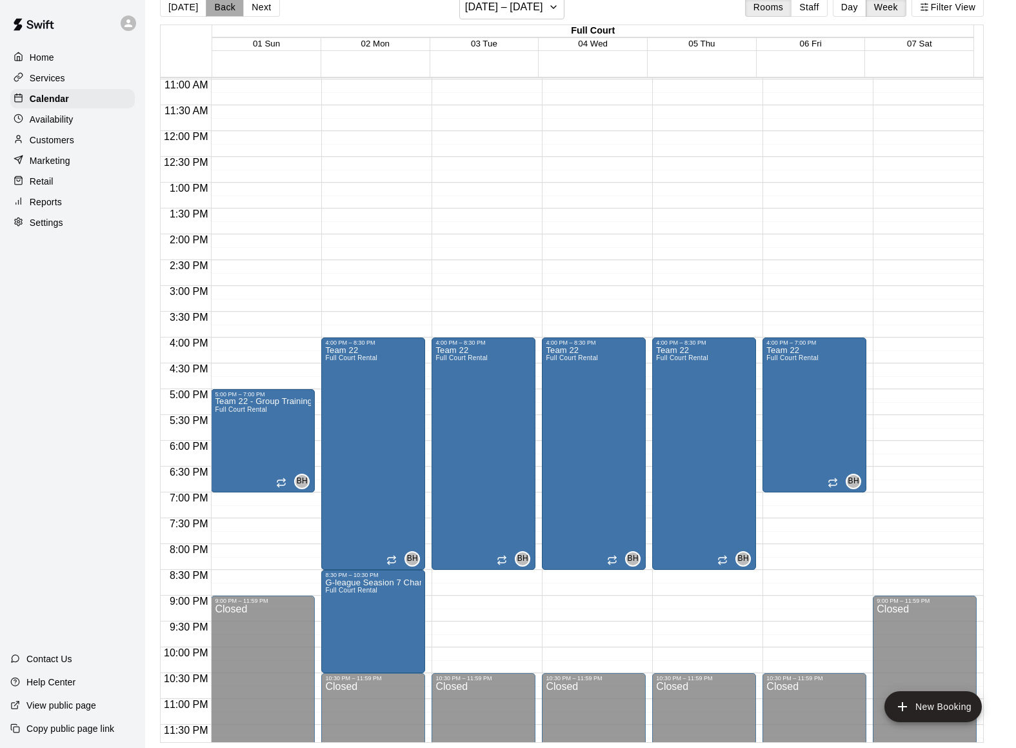
click at [228, 10] on button "Back" at bounding box center [225, 6] width 38 height 19
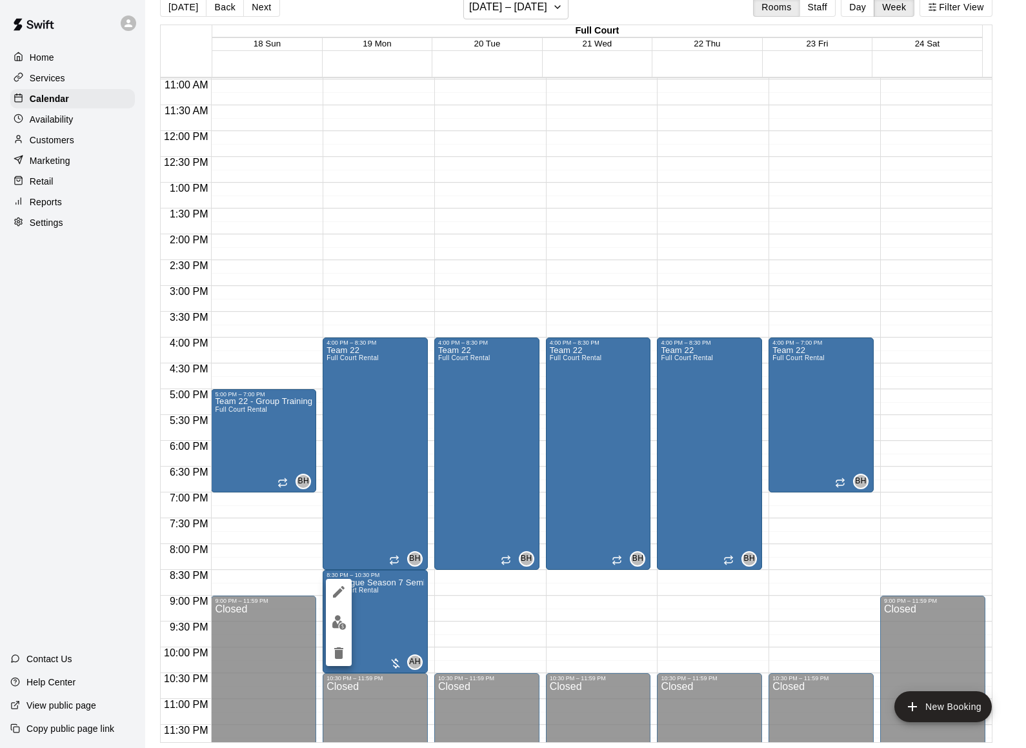
click at [334, 590] on icon "edit" at bounding box center [338, 591] width 15 height 15
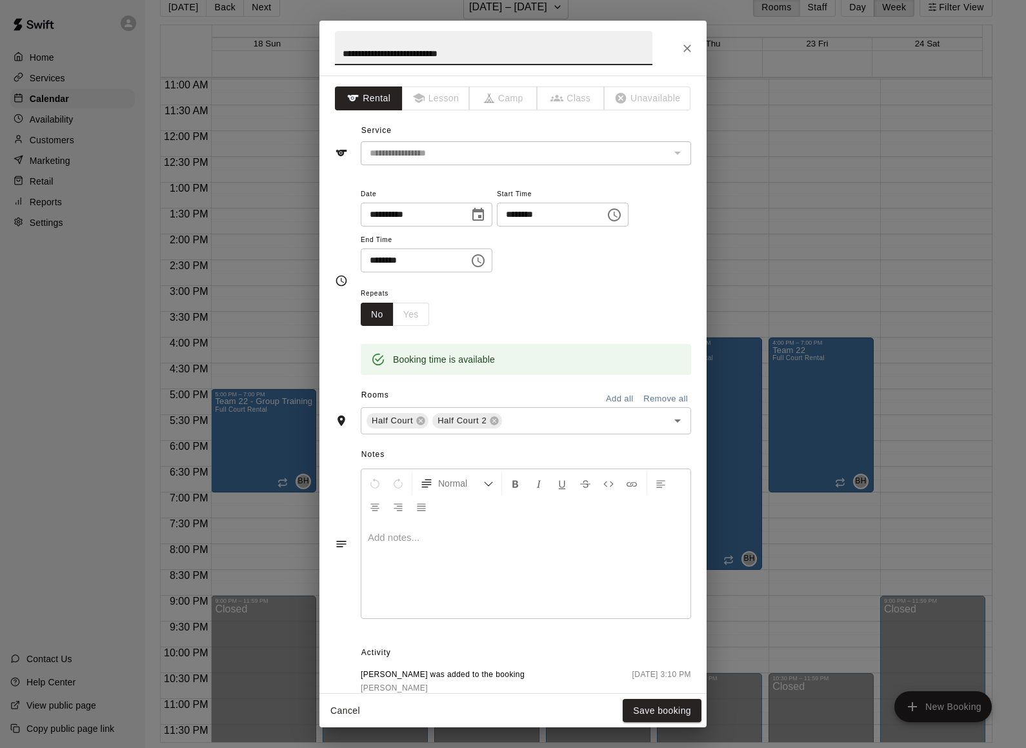
drag, startPoint x: 428, startPoint y: 55, endPoint x: 553, endPoint y: 56, distance: 124.5
click at [553, 56] on input "**********" at bounding box center [493, 48] width 317 height 34
type input "**********"
click at [639, 705] on button "Save booking" at bounding box center [662, 711] width 79 height 24
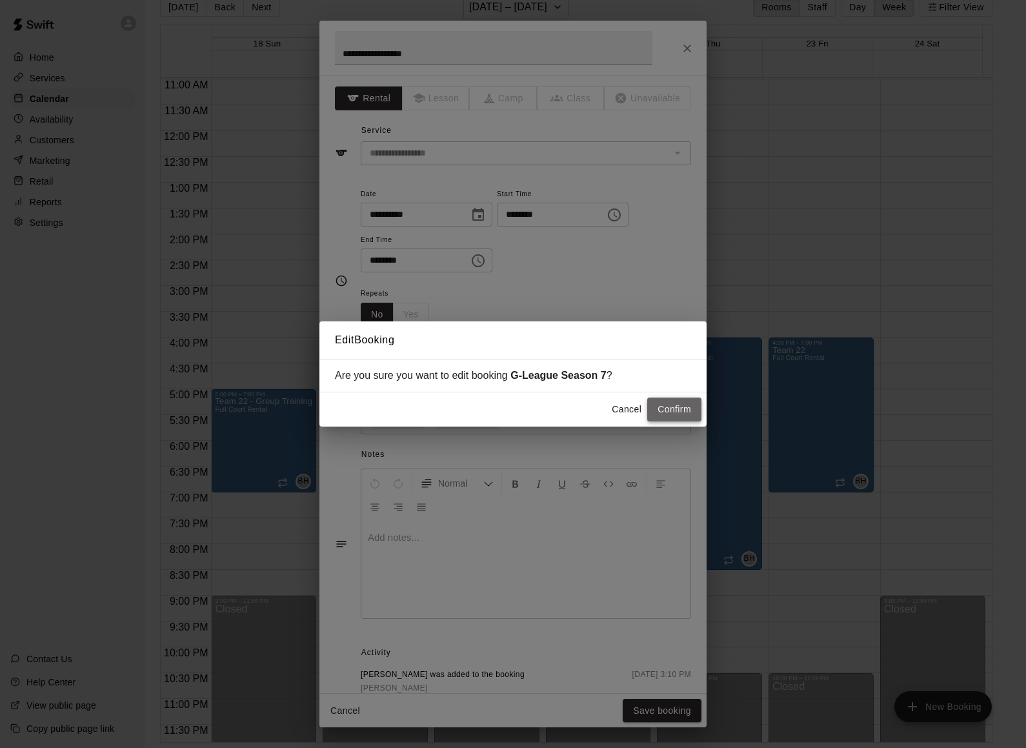
click at [661, 415] on button "Confirm" at bounding box center [674, 409] width 54 height 24
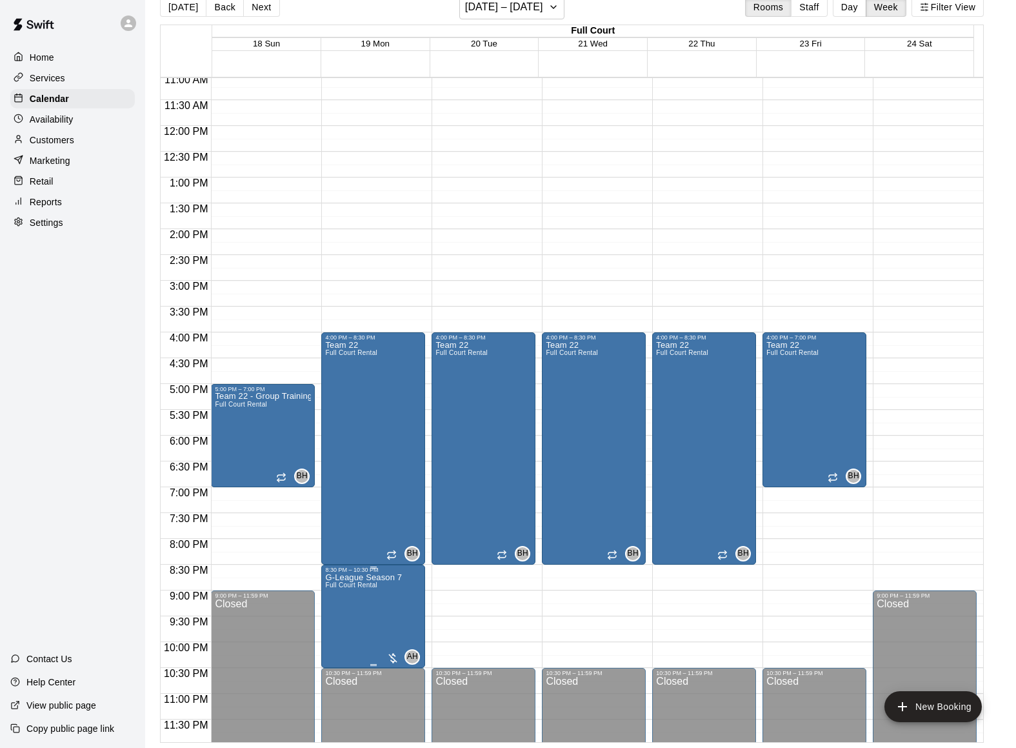
scroll to position [575, 0]
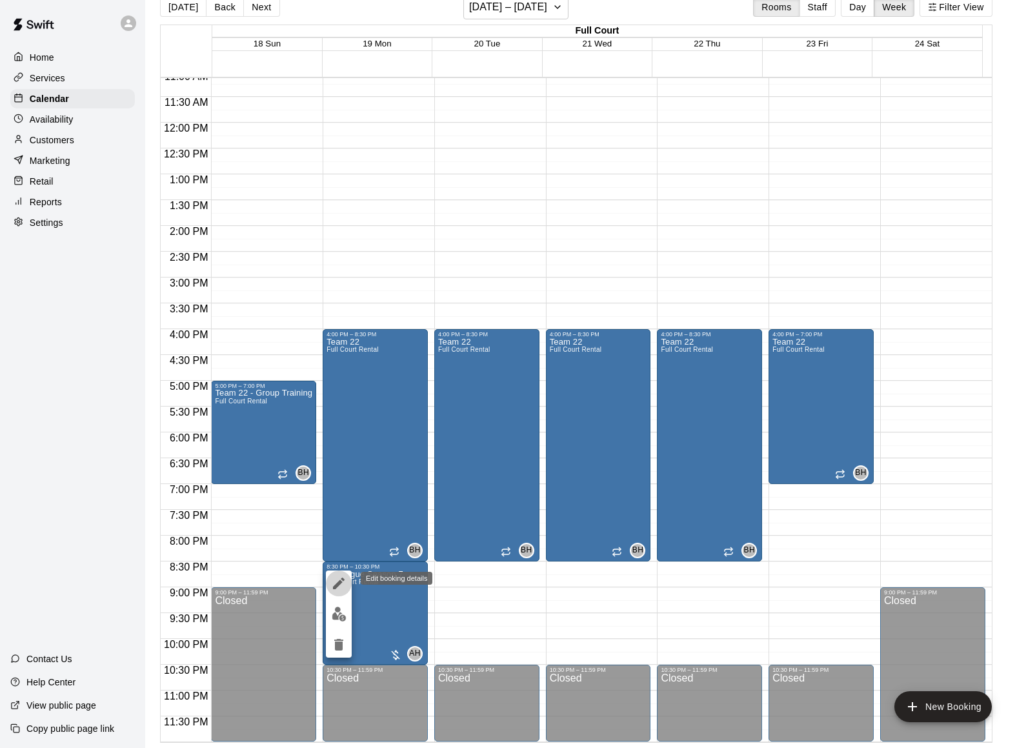
click at [335, 582] on icon "edit" at bounding box center [338, 582] width 15 height 15
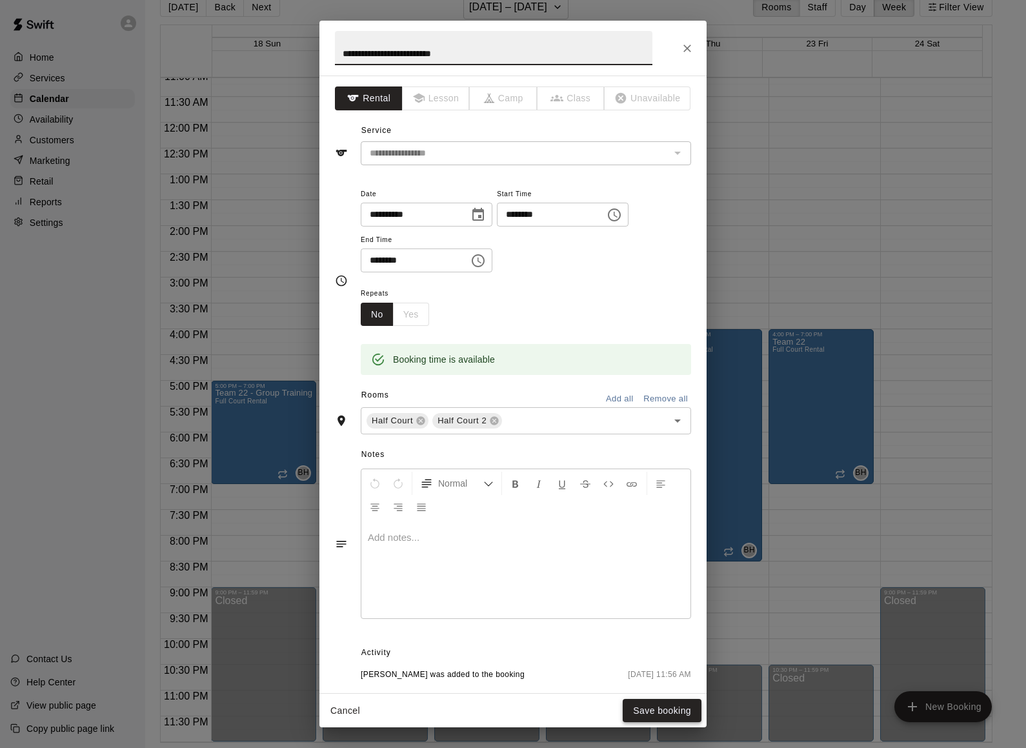
type input "**********"
click at [654, 719] on button "Save booking" at bounding box center [662, 711] width 79 height 24
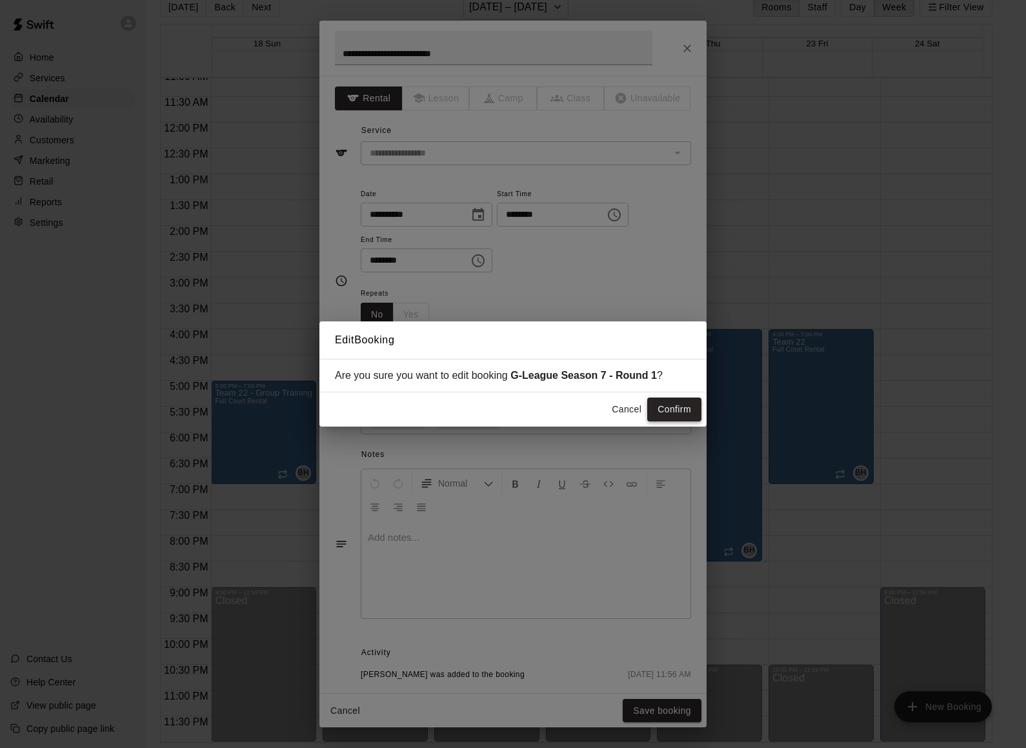
click at [668, 422] on div "Cancel Confirm" at bounding box center [512, 409] width 387 height 34
click at [667, 413] on button "Confirm" at bounding box center [674, 409] width 54 height 24
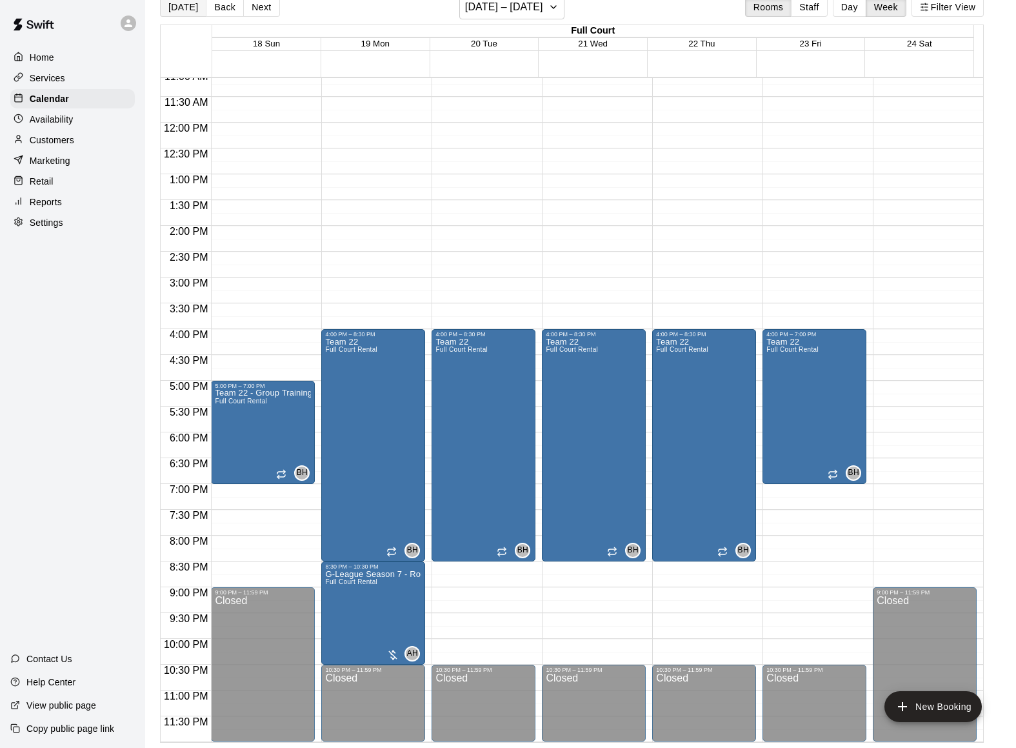
click at [172, 7] on button "[DATE]" at bounding box center [183, 6] width 46 height 19
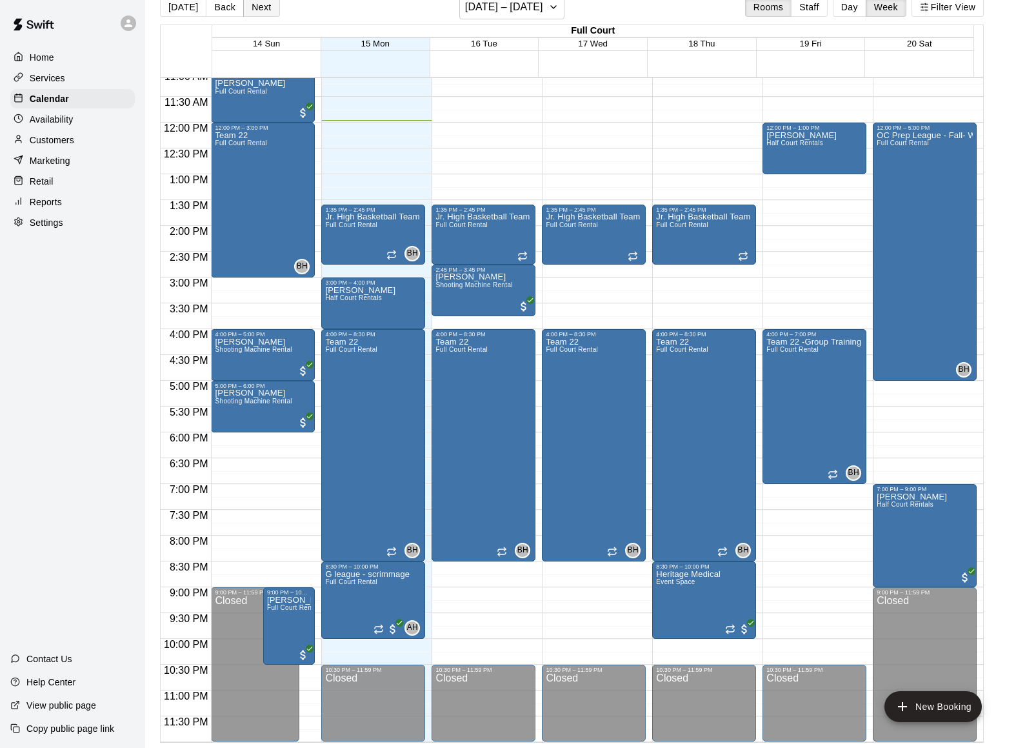
click at [260, 10] on button "Next" at bounding box center [261, 6] width 36 height 19
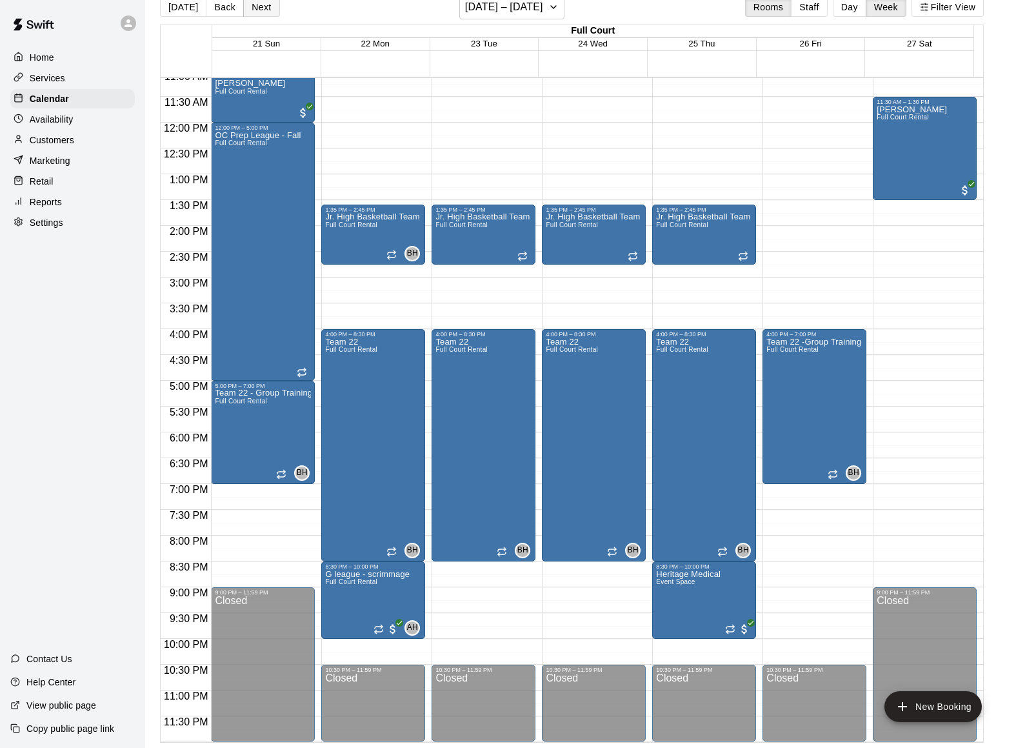
click at [260, 10] on button "Next" at bounding box center [261, 6] width 36 height 19
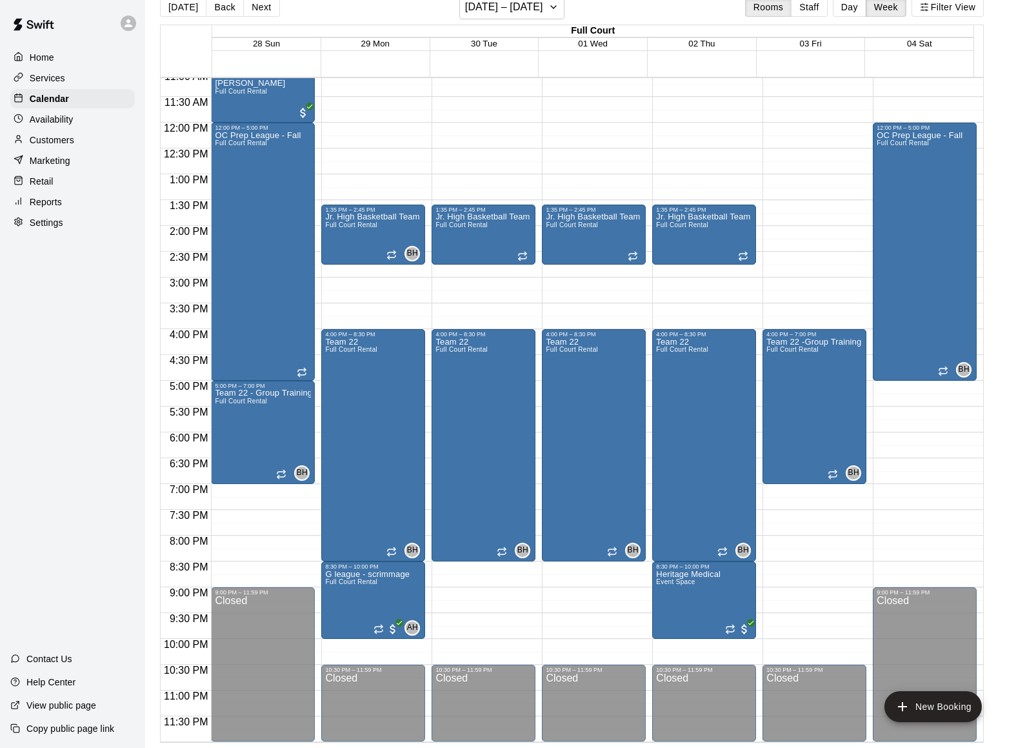
click at [261, 9] on button "Next" at bounding box center [261, 6] width 36 height 19
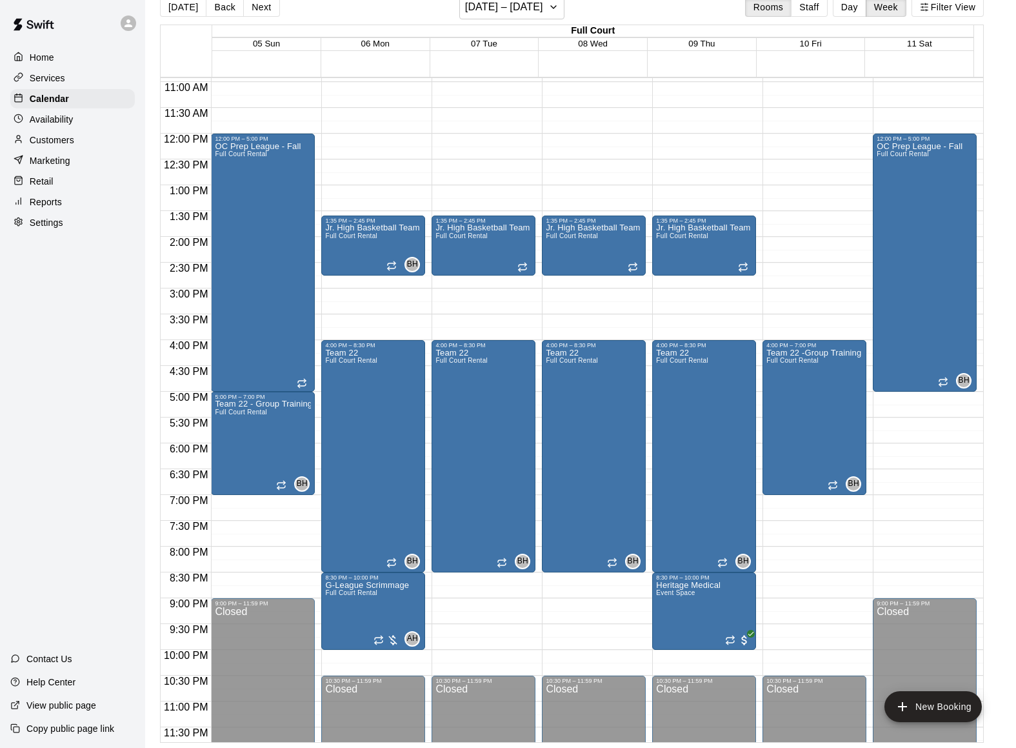
scroll to position [552, 0]
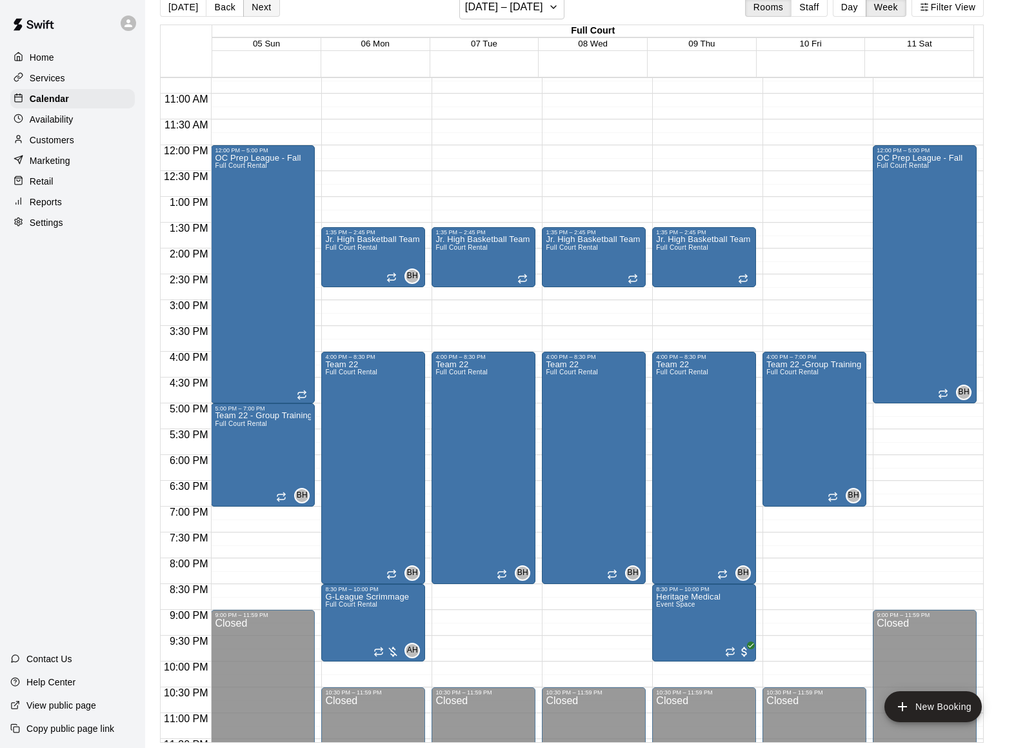
click at [254, 8] on button "Next" at bounding box center [261, 6] width 36 height 19
click at [258, 10] on button "Next" at bounding box center [261, 6] width 36 height 19
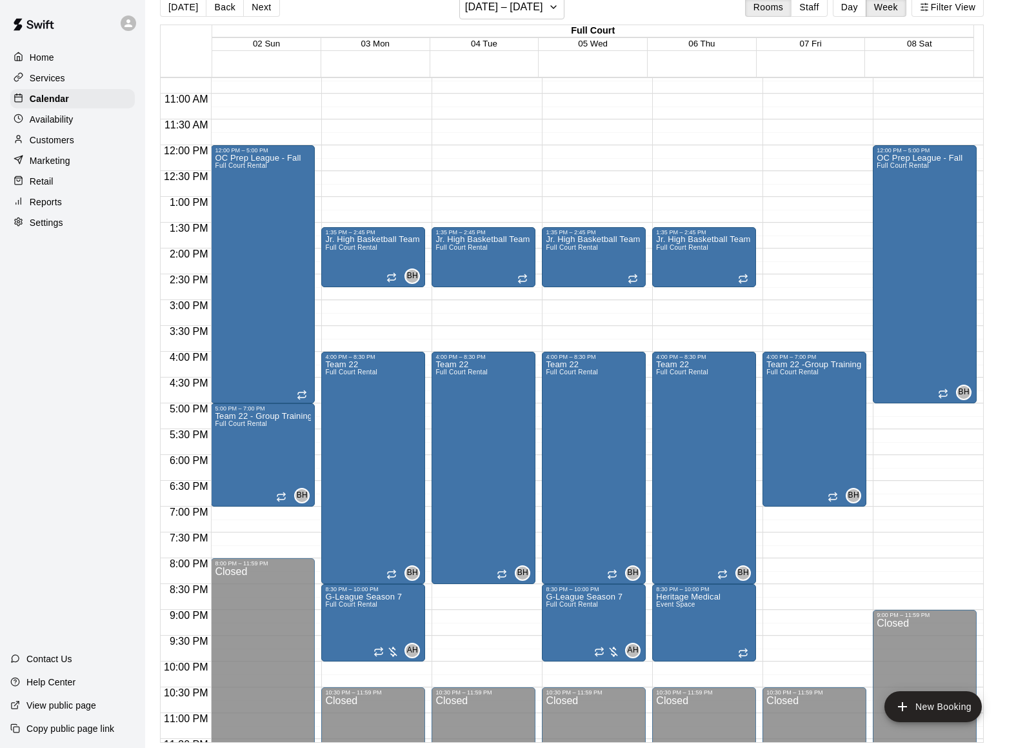
click at [258, 10] on button "Next" at bounding box center [261, 6] width 36 height 19
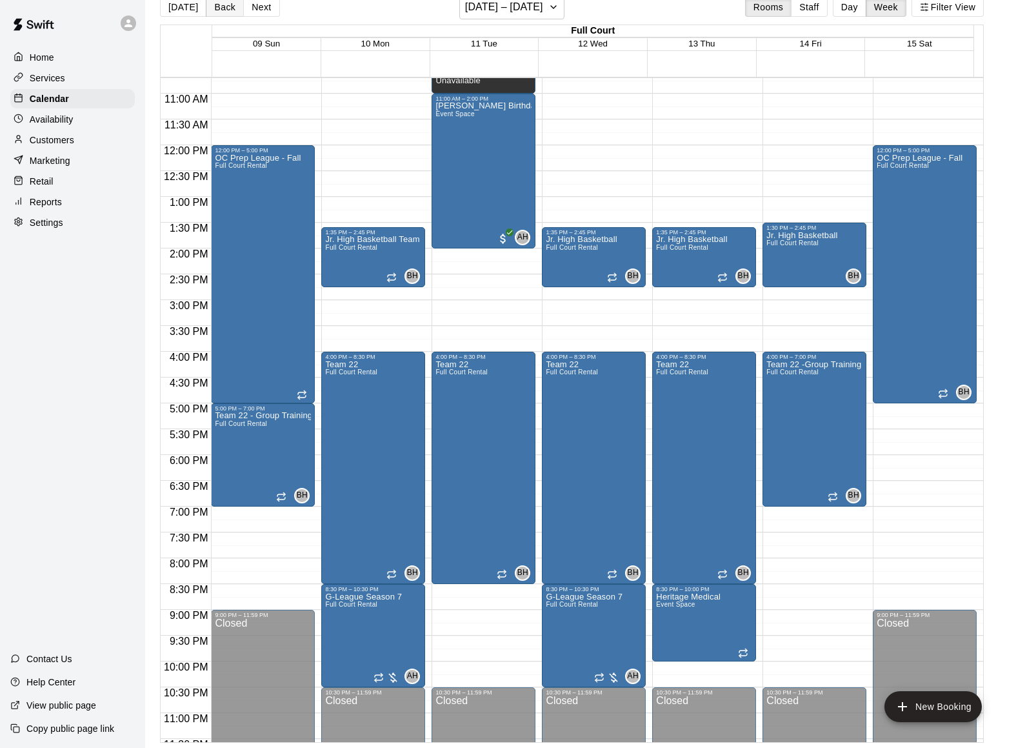
click at [219, 14] on button "Back" at bounding box center [225, 6] width 38 height 19
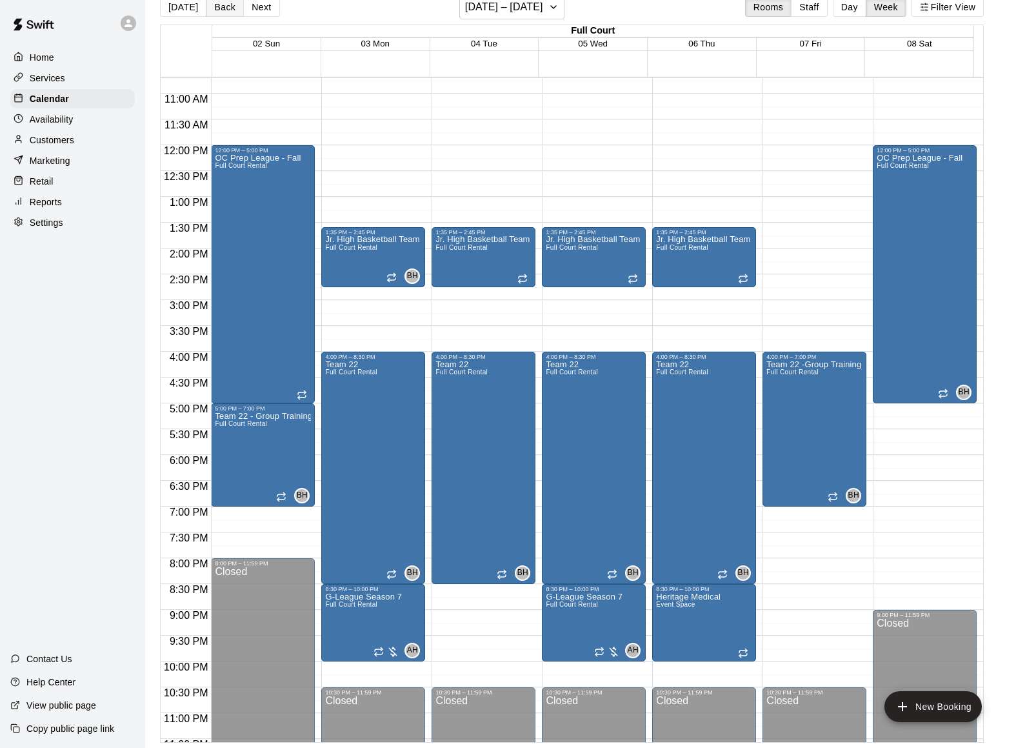
click at [219, 14] on button "Back" at bounding box center [225, 6] width 38 height 19
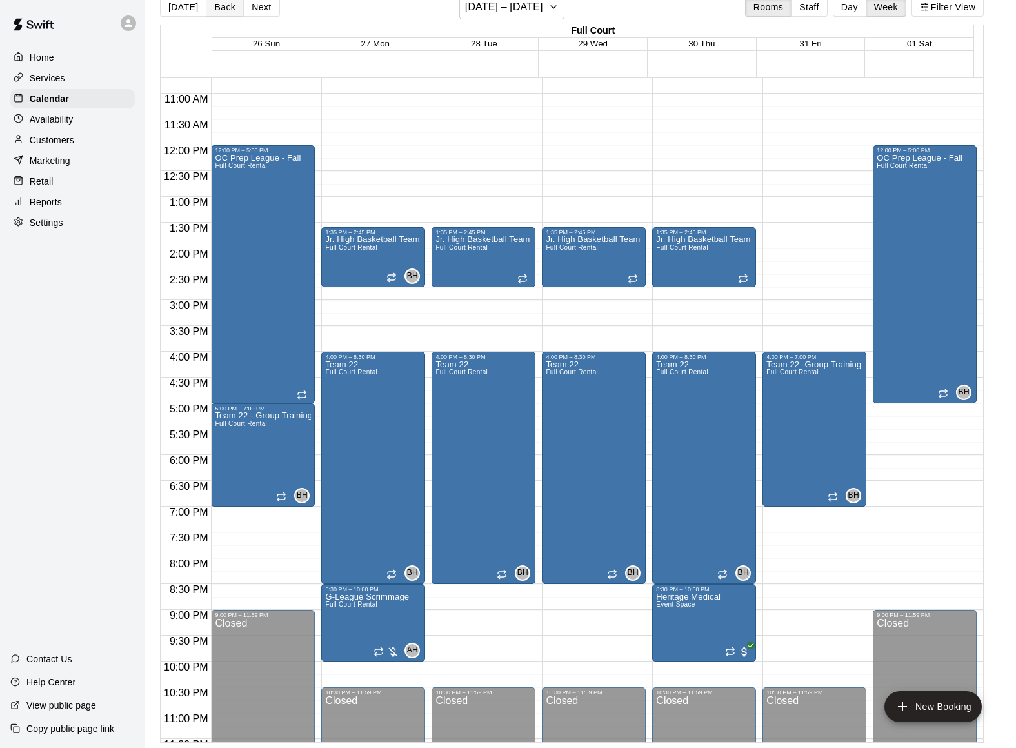
click at [219, 14] on button "Back" at bounding box center [225, 6] width 38 height 19
click at [254, 7] on button "Next" at bounding box center [261, 6] width 36 height 19
click at [225, 10] on button "Back" at bounding box center [225, 6] width 38 height 19
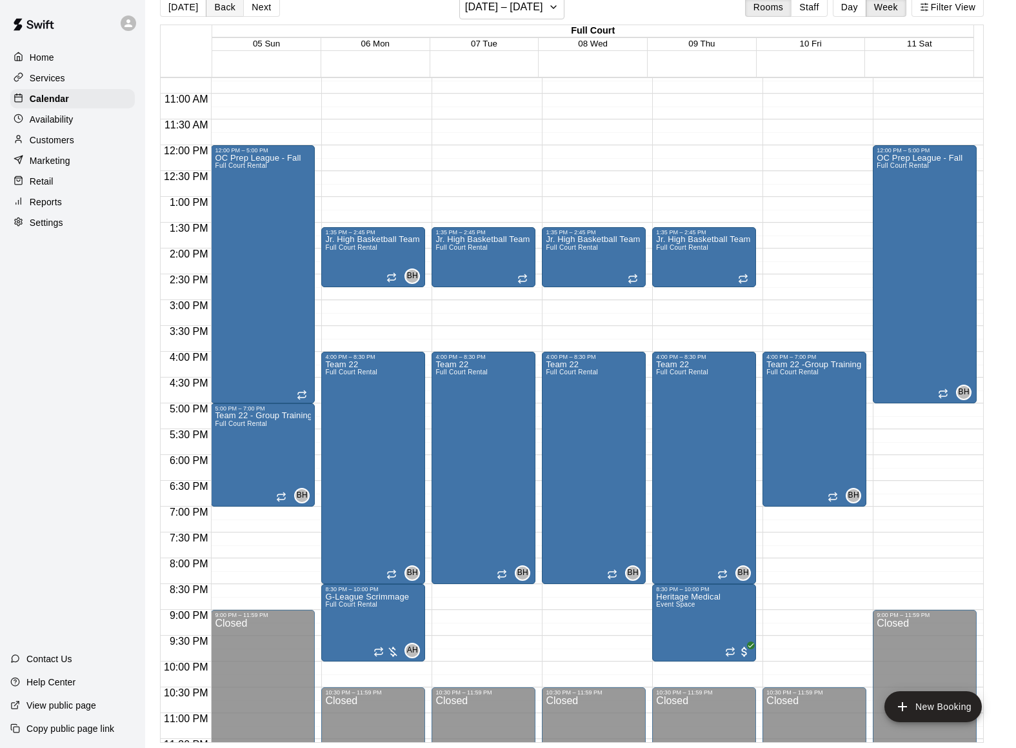
click at [233, 3] on button "Back" at bounding box center [225, 6] width 38 height 19
click at [230, 6] on button "Back" at bounding box center [225, 6] width 38 height 19
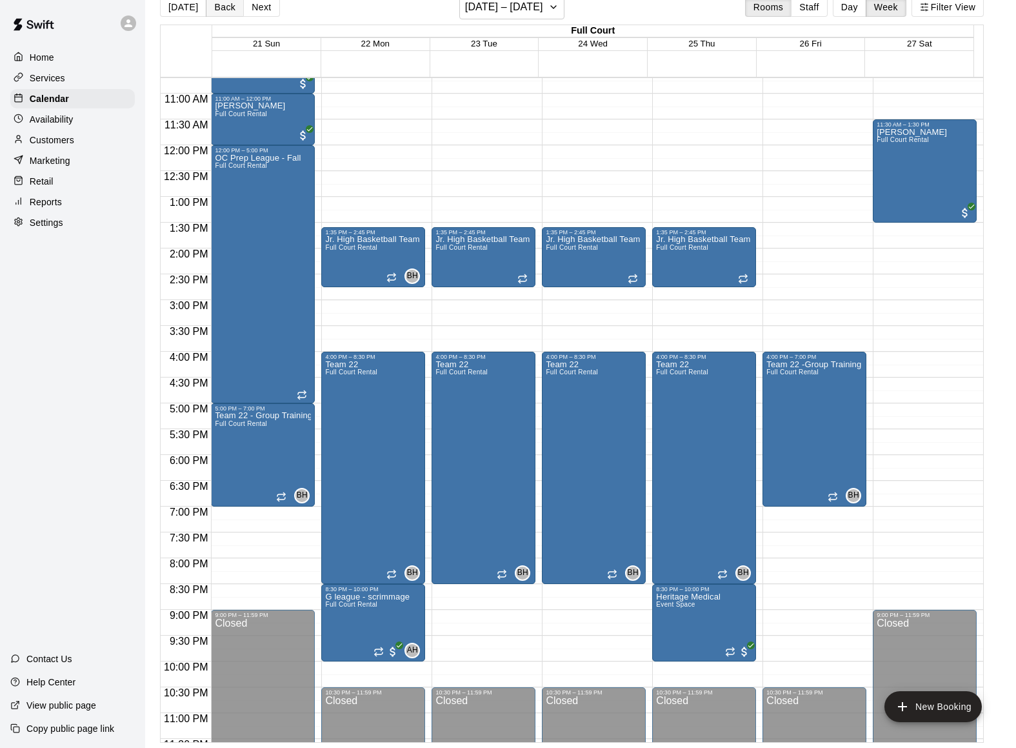
click at [230, 6] on button "Back" at bounding box center [225, 6] width 38 height 19
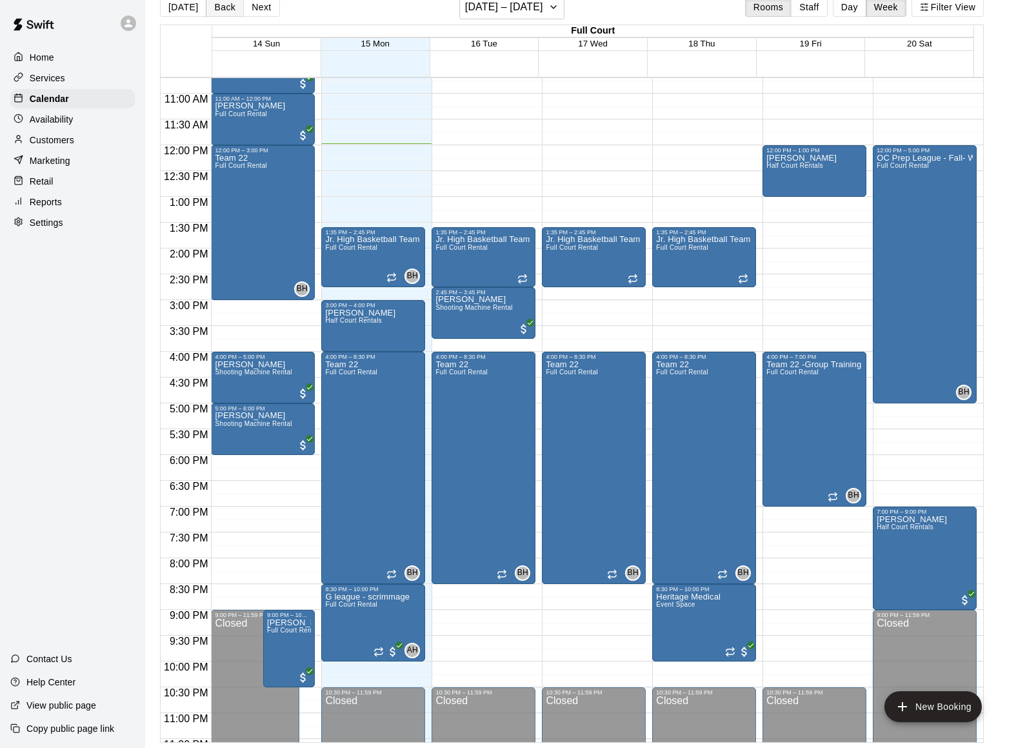
click at [233, 6] on button "Back" at bounding box center [225, 6] width 38 height 19
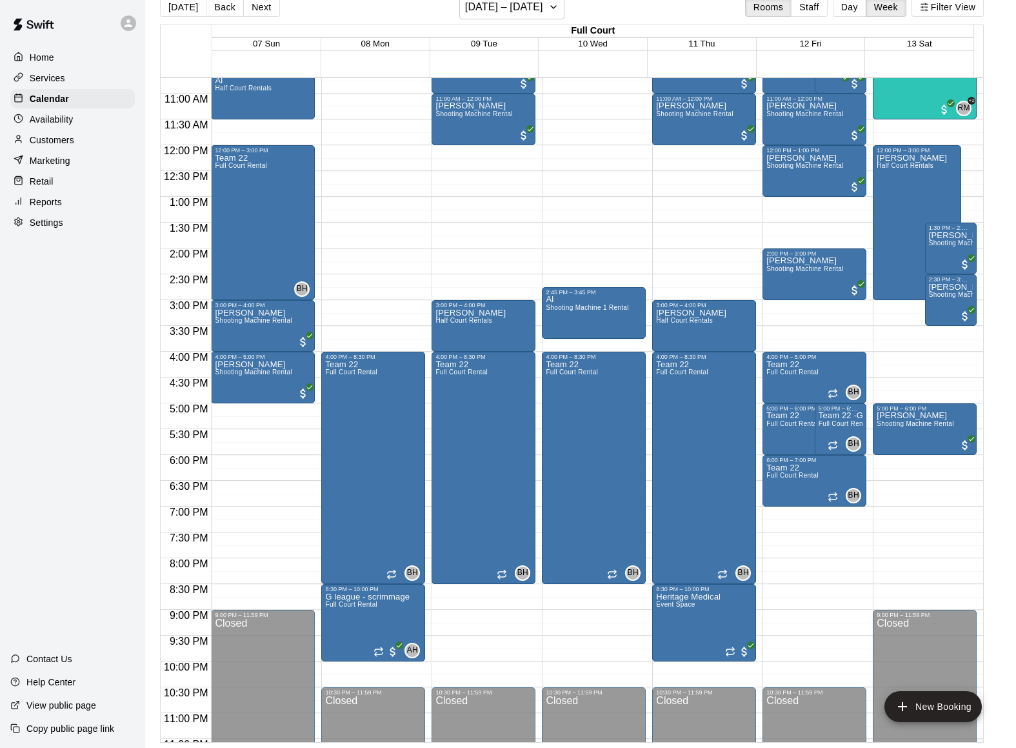
click at [189, 12] on button "[DATE]" at bounding box center [183, 6] width 46 height 19
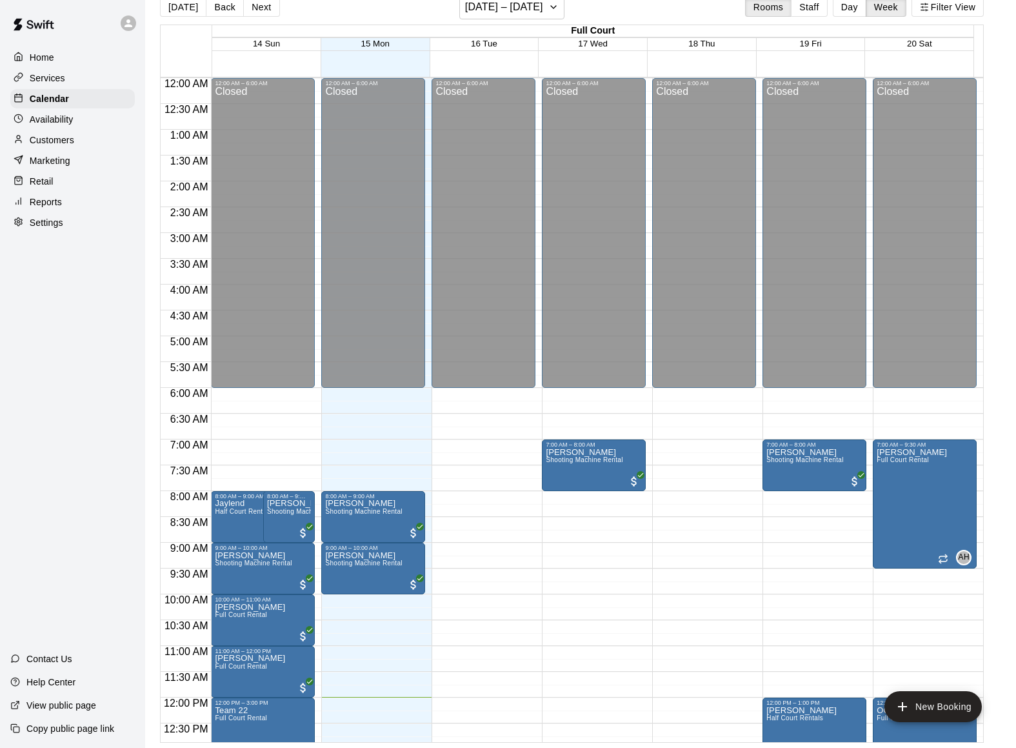
scroll to position [575, 0]
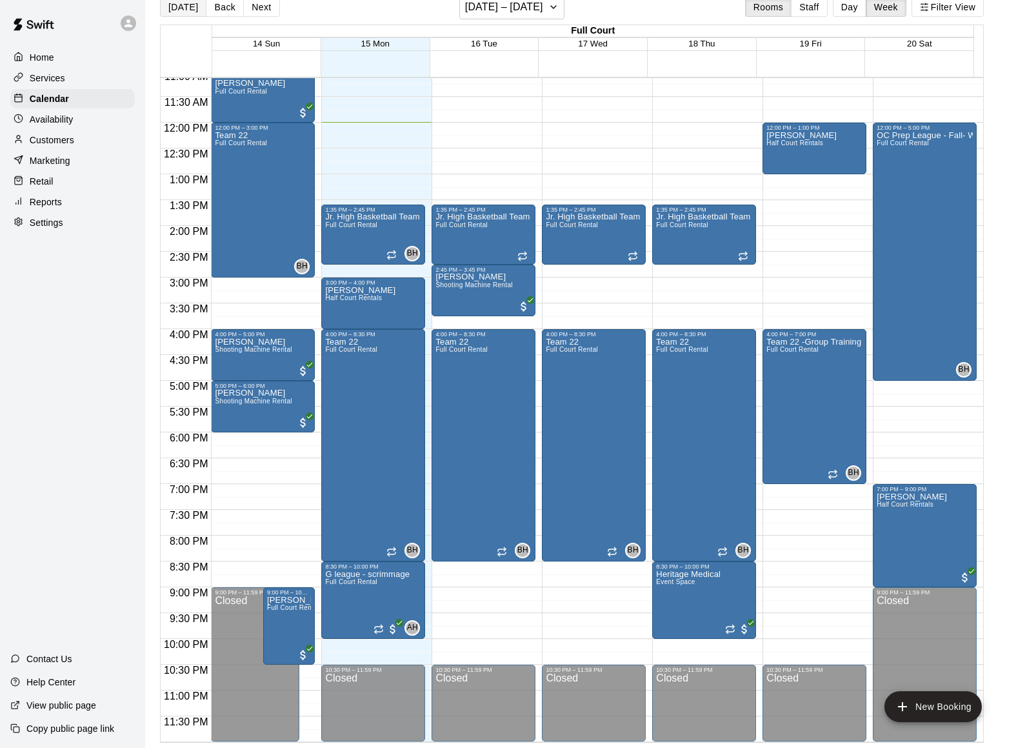
click at [181, 6] on button "[DATE]" at bounding box center [183, 6] width 46 height 19
click at [257, 8] on button "Next" at bounding box center [261, 6] width 36 height 19
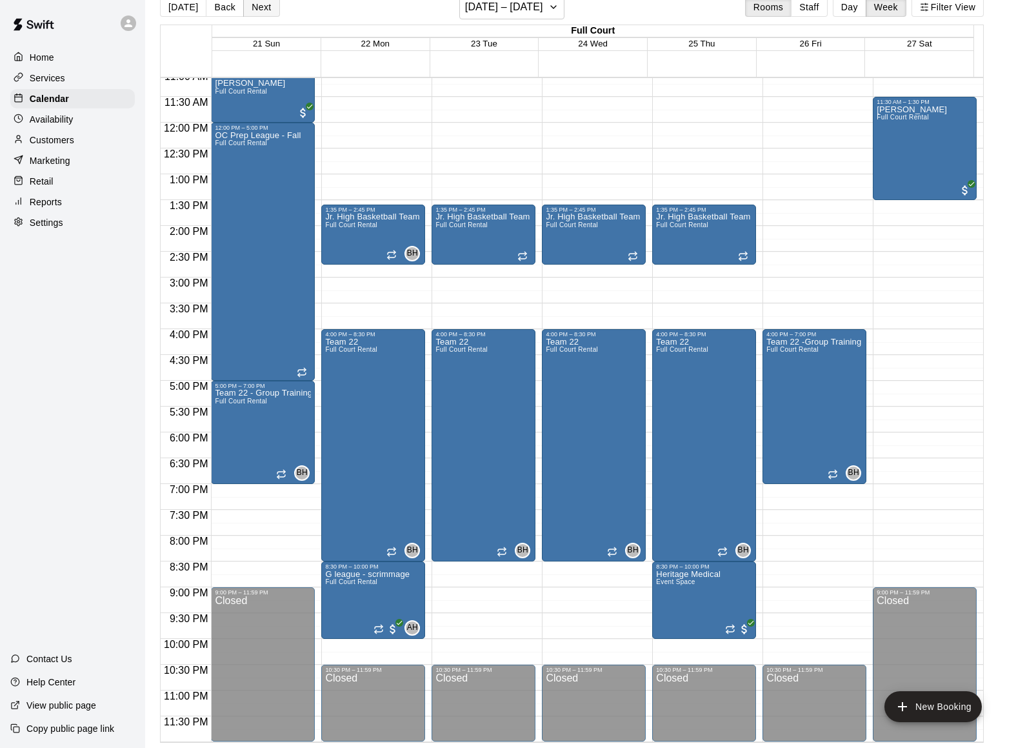
click at [257, 8] on button "Next" at bounding box center [261, 6] width 36 height 19
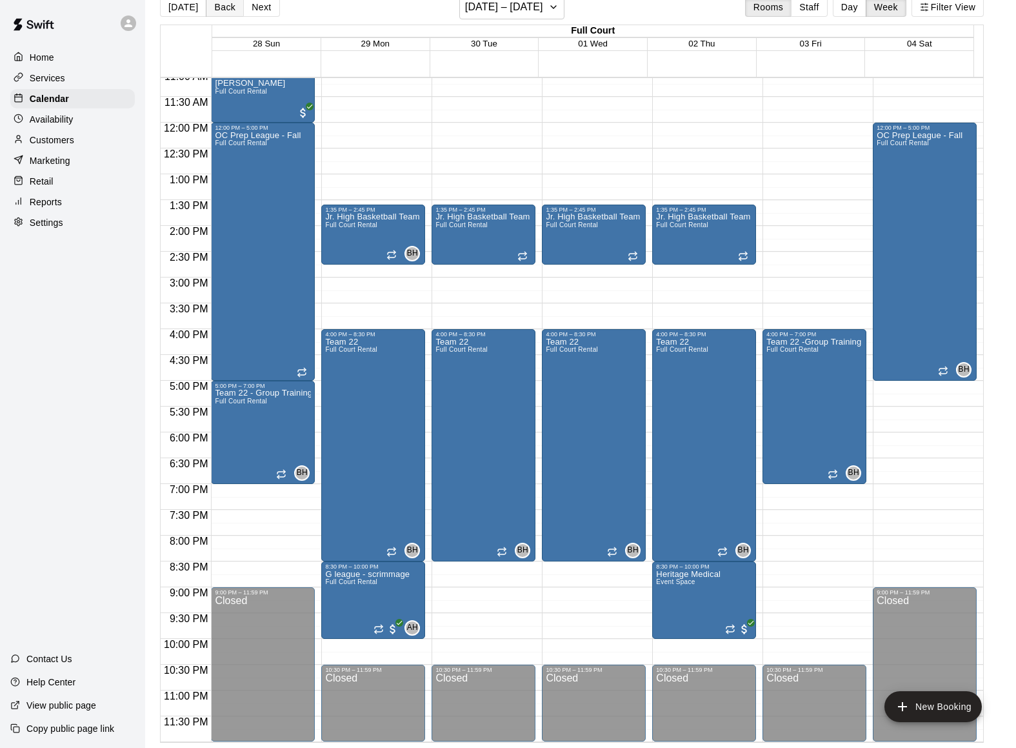
click at [230, 9] on button "Back" at bounding box center [225, 6] width 38 height 19
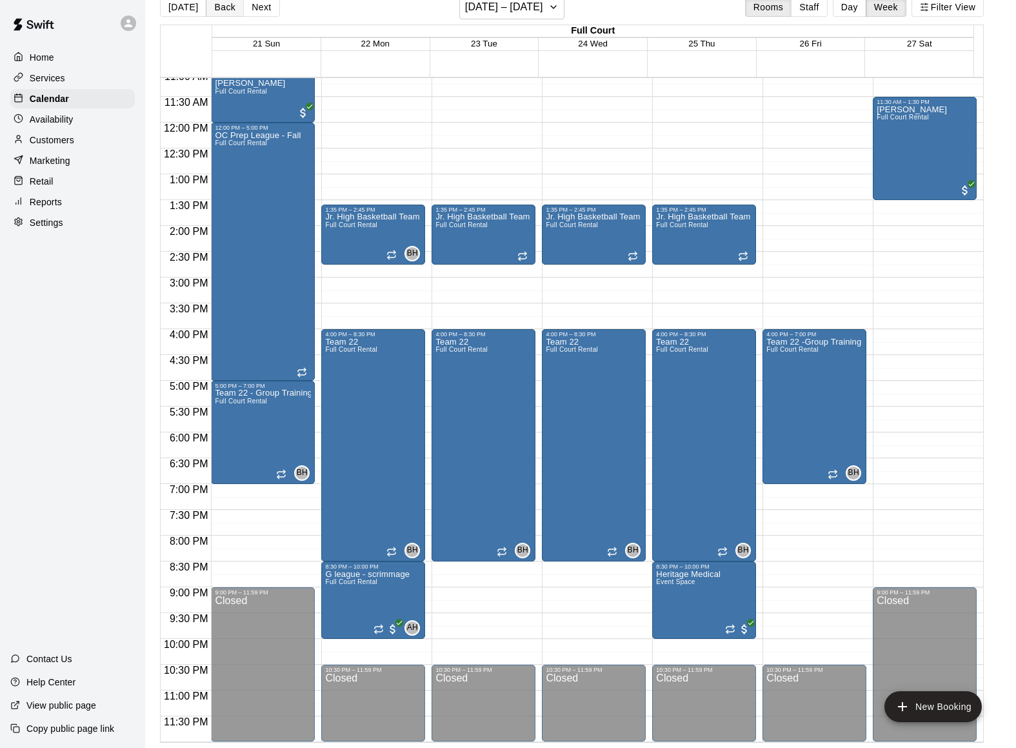
click at [230, 9] on button "Back" at bounding box center [225, 6] width 38 height 19
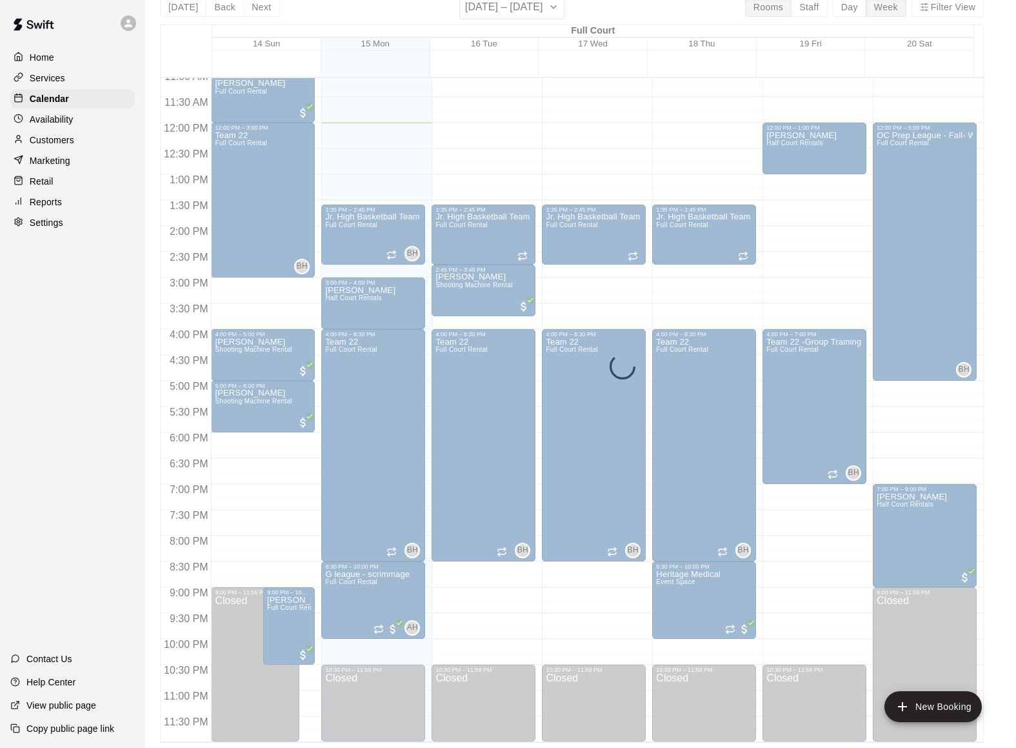
click at [266, 9] on div "[DATE] Back Next [DATE] – [DATE] Rooms Staff Day Week Filter View Full Court 14…" at bounding box center [572, 369] width 824 height 748
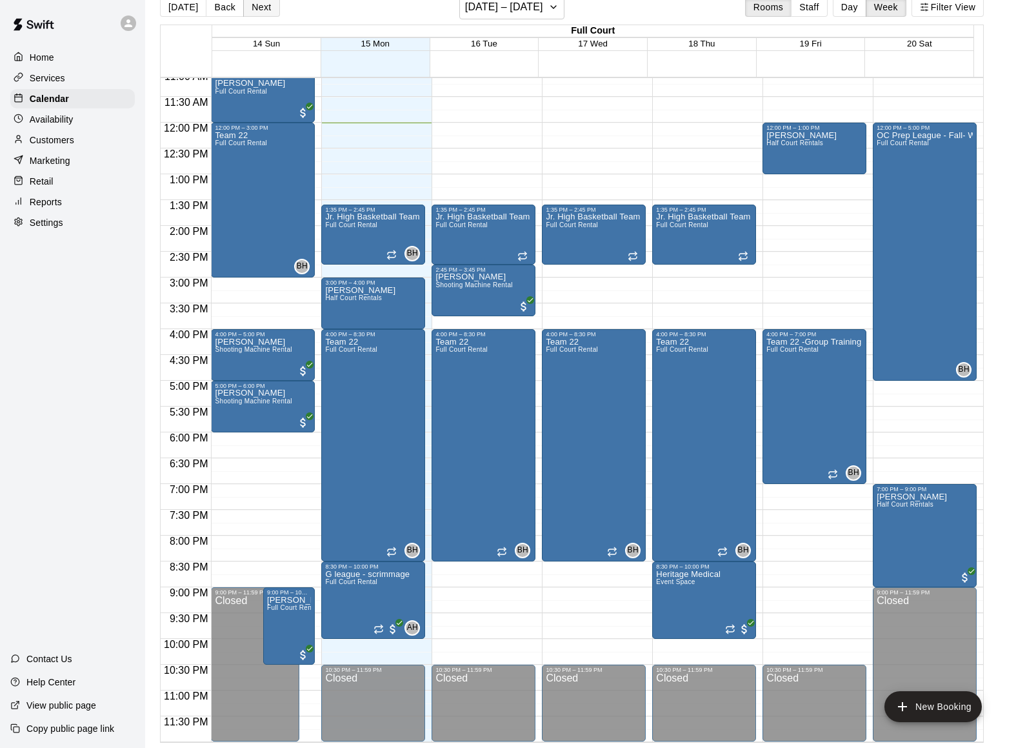
click at [265, 15] on button "Next" at bounding box center [261, 6] width 36 height 19
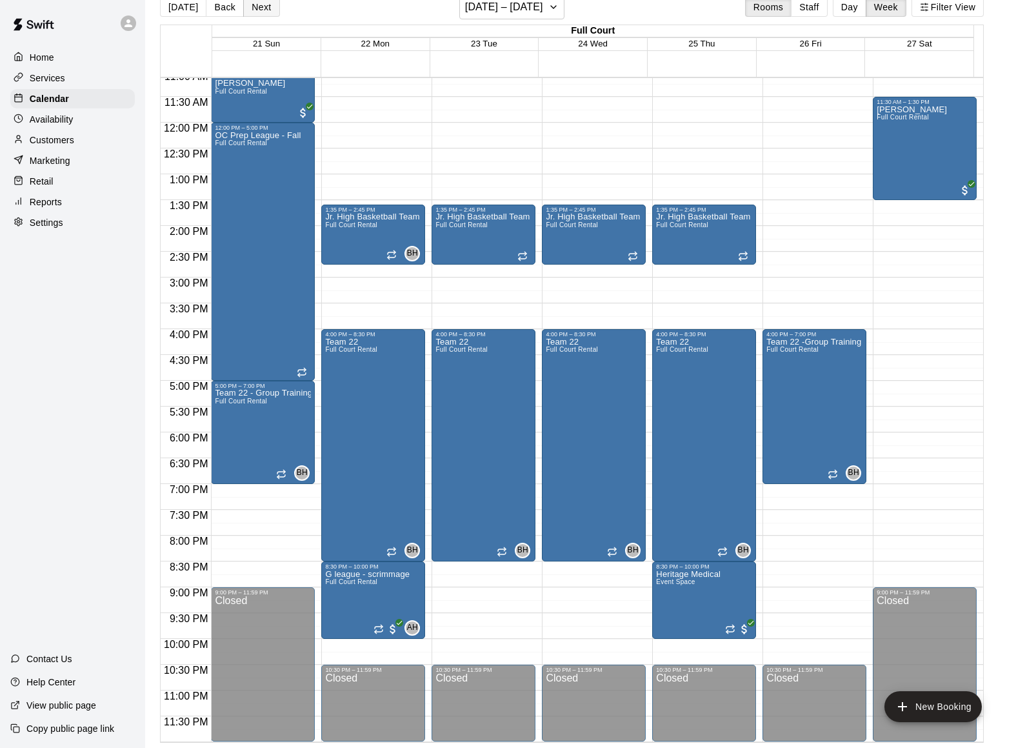
click at [259, 14] on button "Next" at bounding box center [261, 6] width 36 height 19
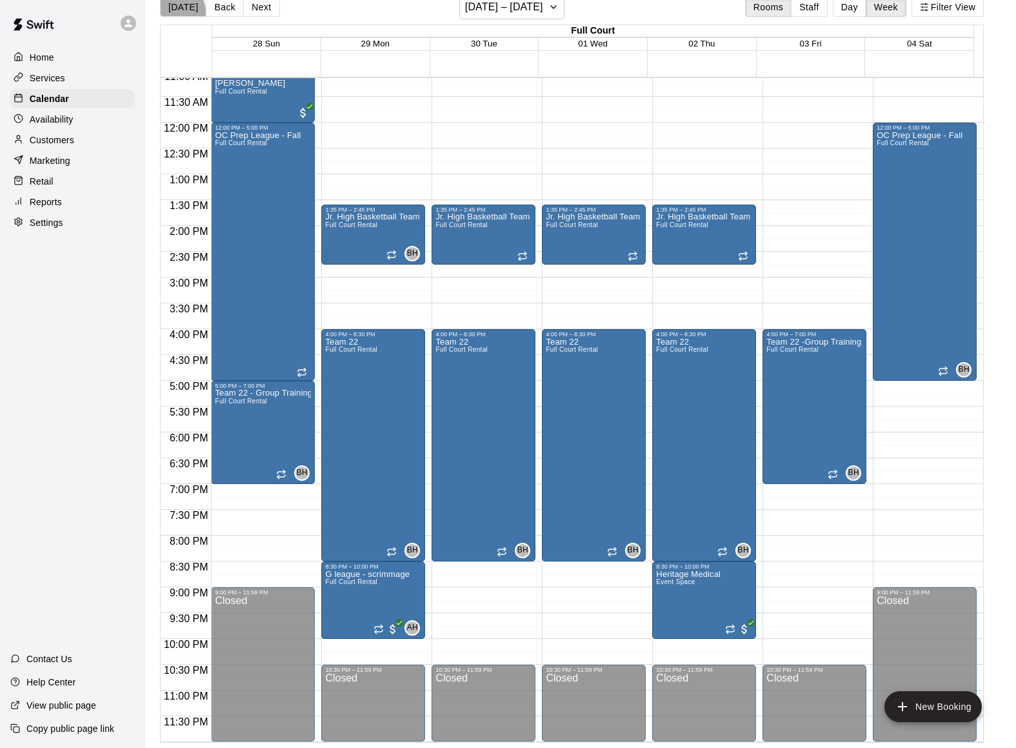
click at [178, 12] on button "[DATE]" at bounding box center [183, 6] width 46 height 19
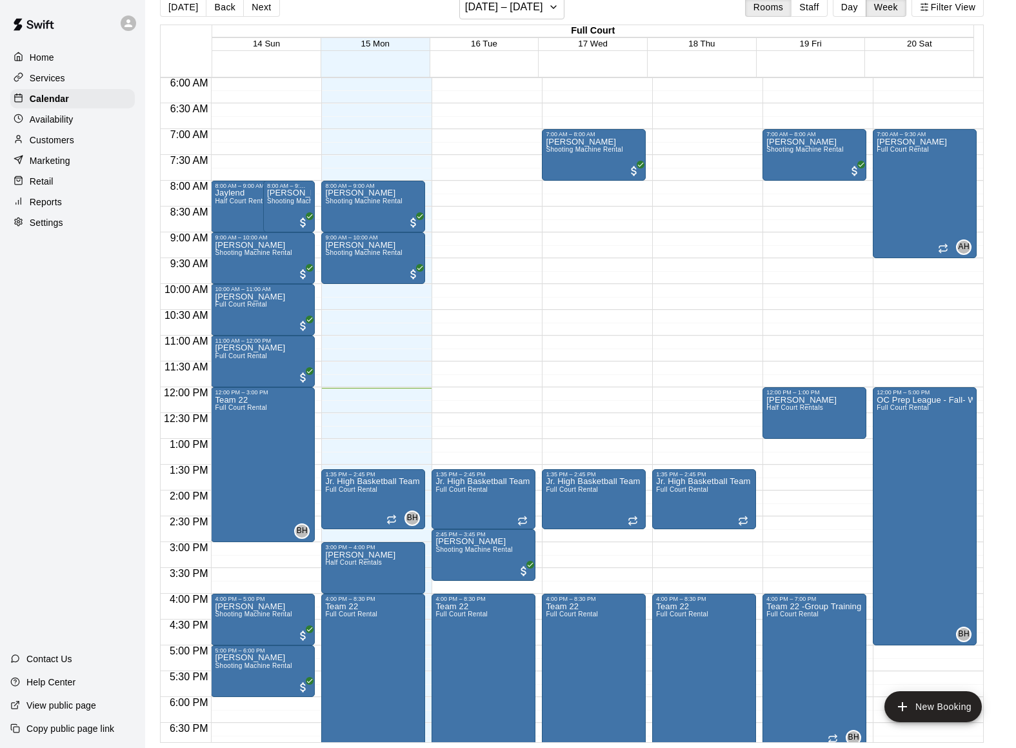
scroll to position [312, 0]
